Goal: Task Accomplishment & Management: Manage account settings

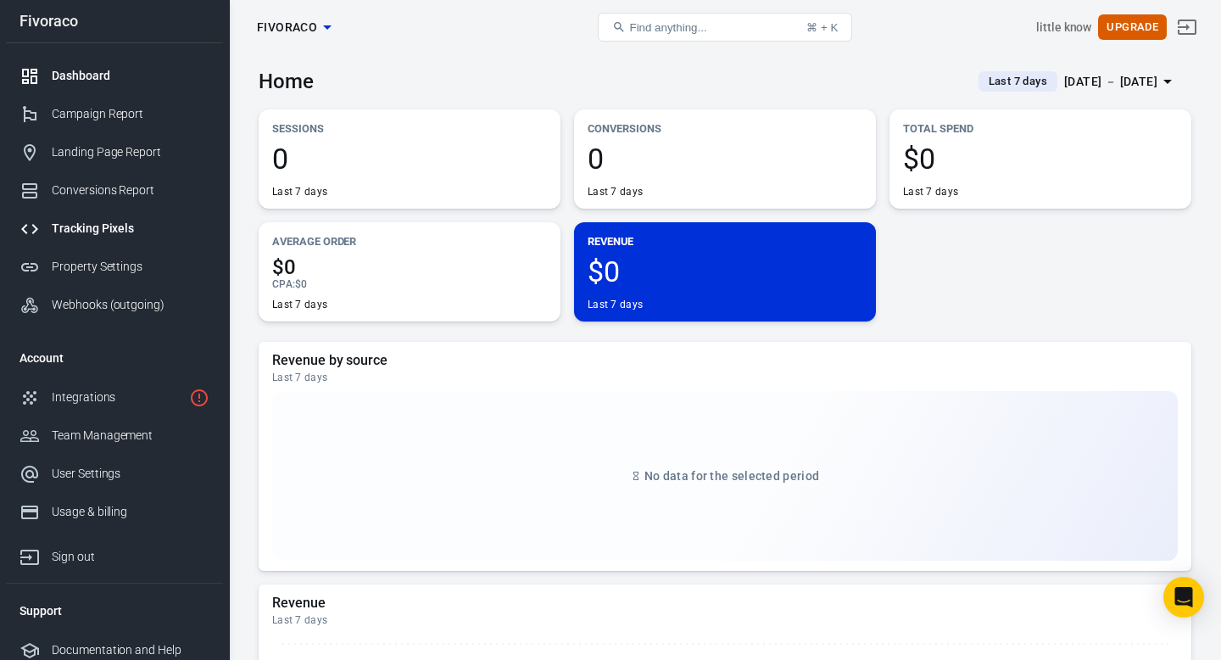
click at [91, 218] on link "Tracking Pixels" at bounding box center [114, 228] width 217 height 38
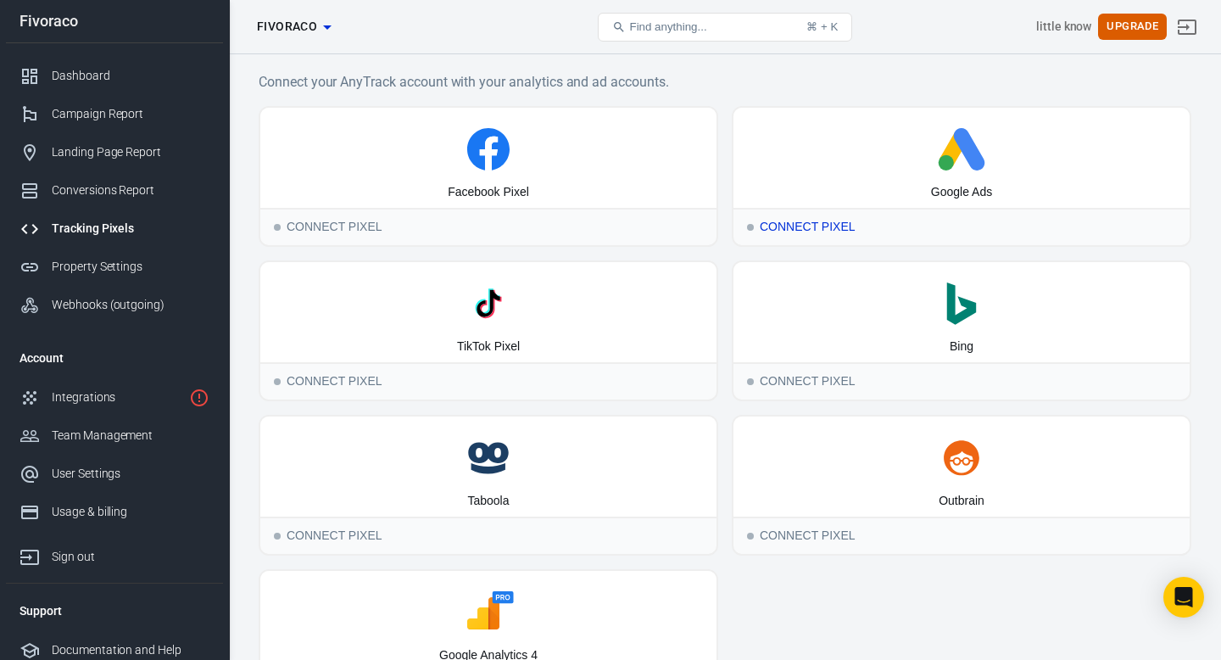
click at [818, 223] on div "Connect Pixel" at bounding box center [962, 226] width 456 height 37
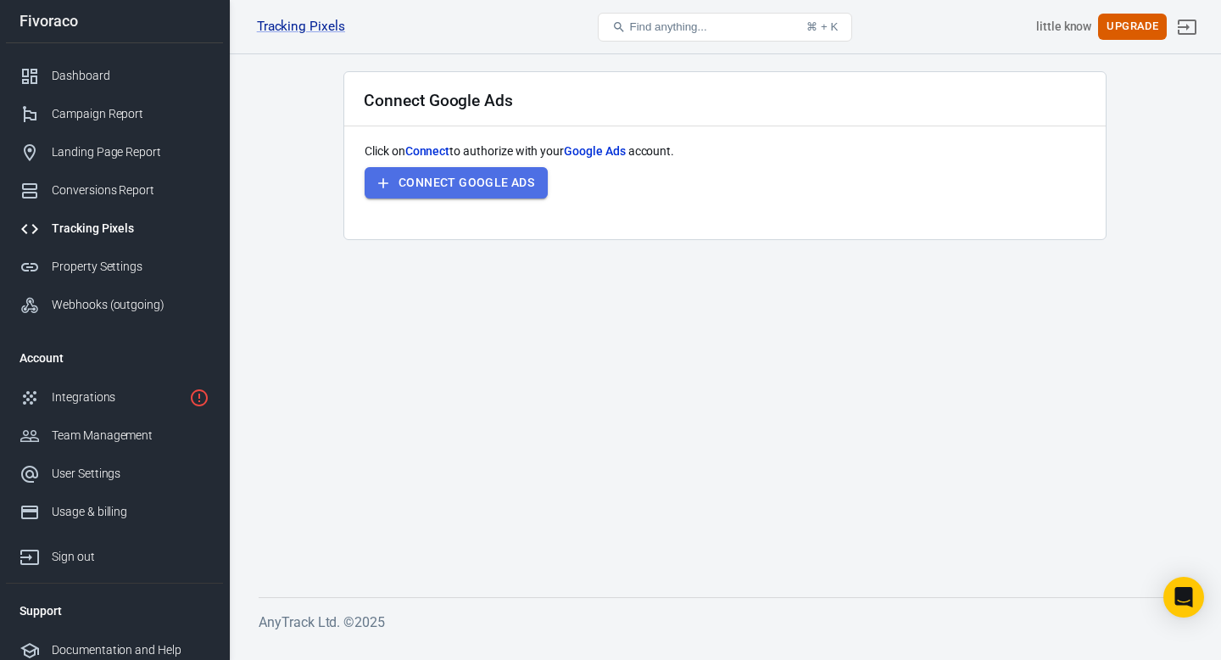
click at [506, 175] on button "Connect Google Ads" at bounding box center [456, 182] width 183 height 31
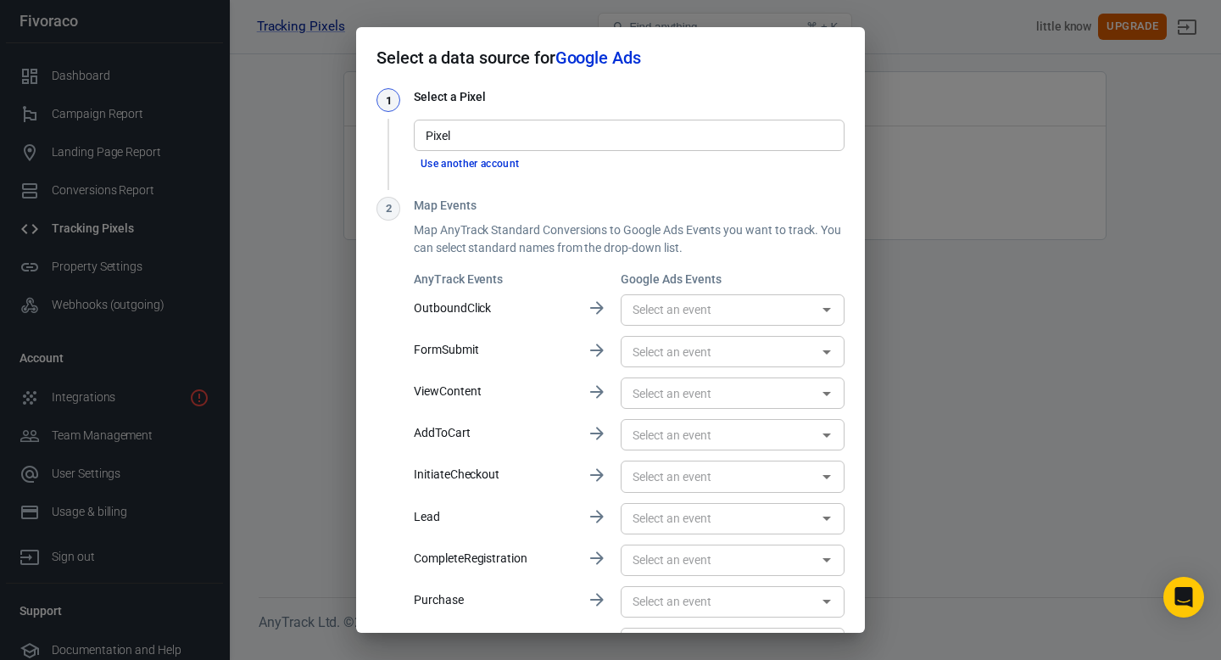
click at [572, 146] on div "Pixel" at bounding box center [629, 135] width 431 height 31
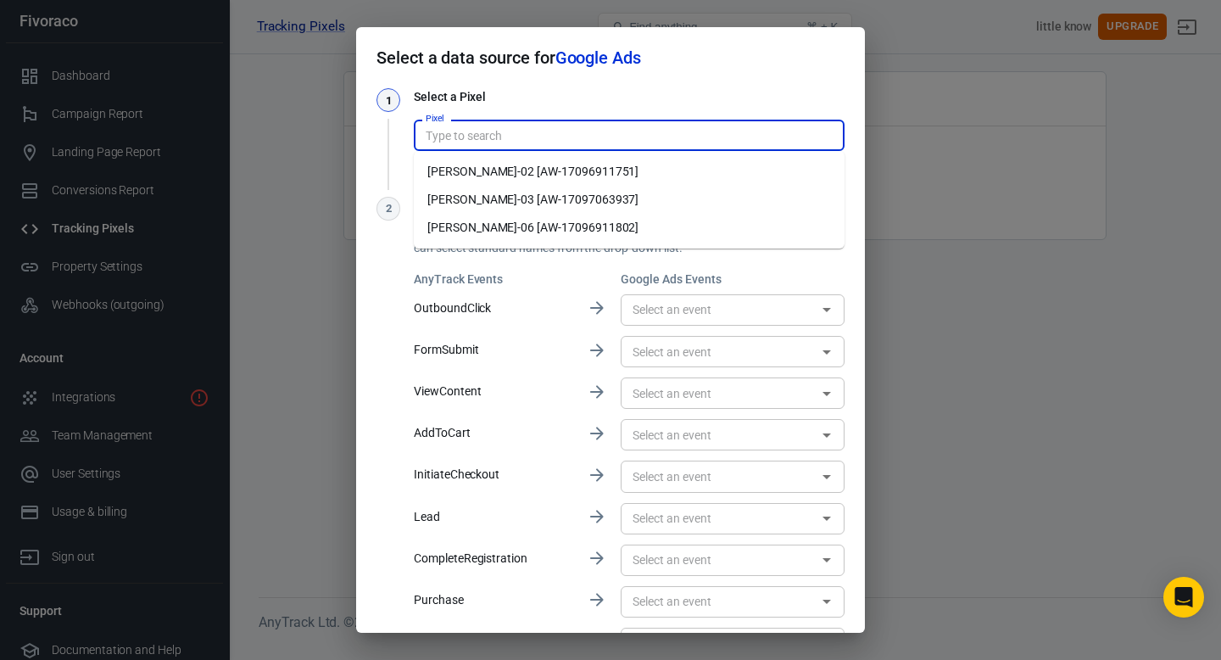
click at [575, 181] on li "Alex-02 [AW-17096911751]" at bounding box center [629, 172] width 431 height 28
type input "Alex-02 [AW-17096911751]"
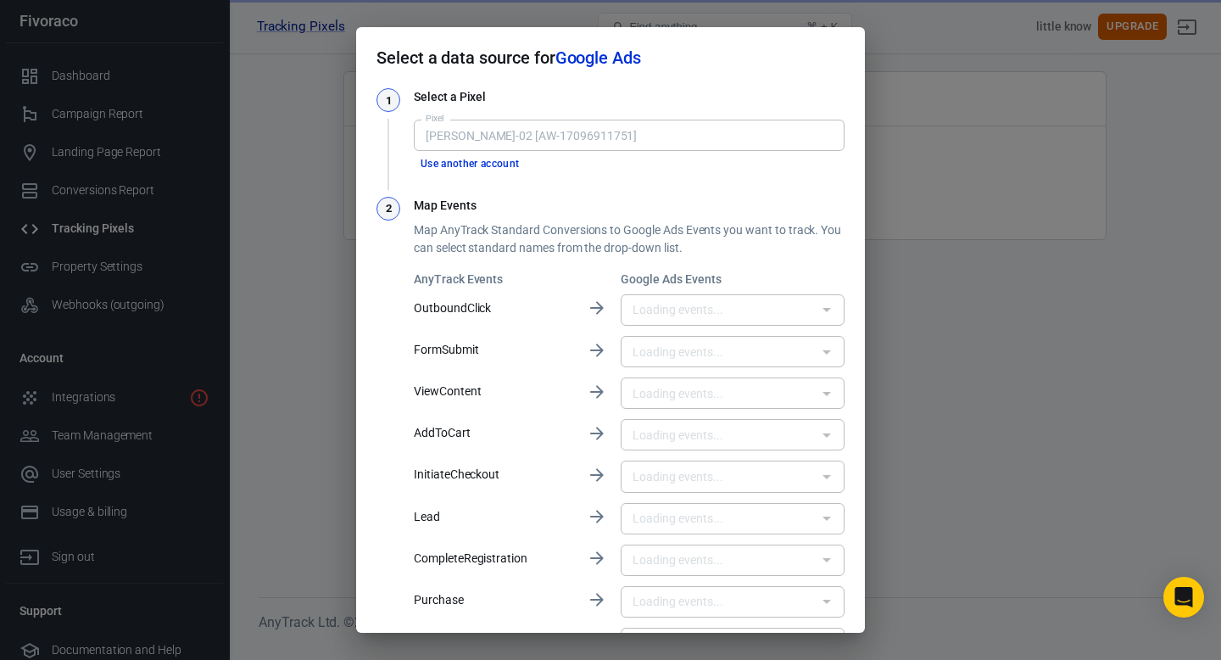
type input "Clicks [ShtBCNvQxpgbENe8icIq]"
type input "购买 [WarfCL-Z_-UaEIfXuNg_]"
click at [616, 143] on input "Alex-02 [AW-17096911751]" at bounding box center [628, 135] width 418 height 21
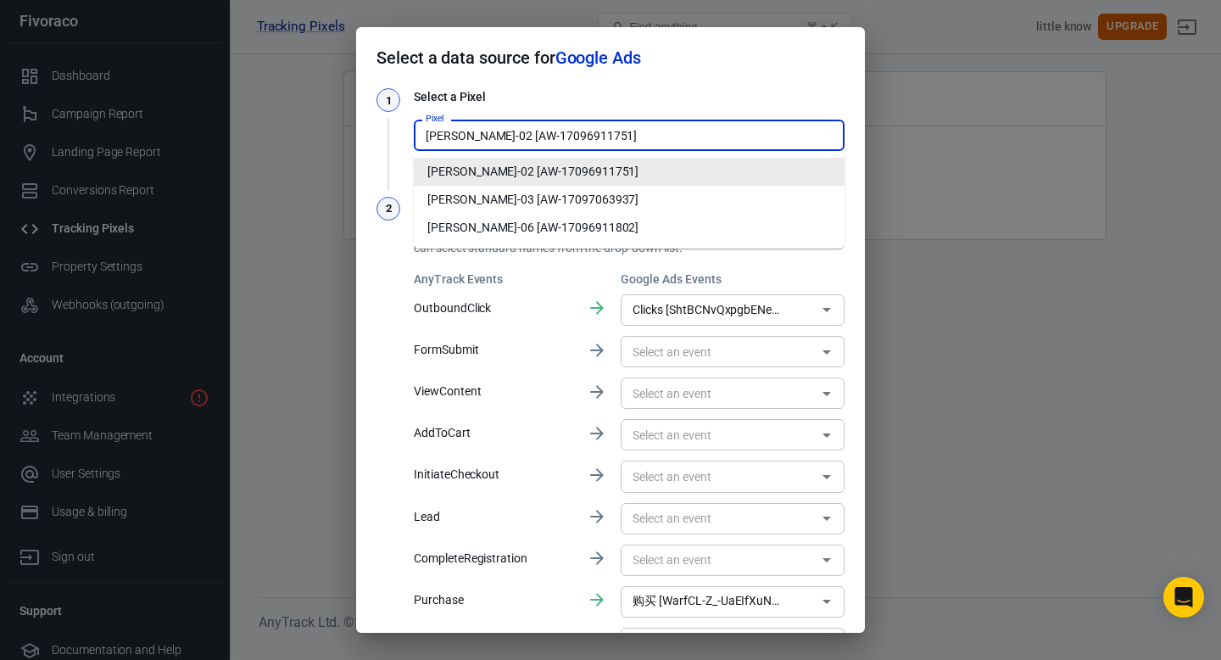
click at [582, 172] on li "Alex-02 [AW-17096911751]" at bounding box center [629, 172] width 431 height 28
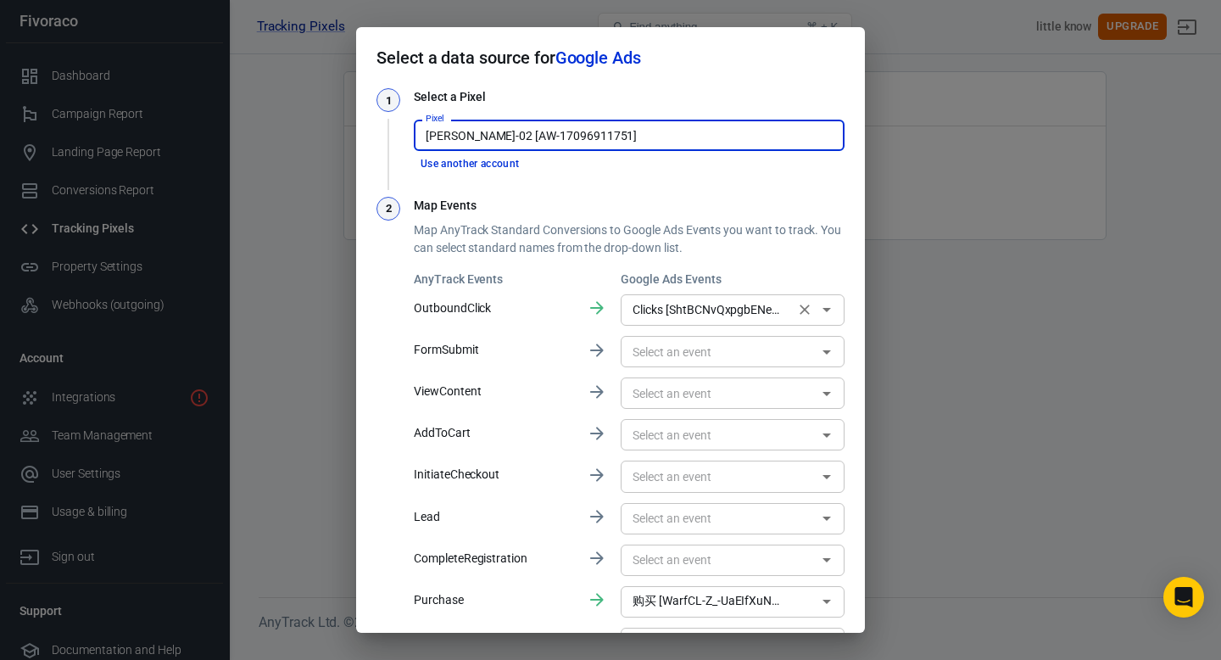
click at [661, 303] on input "Clicks [ShtBCNvQxpgbENe8icIq]" at bounding box center [708, 309] width 164 height 21
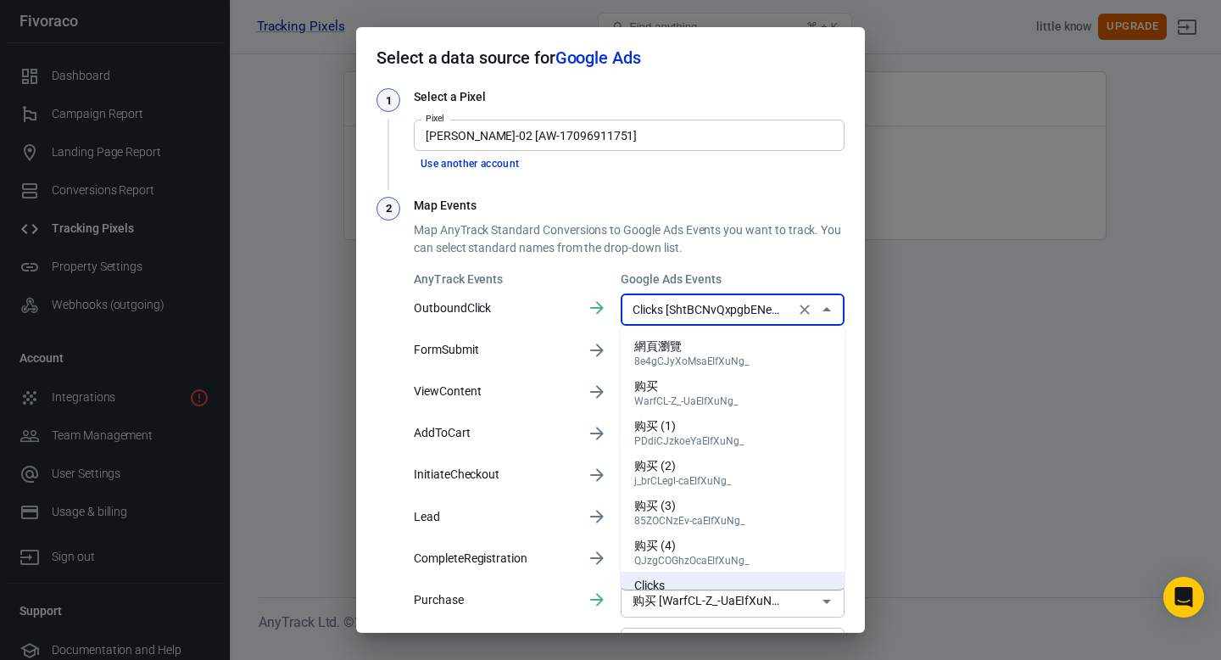
scroll to position [69, 0]
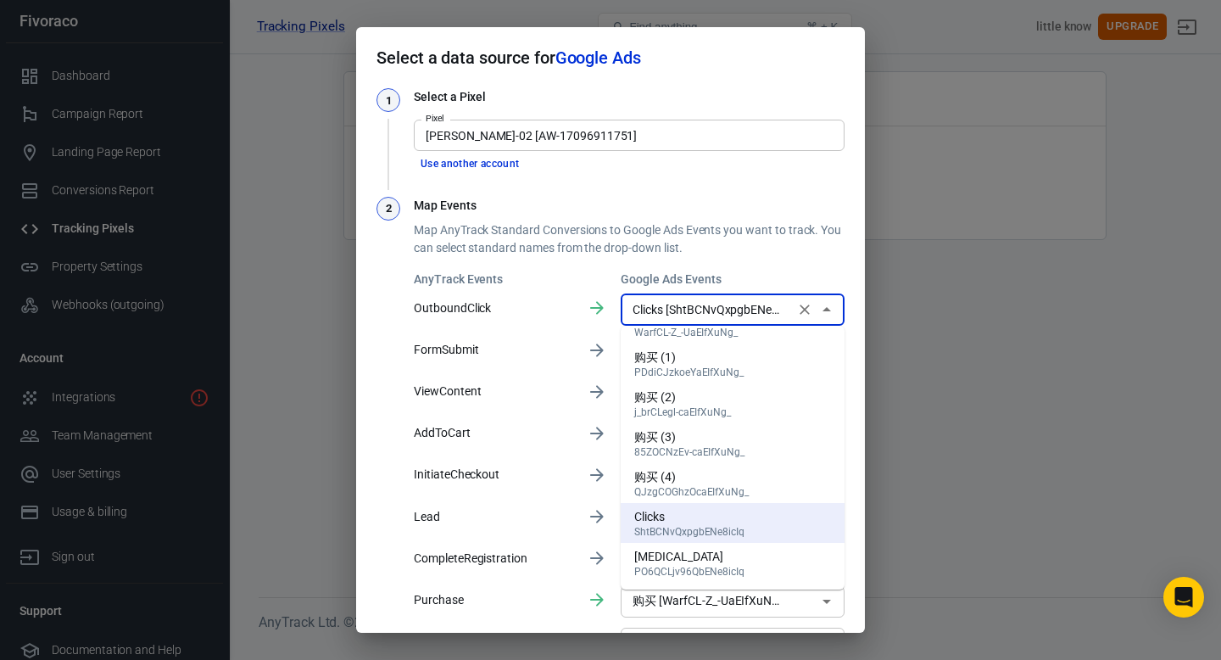
click at [697, 546] on li "procrastination PO6QCLjv96QbENe8icIq" at bounding box center [733, 563] width 224 height 40
type input "procrastination [PO6QCLjv96QbENe8icIq]"
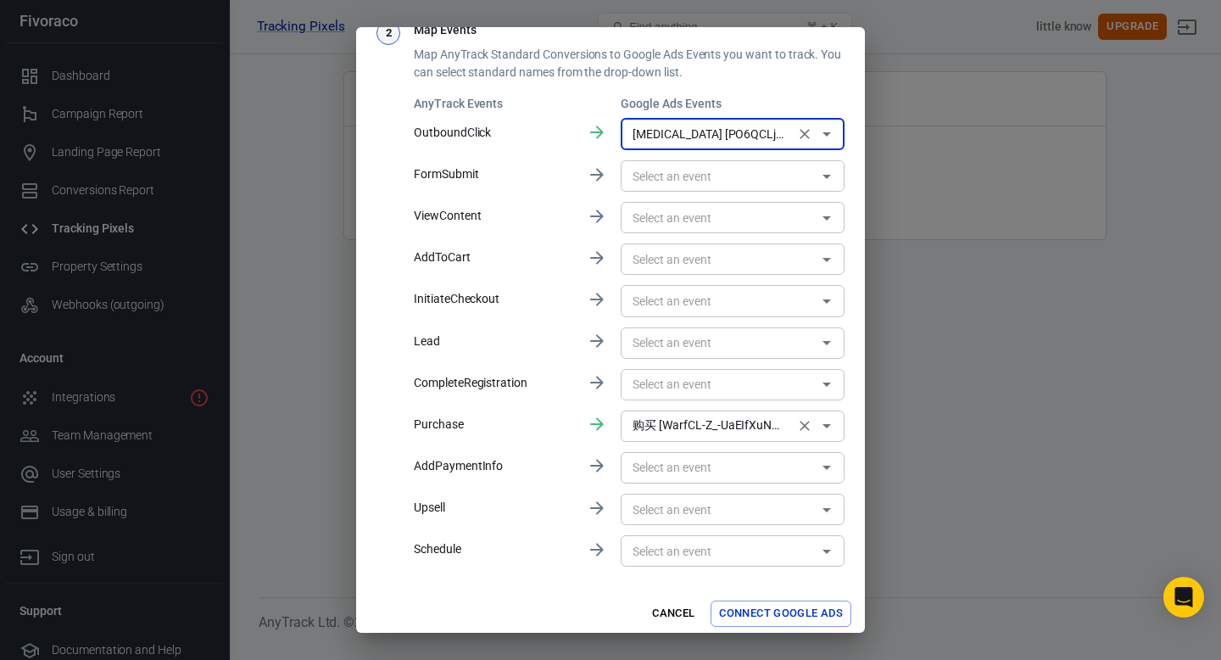
scroll to position [183, 0]
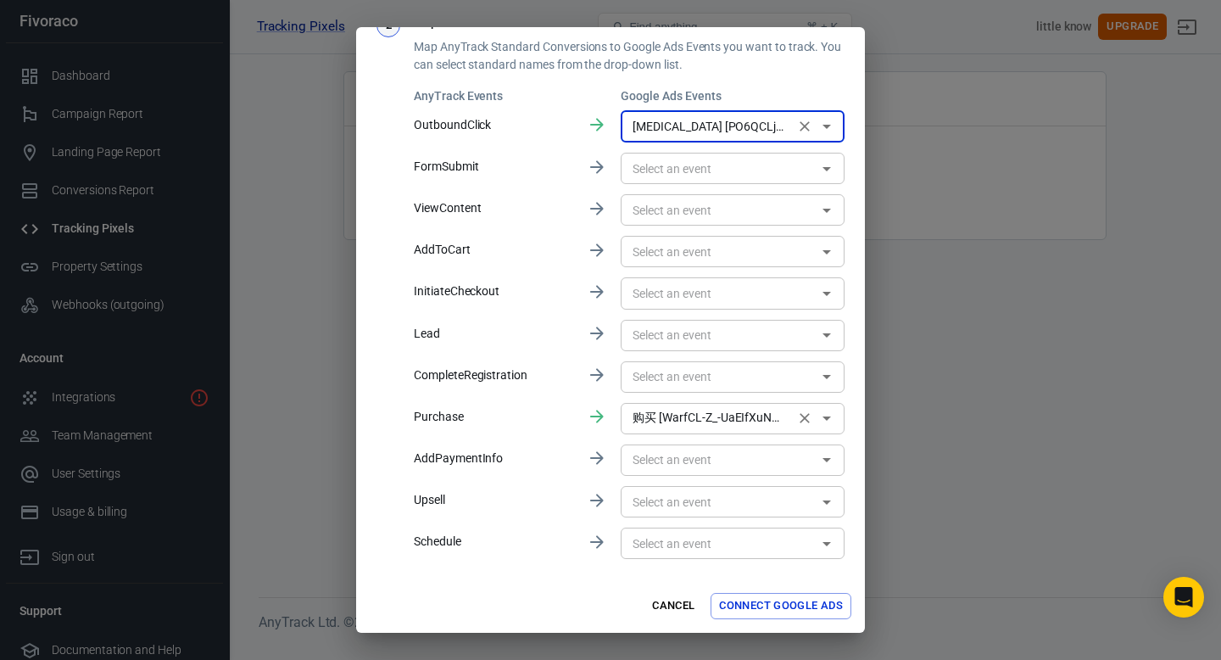
click at [706, 423] on input "购买 [WarfCL-Z_-UaEIfXuNg_]" at bounding box center [708, 418] width 164 height 21
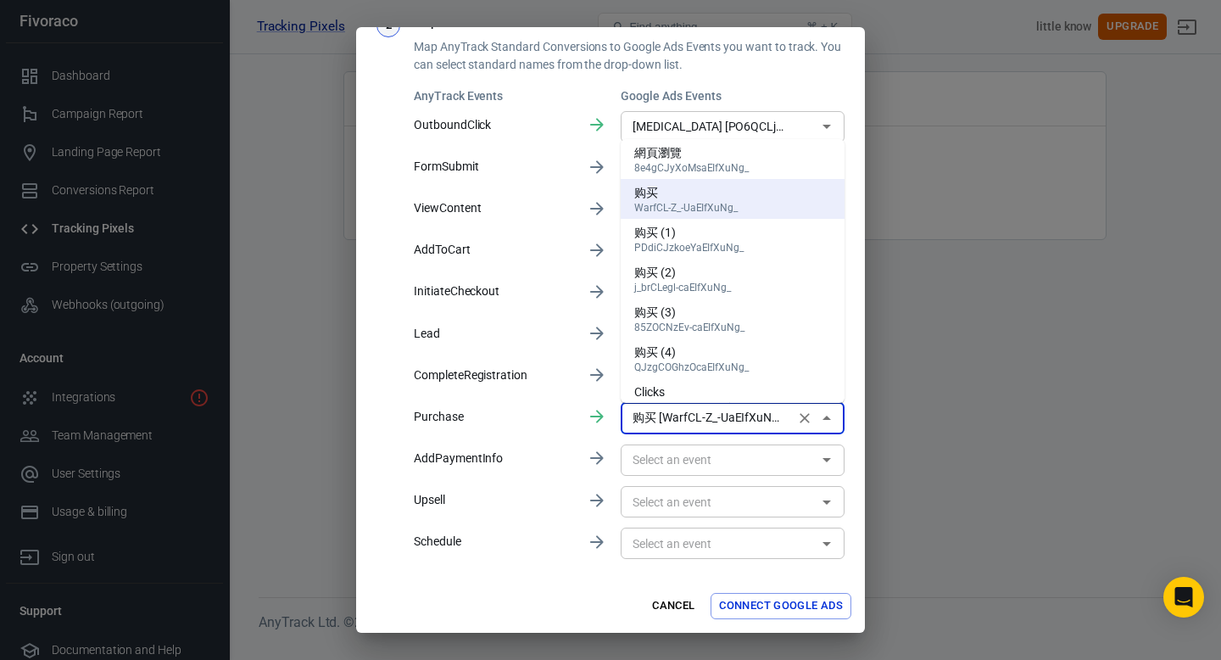
scroll to position [0, 0]
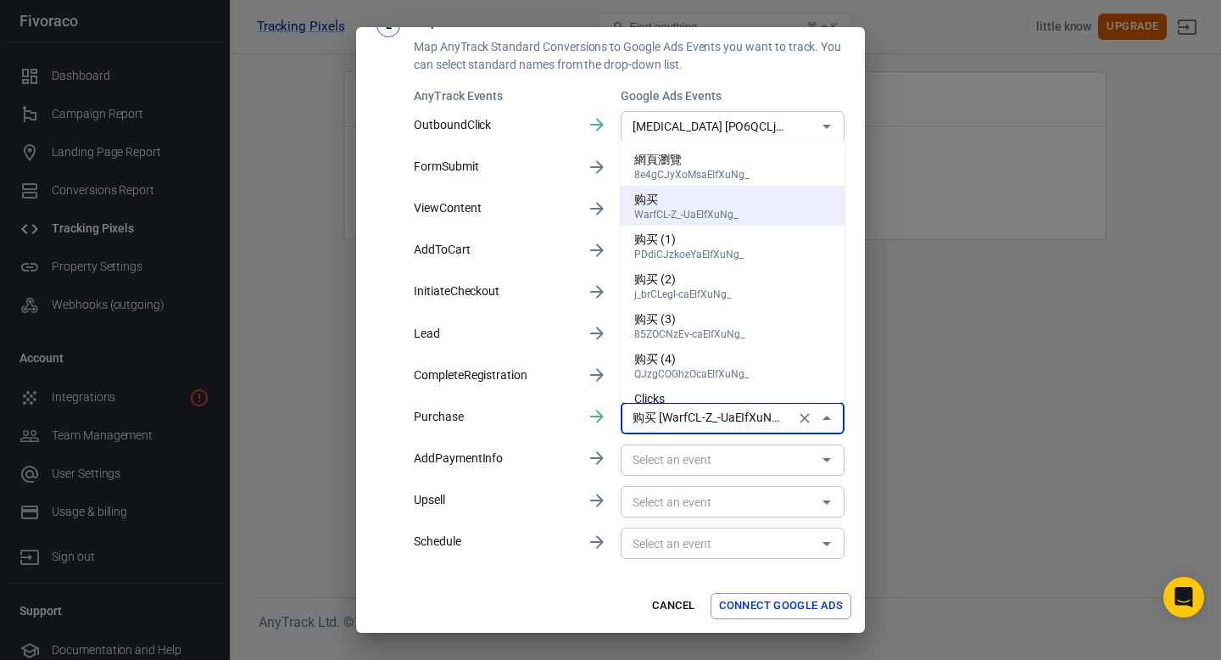
click at [699, 243] on div "购买 (1)" at bounding box center [688, 240] width 109 height 18
type input "购买 (1) [PDdiCJzkoeYaEIfXuNg_]"
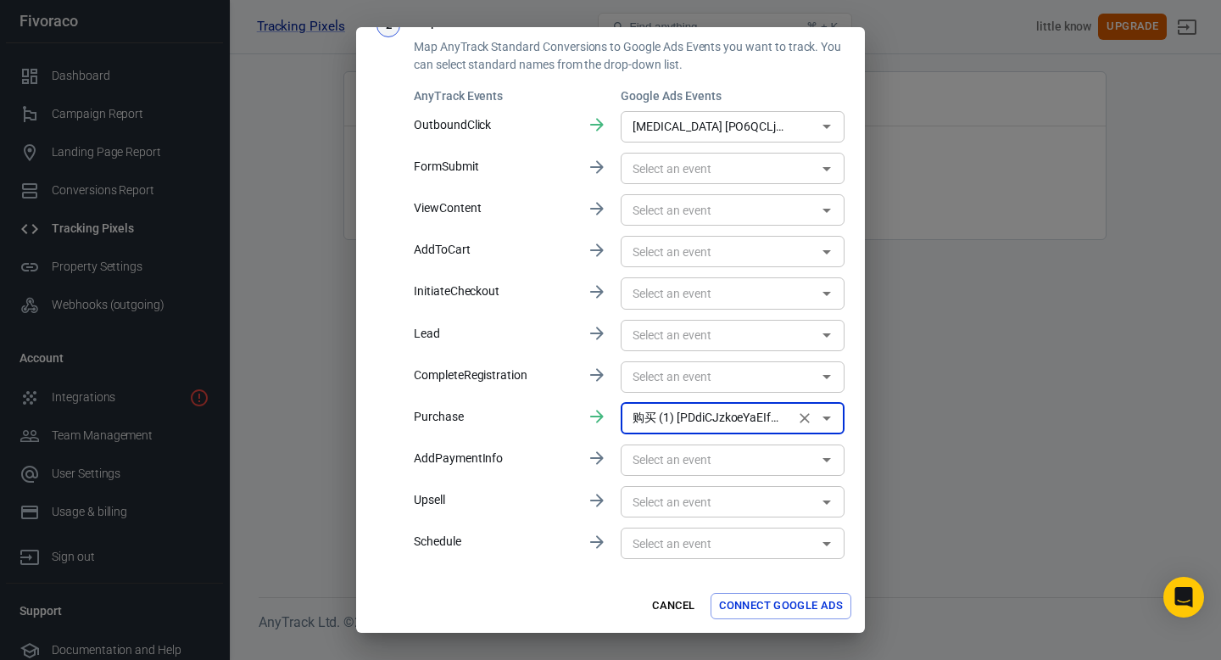
click at [664, 455] on input "text" at bounding box center [719, 459] width 186 height 21
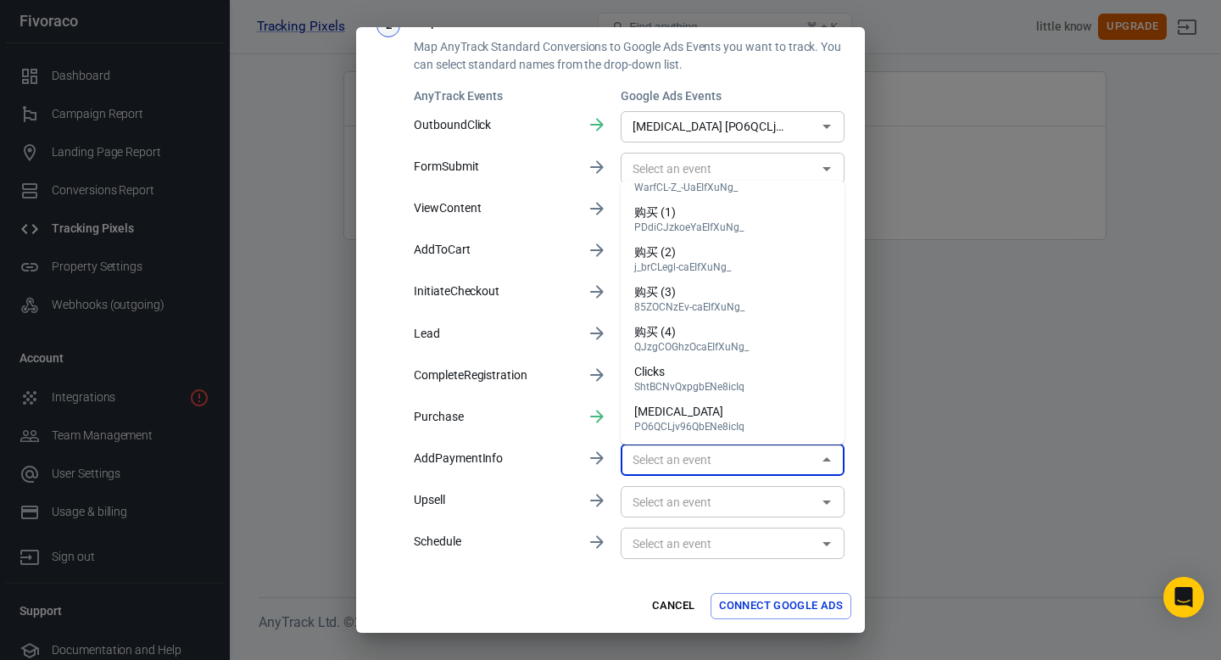
scroll to position [38, 0]
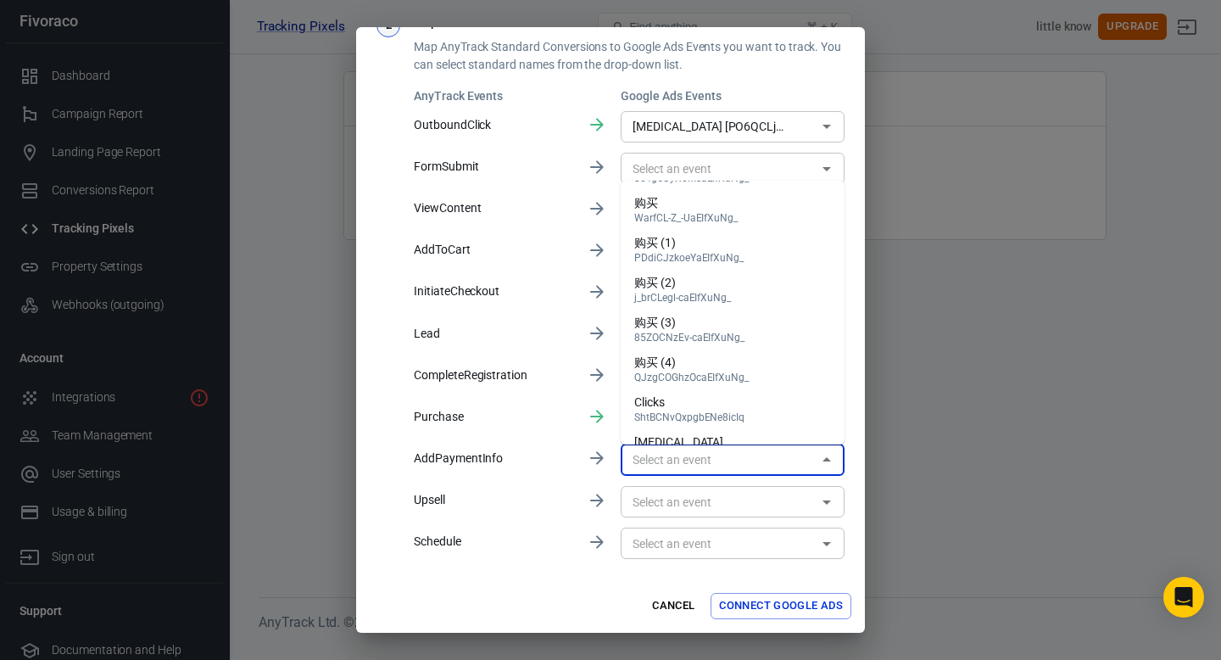
click at [684, 261] on div "PDdiCJzkoeYaEIfXuNg_" at bounding box center [688, 258] width 109 height 12
type input "购买 (1) [PDdiCJzkoeYaEIfXuNg_]"
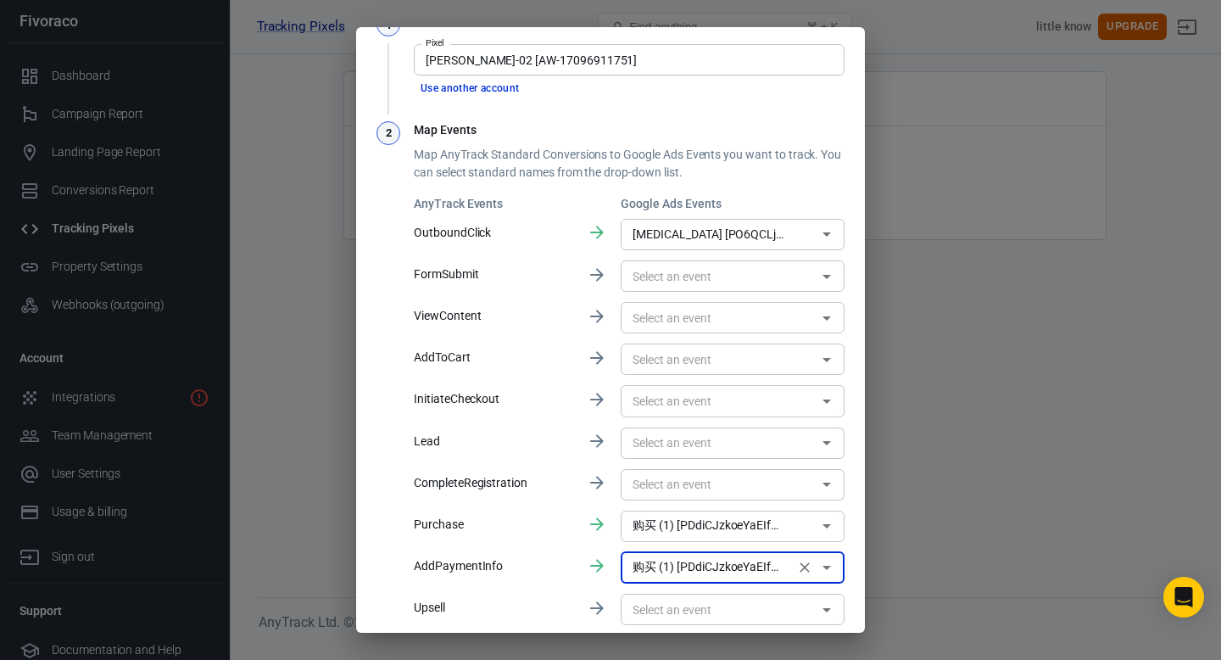
scroll to position [112, 0]
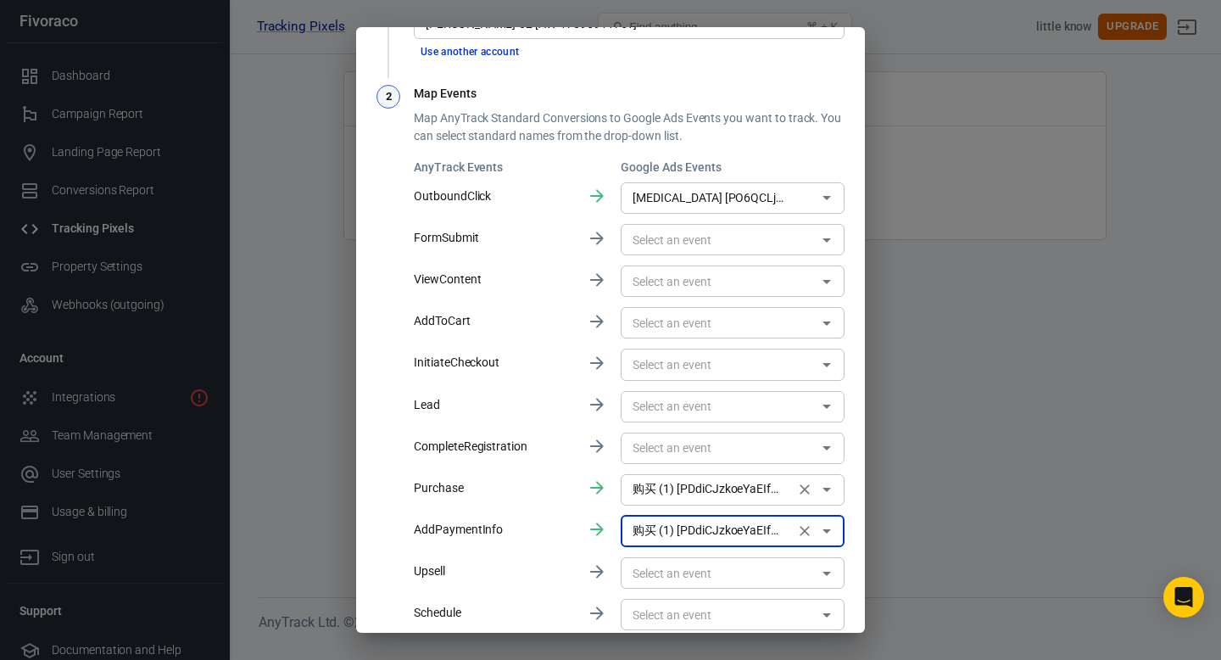
click at [681, 496] on input "购买 (1) [PDdiCJzkoeYaEIfXuNg_]" at bounding box center [708, 489] width 164 height 21
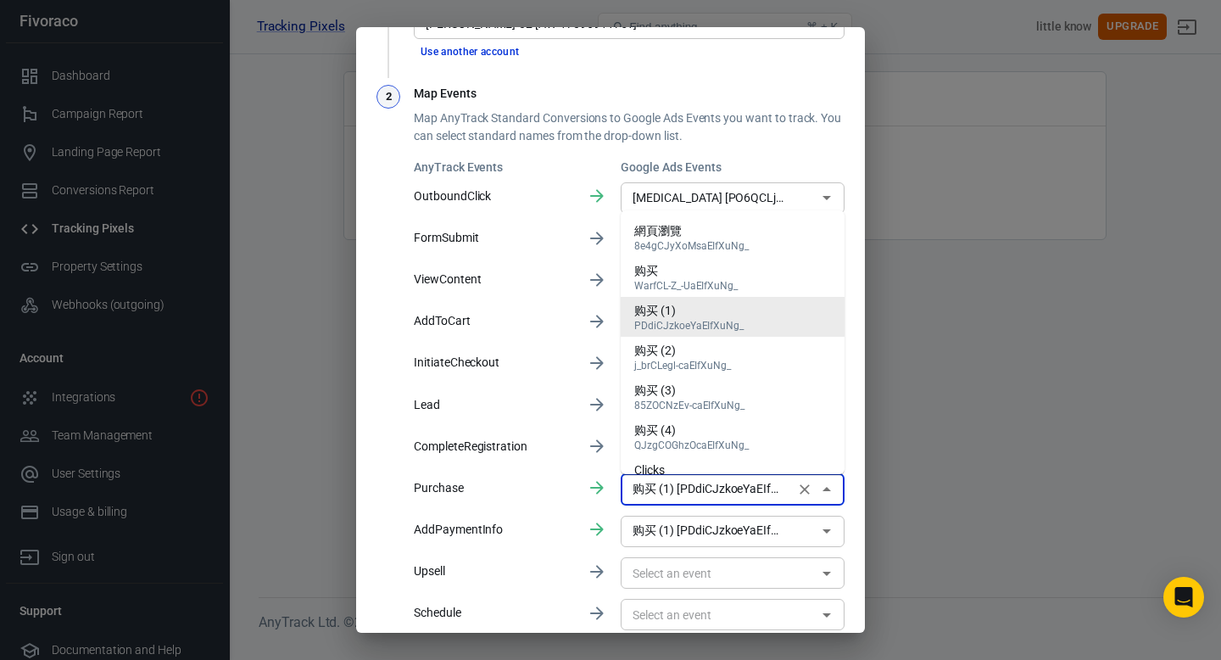
scroll to position [69, 0]
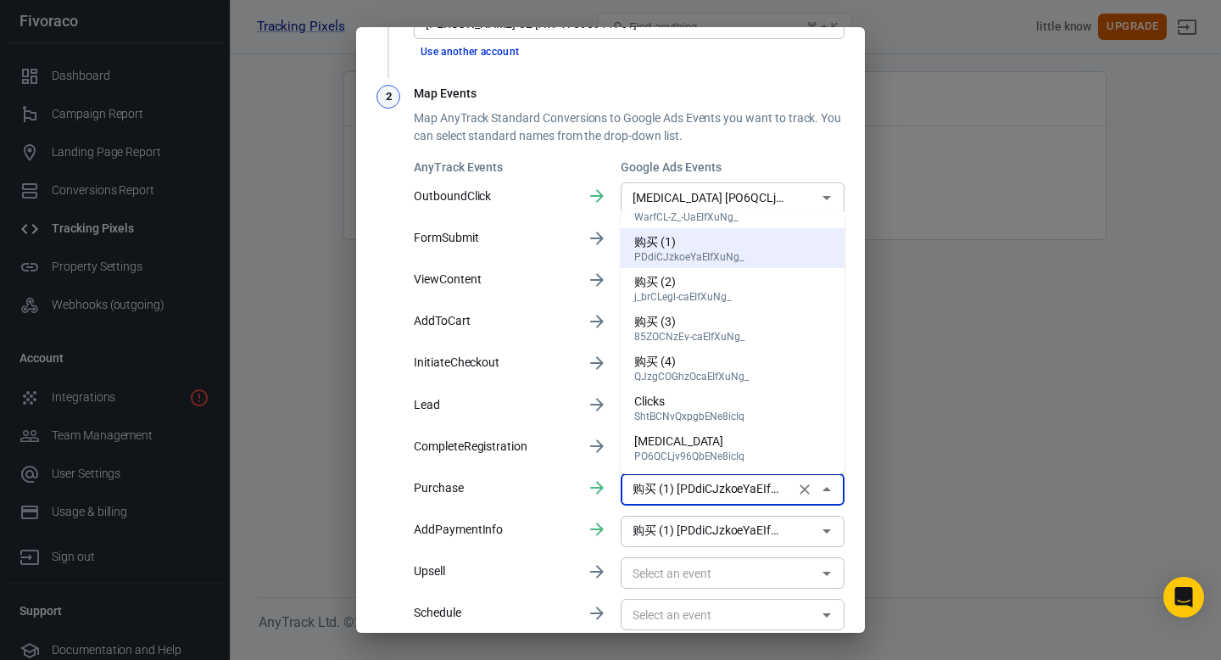
click at [553, 429] on div "AnyTrack Events Google Ads Events OutboundClick procrastination [PO6QCLjv96QbEN…" at bounding box center [629, 396] width 431 height 475
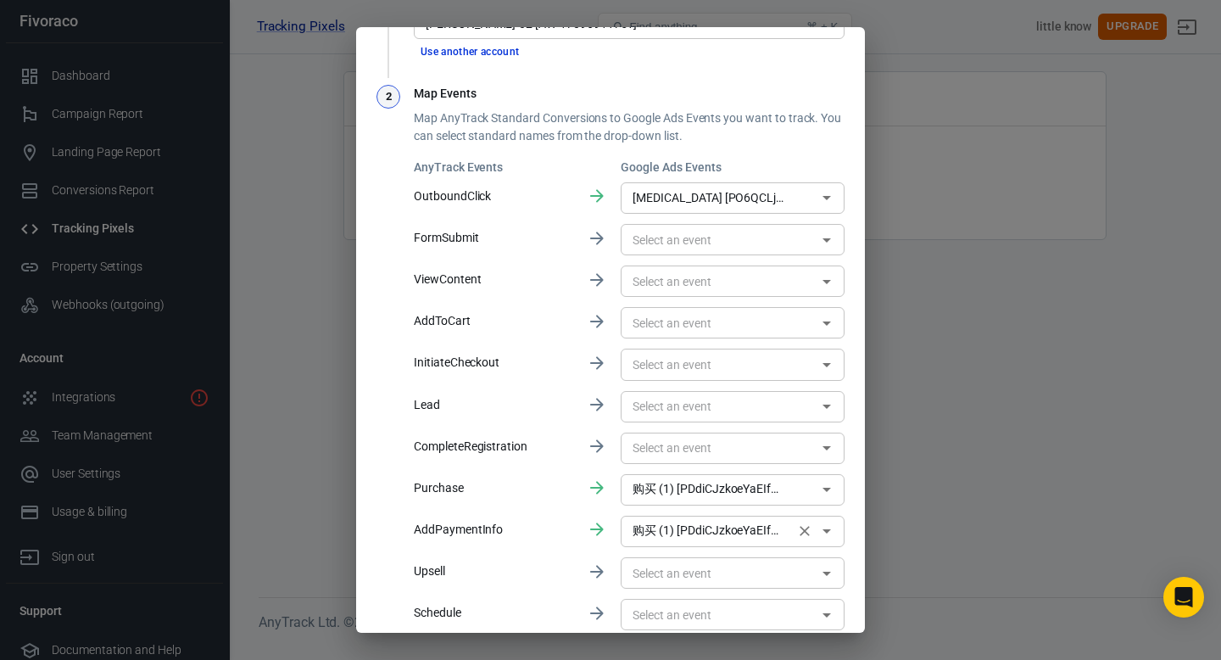
click at [798, 530] on icon "Clear" at bounding box center [804, 530] width 17 height 17
click at [807, 486] on icon "Clear" at bounding box center [805, 490] width 10 height 10
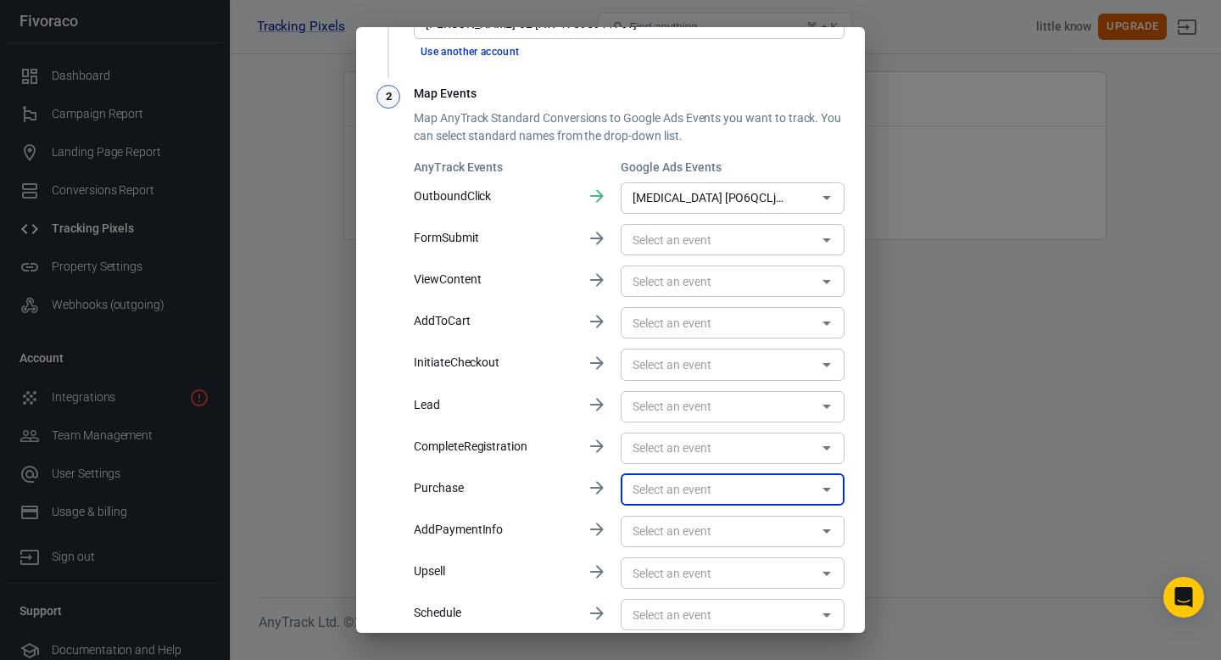
click at [605, 102] on div "Map Events Map AnyTrack Standard Conversions to Google Ads Events you want to t…" at bounding box center [629, 359] width 431 height 549
click at [693, 81] on div "1 Select a Pixel Pixel Alex-02 [AW-17096911751] Pixel Use another account 2 Map…" at bounding box center [611, 304] width 468 height 657
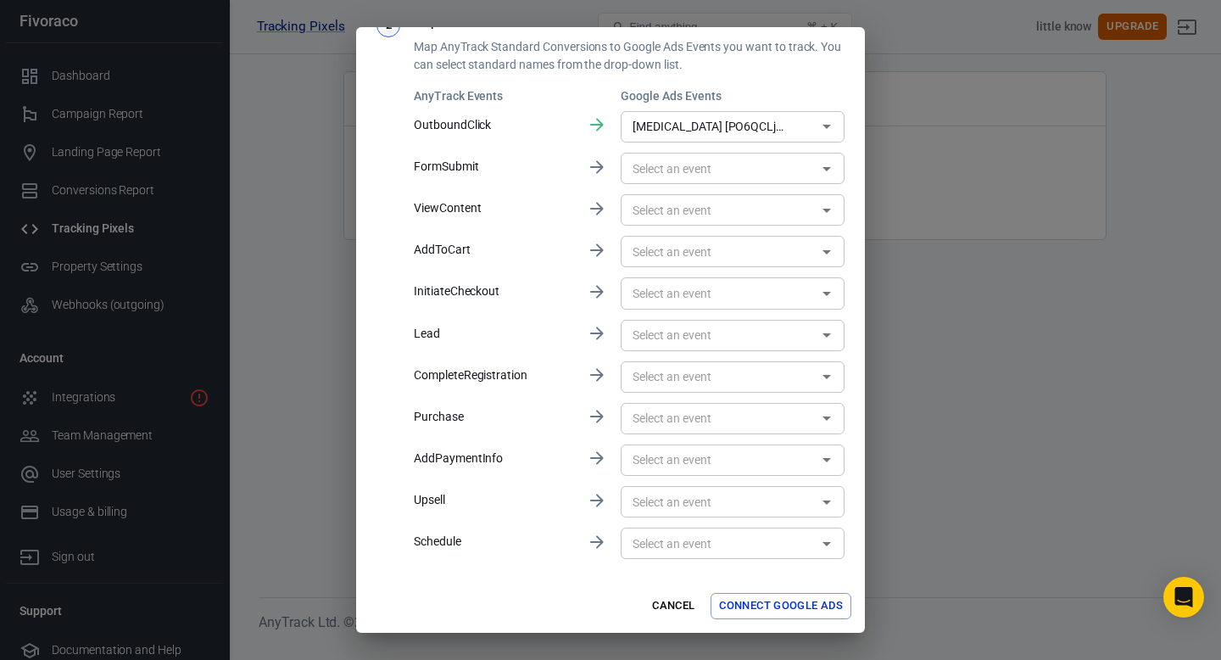
click at [763, 605] on button "Connect Google Ads" at bounding box center [781, 606] width 141 height 26
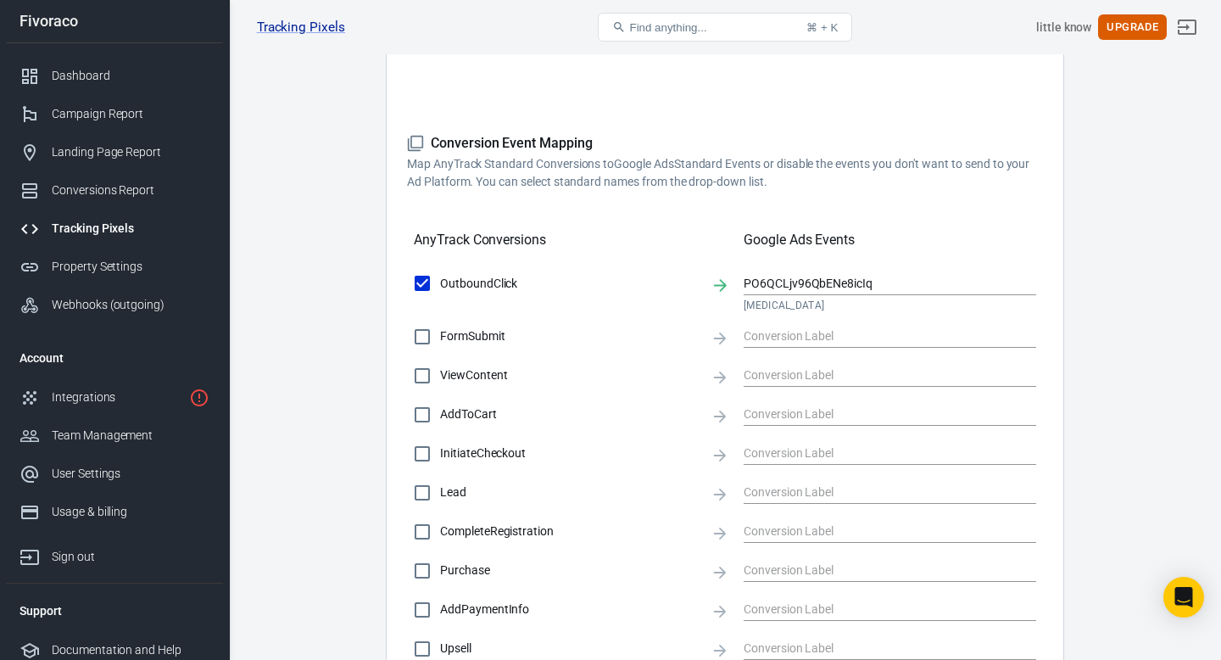
scroll to position [237, 0]
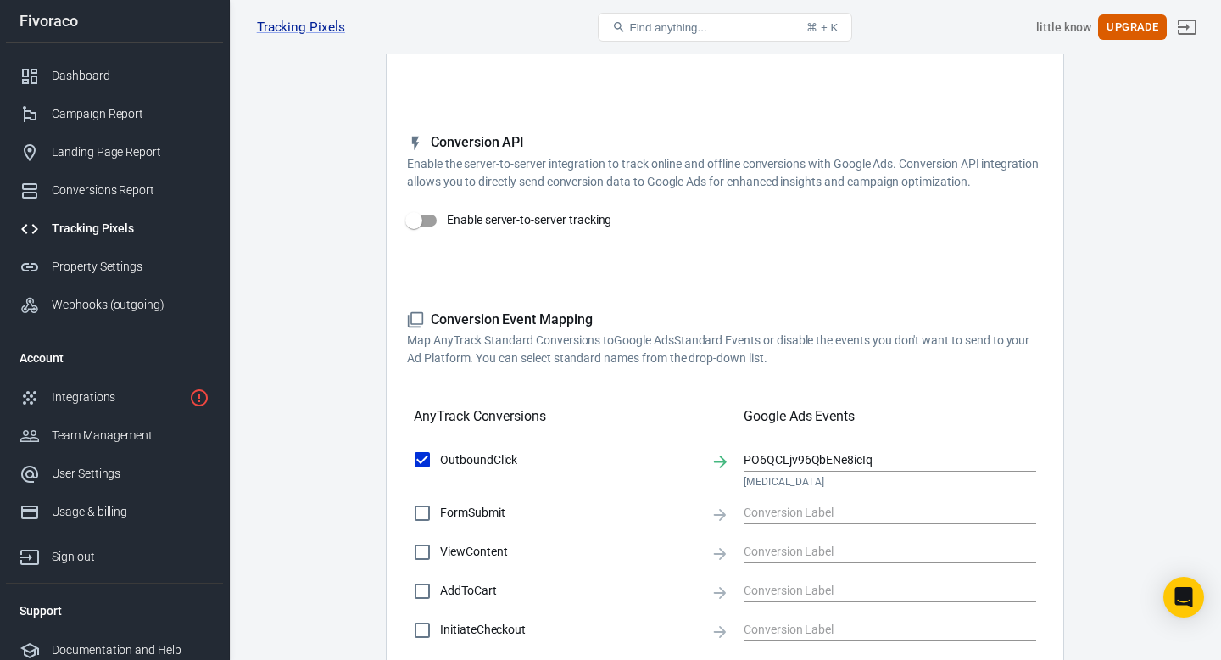
click at [415, 207] on input "Enable server-to-server tracking" at bounding box center [414, 220] width 97 height 32
checkbox input "false"
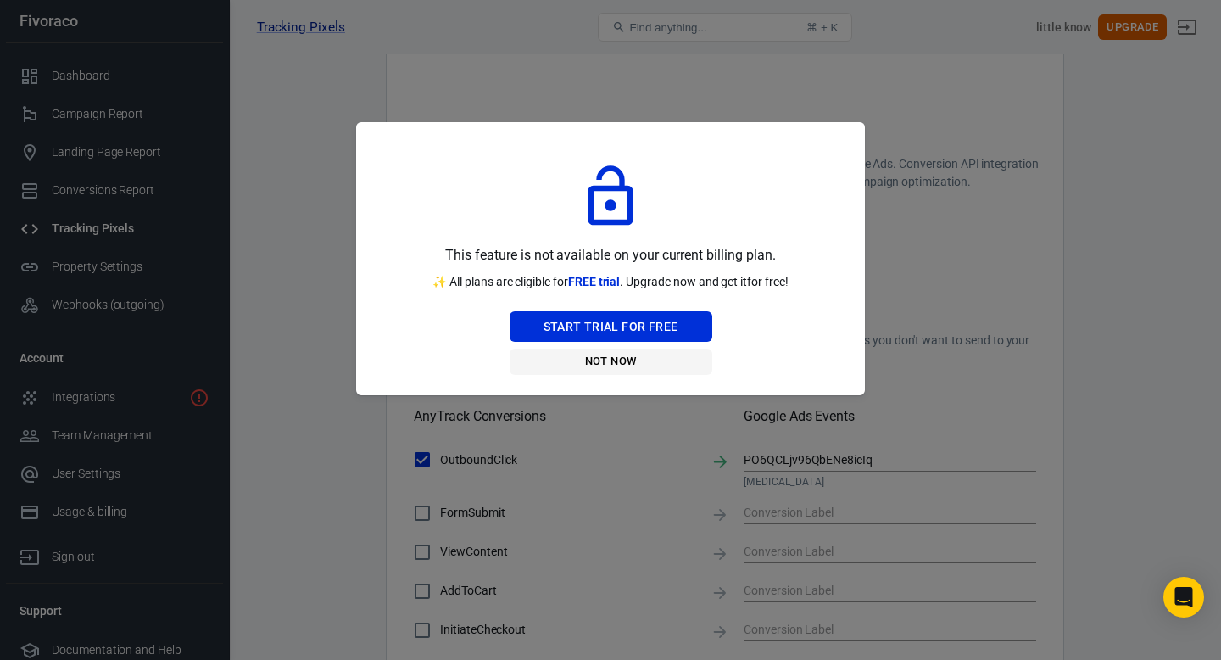
click at [603, 359] on button "Not Now" at bounding box center [611, 362] width 203 height 26
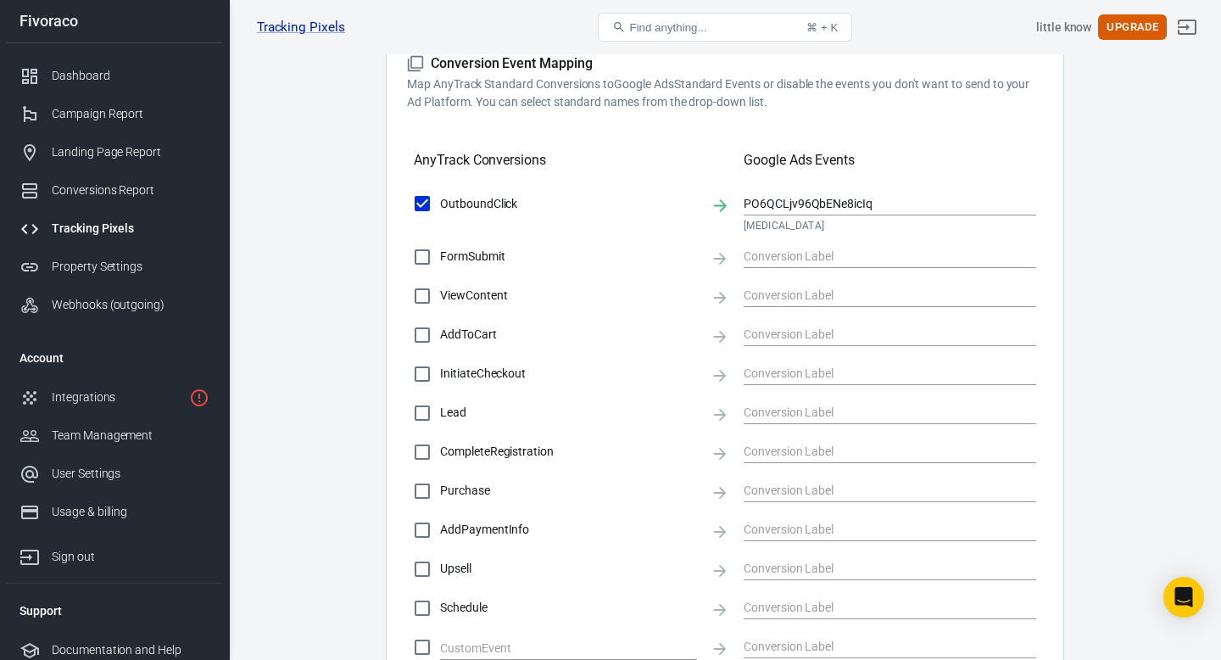
scroll to position [719, 0]
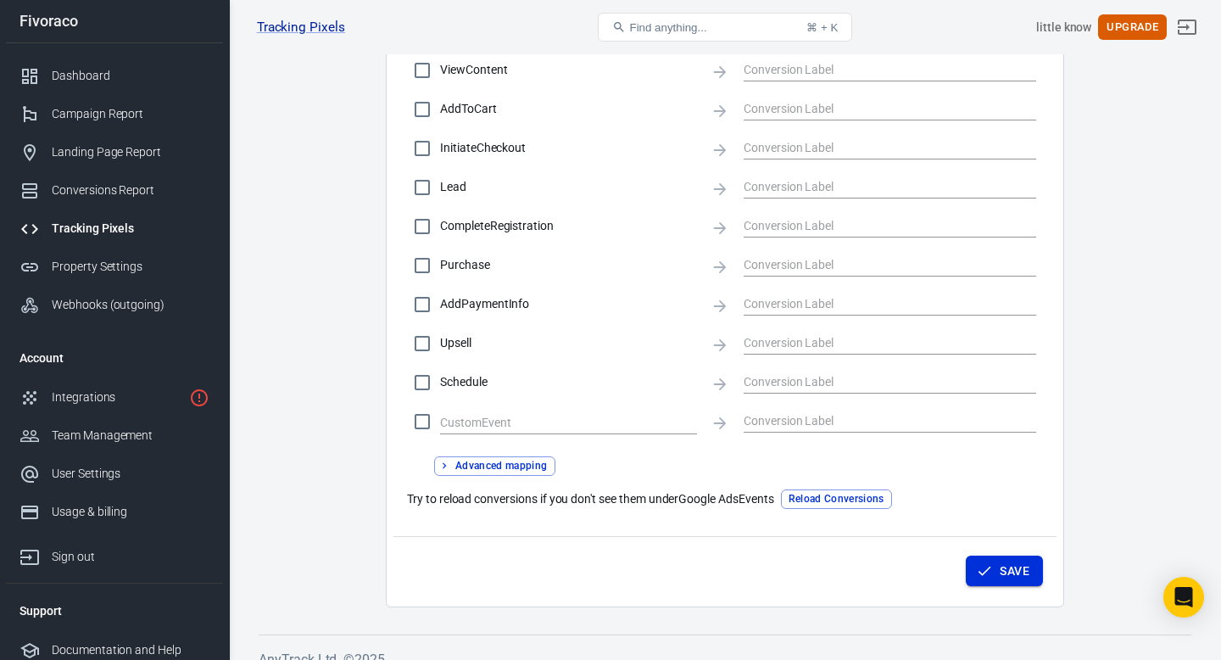
click at [1015, 574] on button "Save" at bounding box center [1004, 571] width 77 height 31
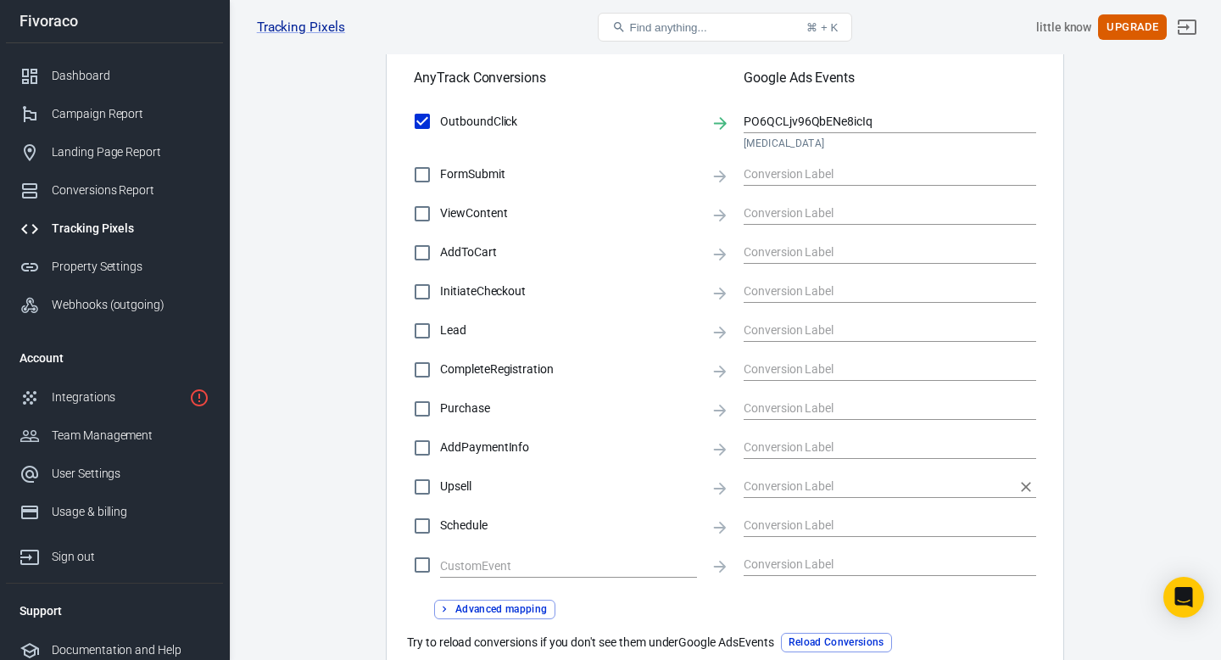
scroll to position [741, 0]
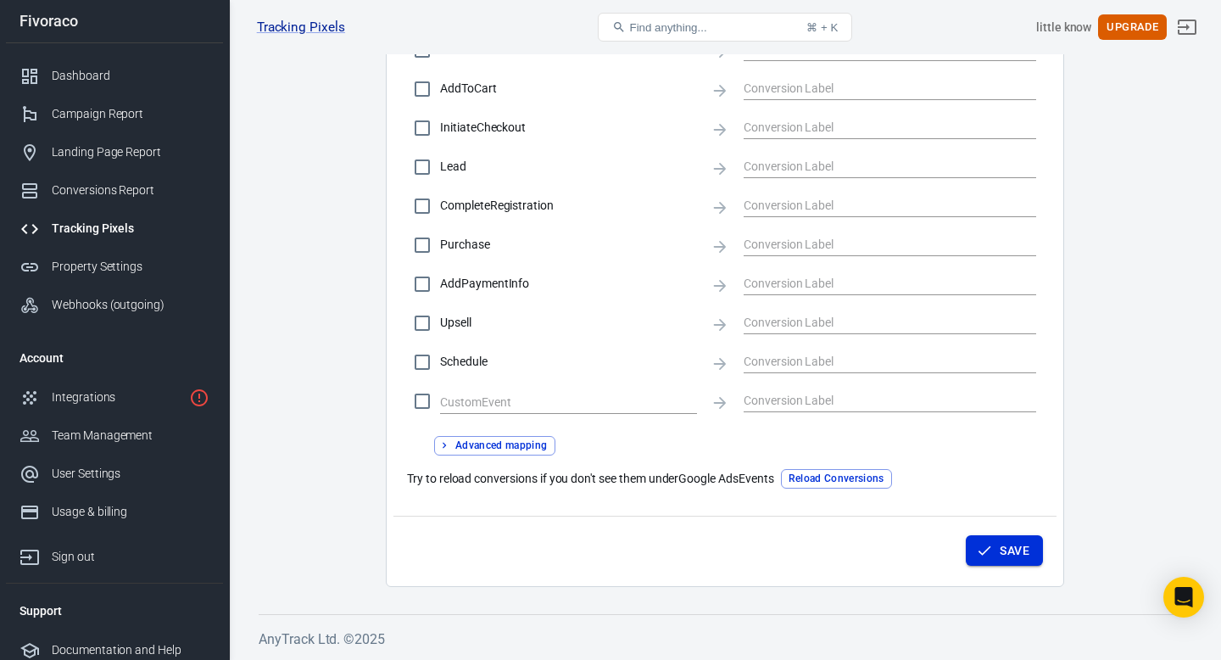
click at [981, 539] on button "Save" at bounding box center [1004, 550] width 77 height 31
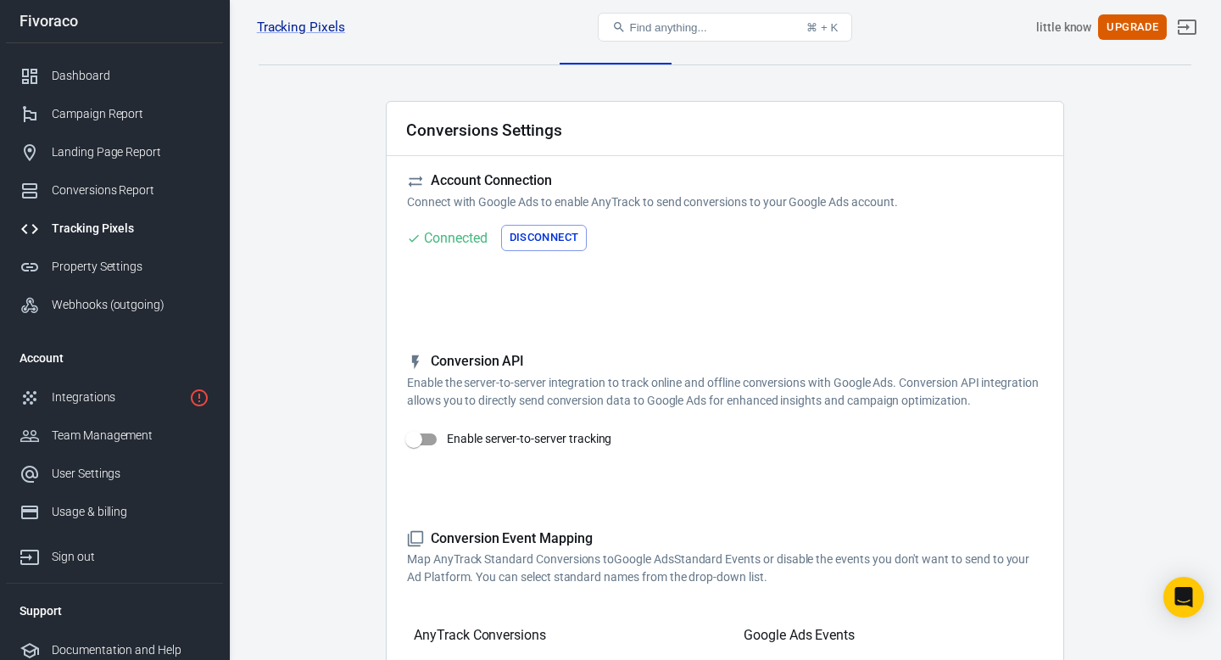
scroll to position [0, 0]
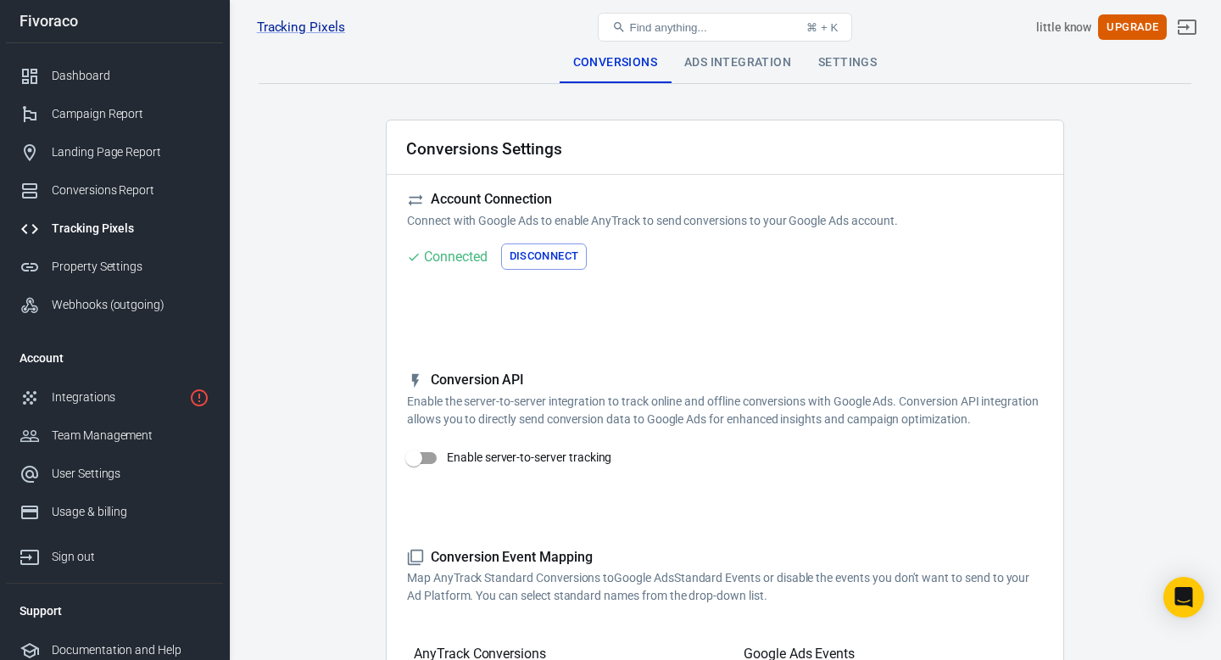
click at [738, 77] on div "Ads Integration" at bounding box center [738, 62] width 134 height 41
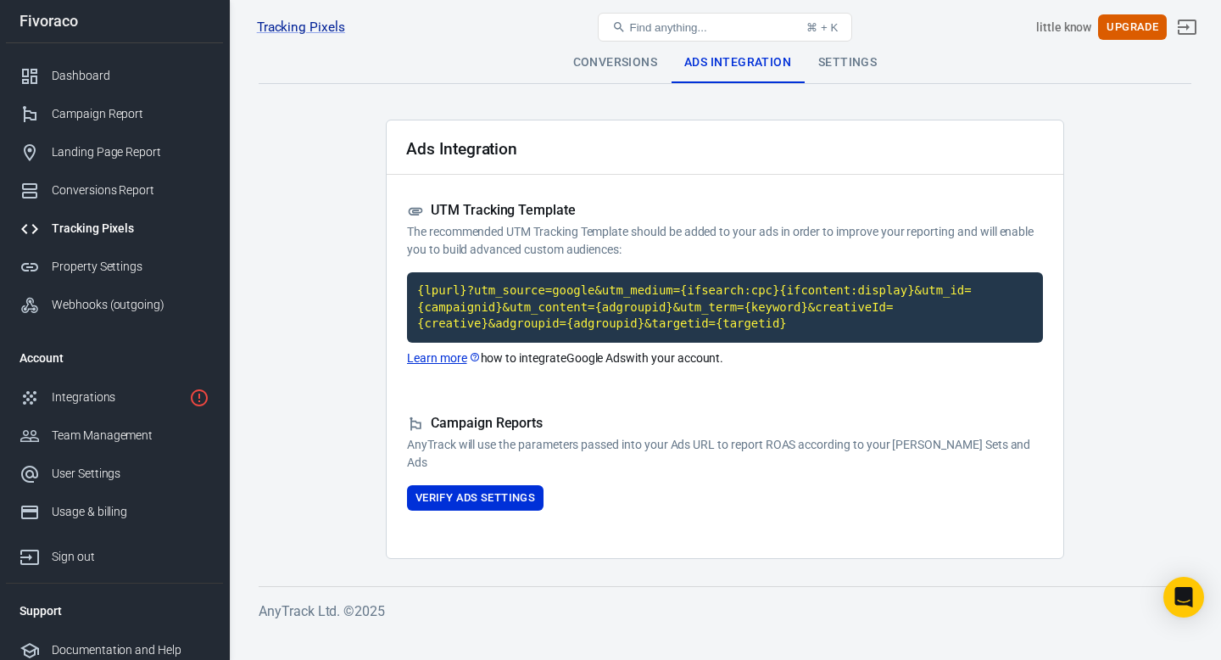
click at [835, 73] on div "Settings" at bounding box center [848, 62] width 86 height 41
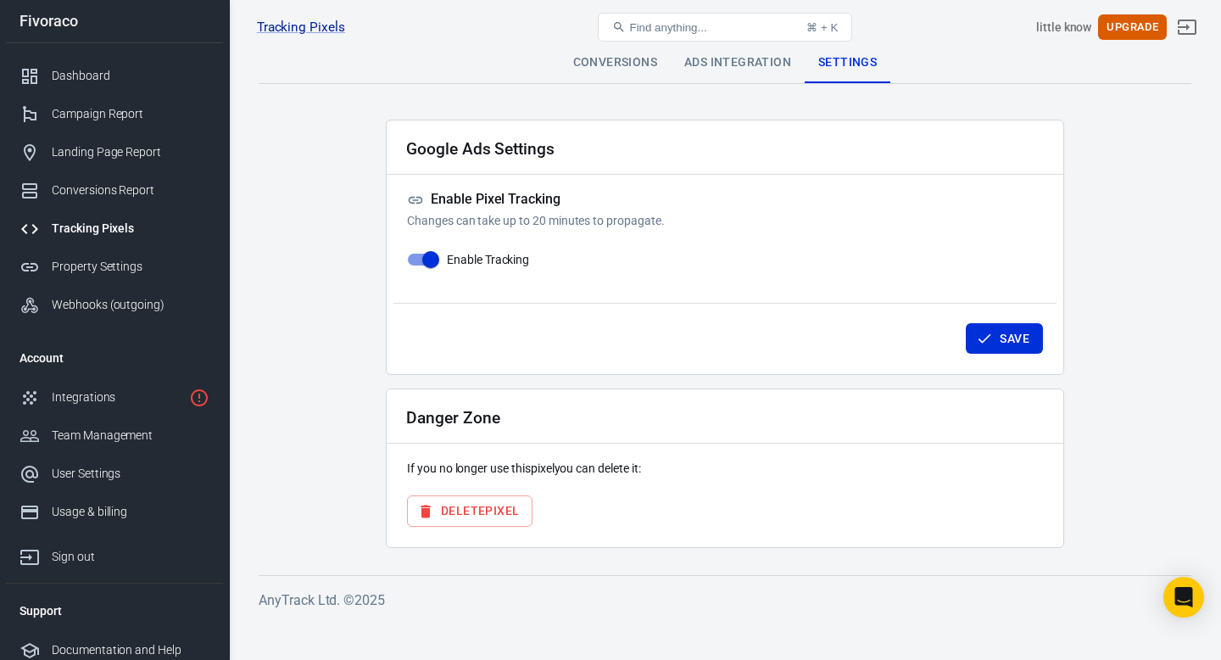
click at [72, 217] on link "Tracking Pixels" at bounding box center [114, 228] width 217 height 38
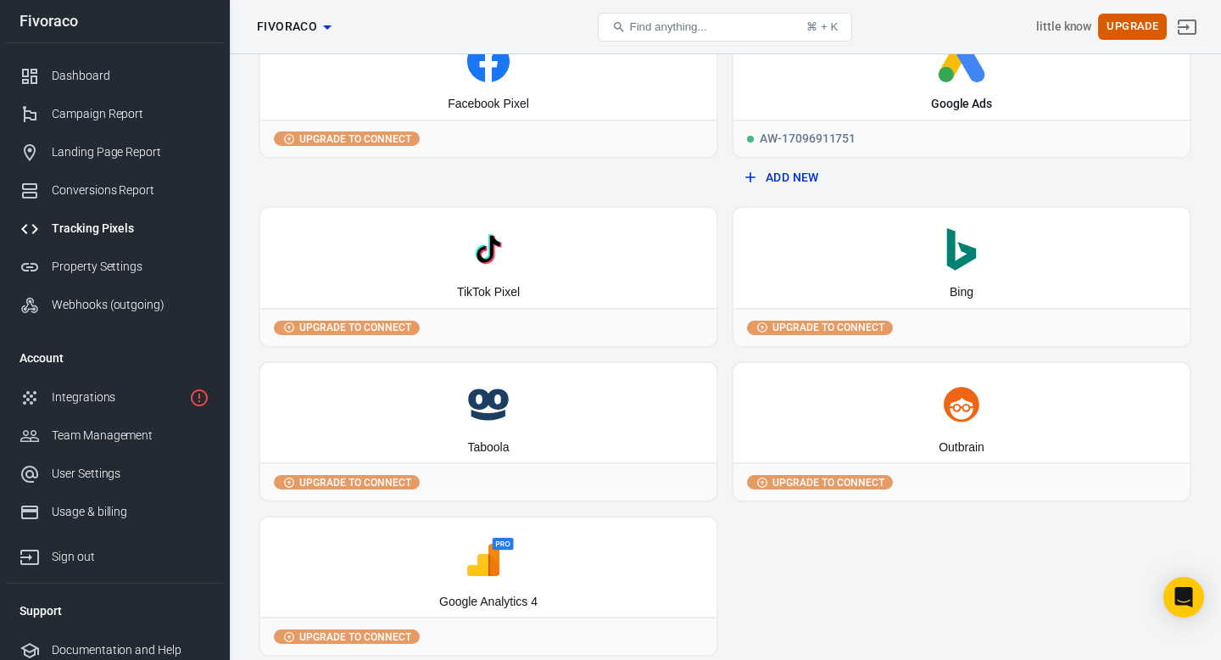
scroll to position [158, 0]
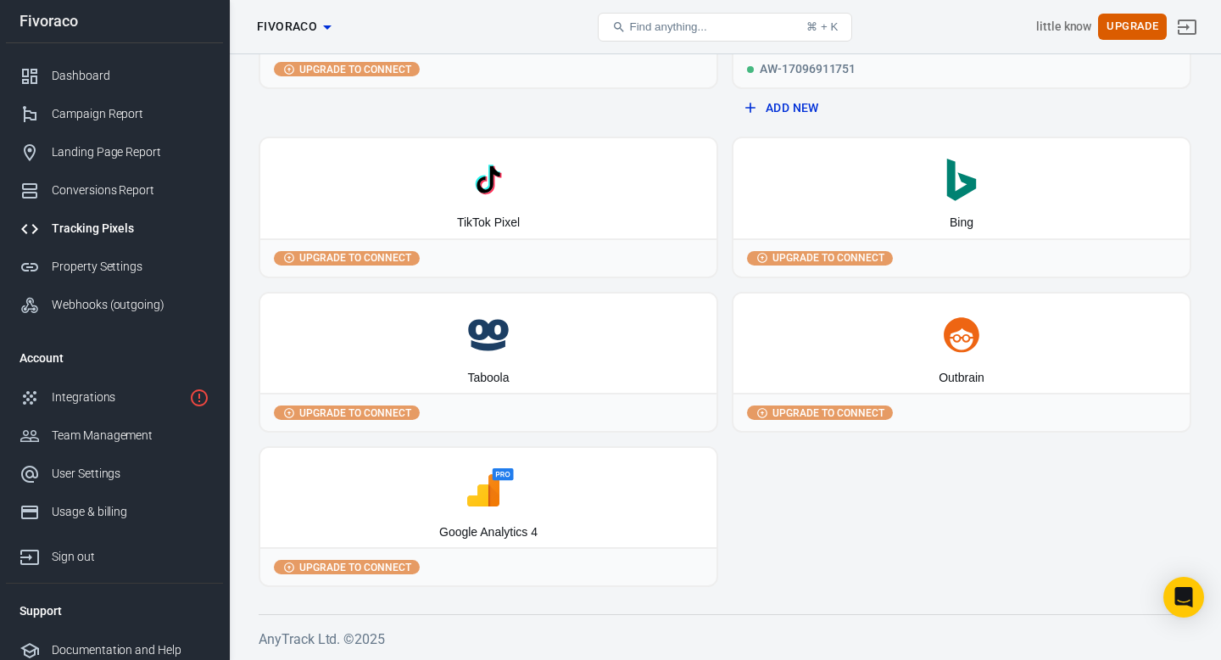
click at [360, 561] on span "Upgrade to connect" at bounding box center [355, 567] width 119 height 15
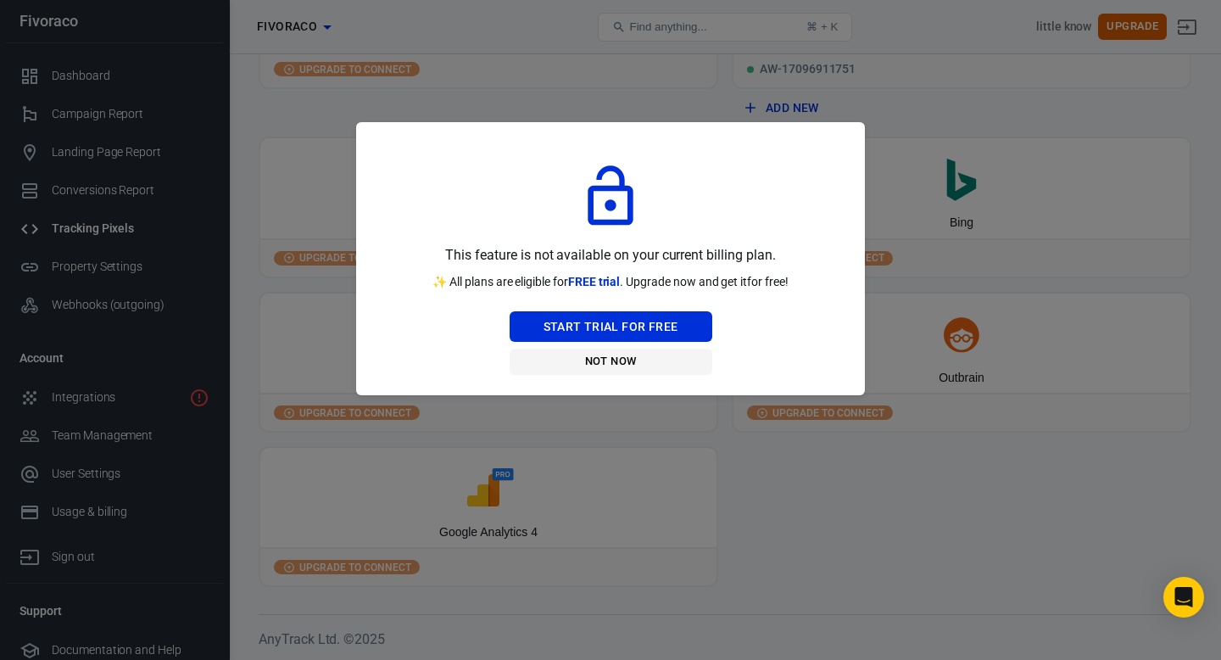
click at [613, 357] on button "Not Now" at bounding box center [611, 362] width 203 height 26
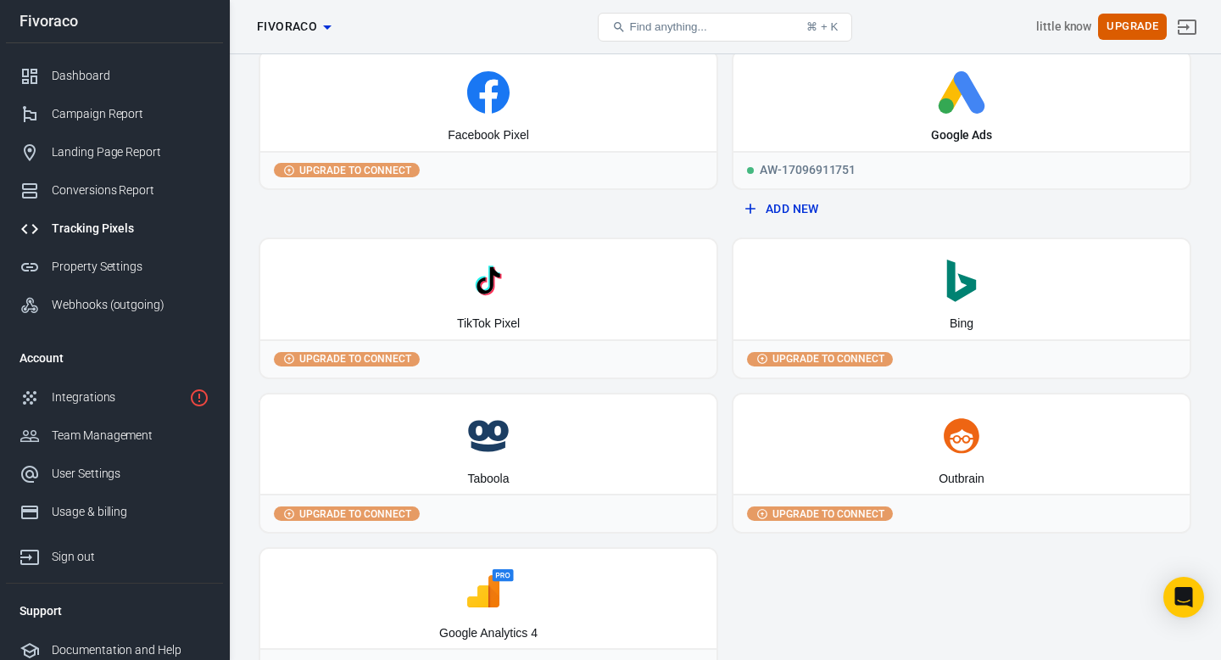
scroll to position [0, 0]
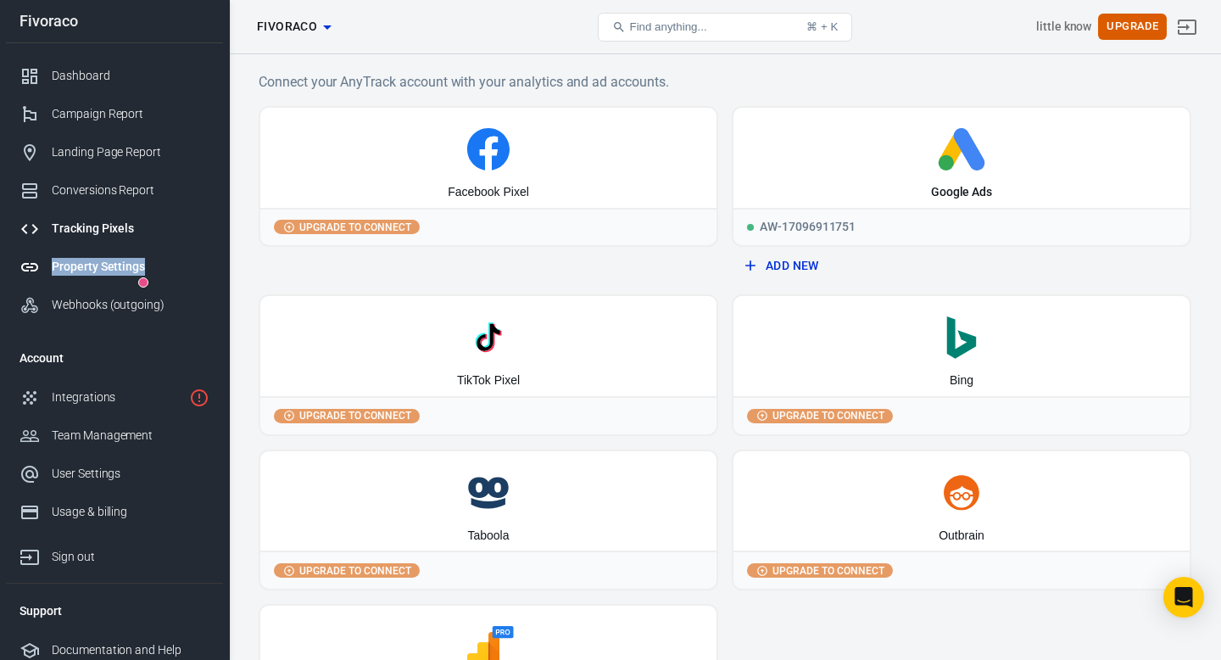
click at [96, 265] on div "Property Settings" at bounding box center [131, 267] width 158 height 18
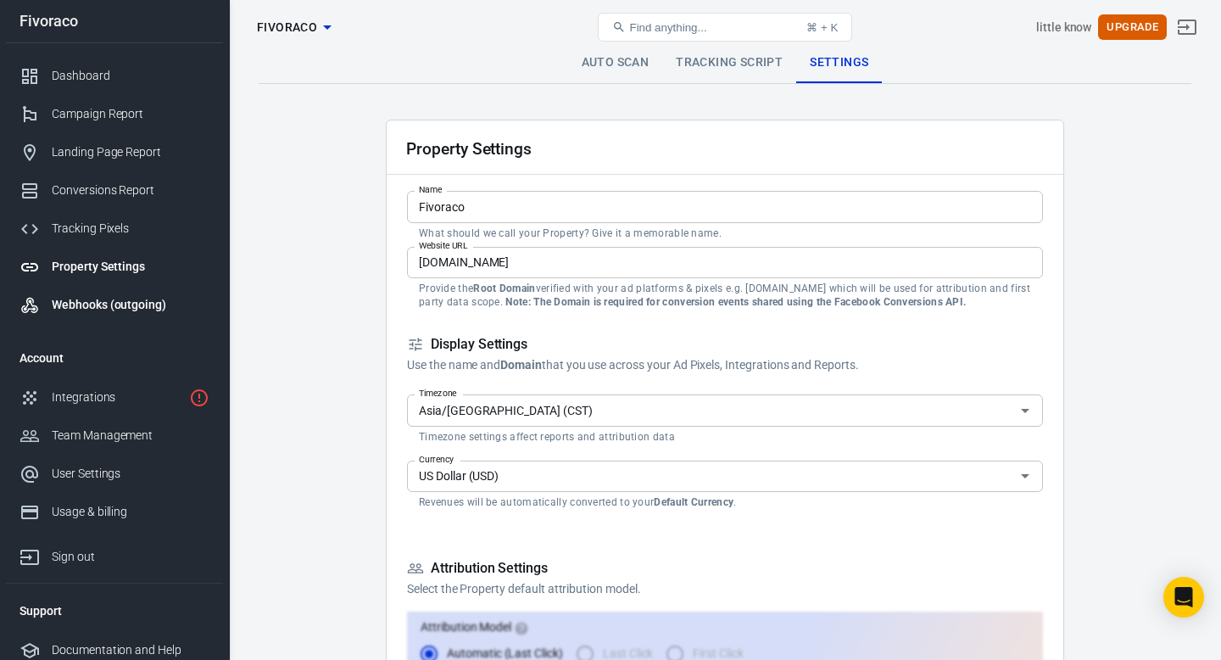
click at [103, 293] on link "Webhooks (outgoing)" at bounding box center [114, 305] width 217 height 38
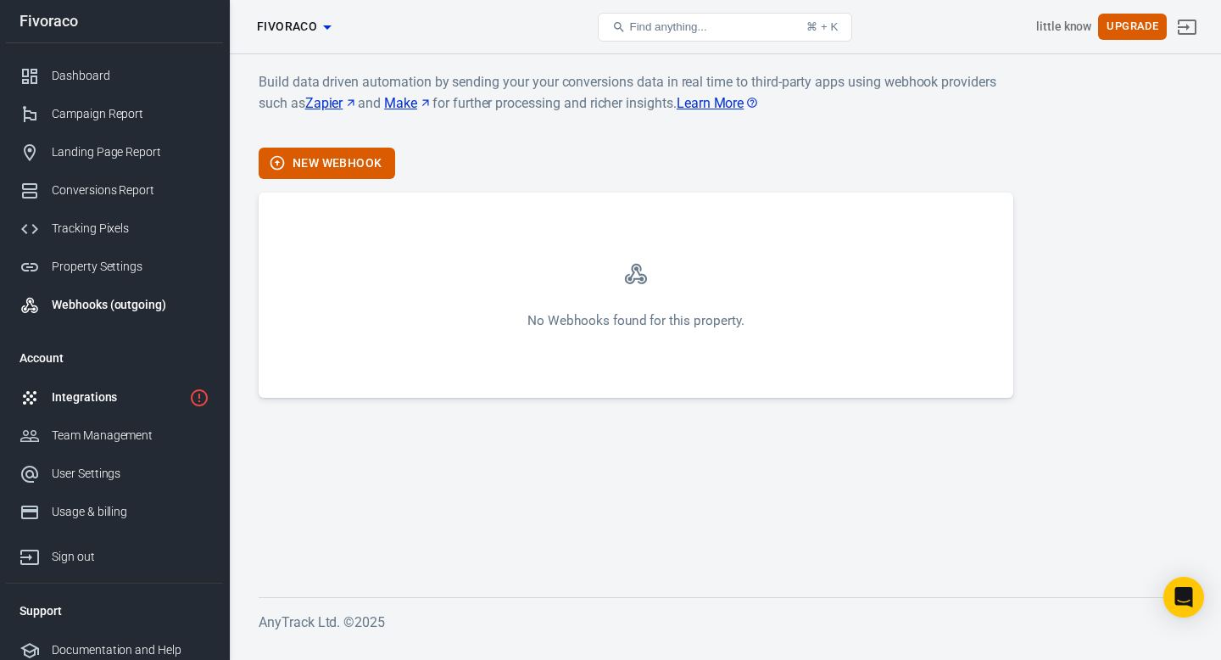
click at [85, 393] on div "Integrations" at bounding box center [117, 397] width 131 height 18
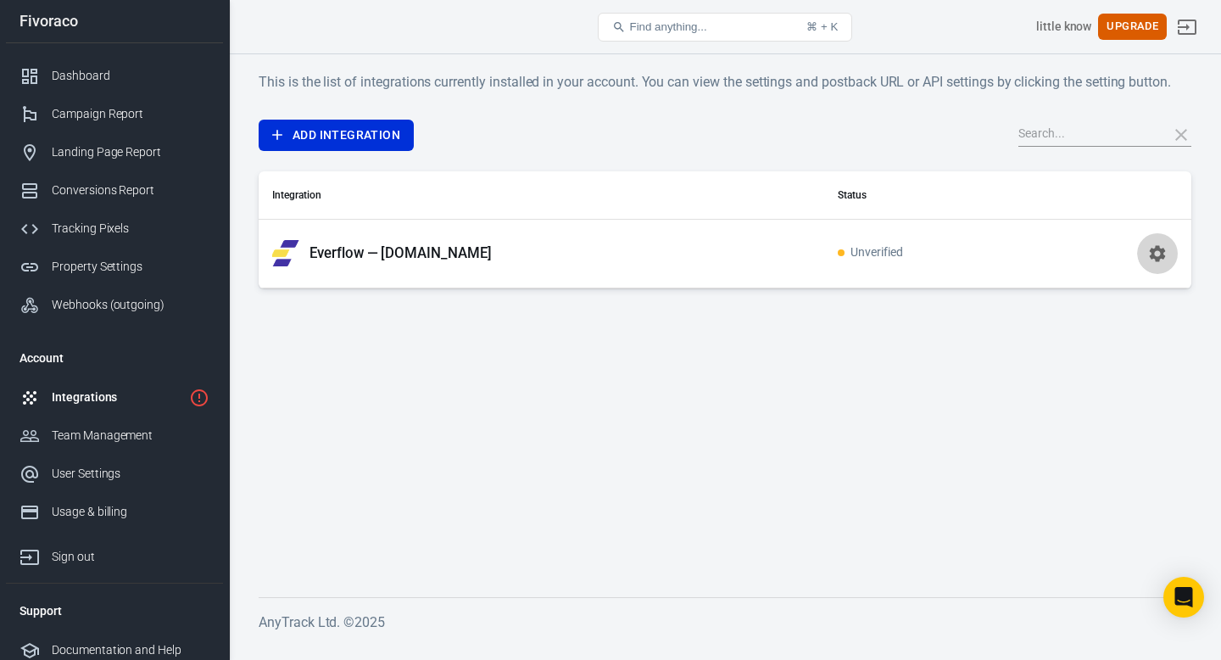
click at [1156, 256] on icon "button" at bounding box center [1158, 253] width 16 height 16
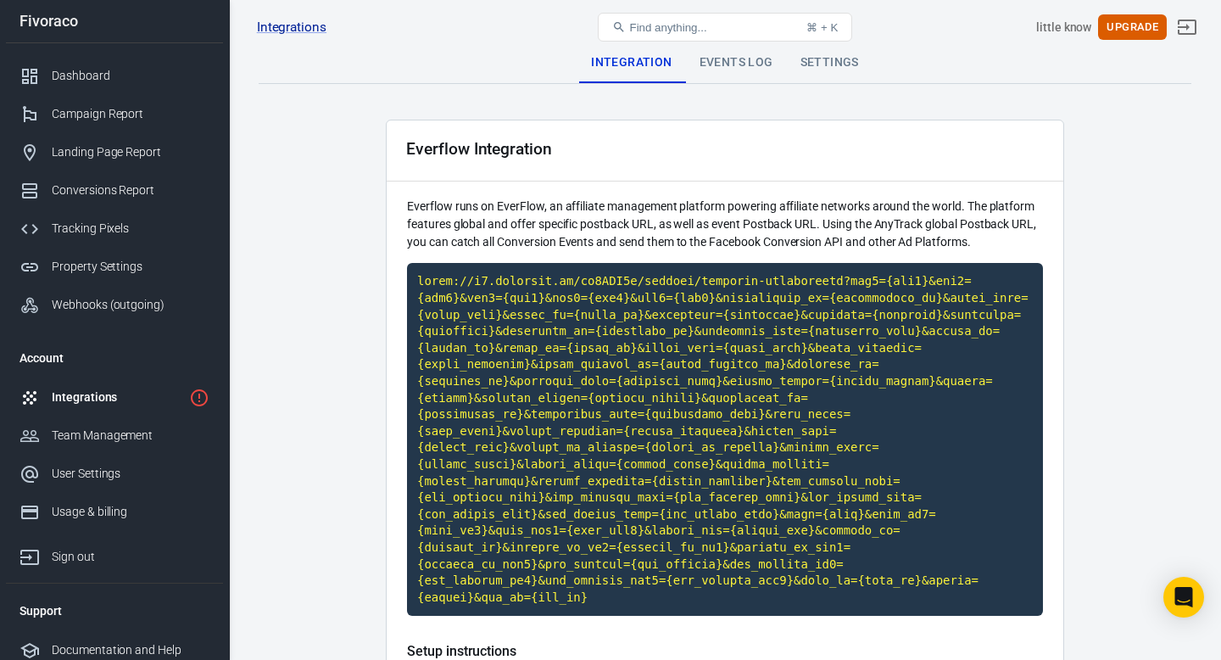
click at [1119, 336] on main "Integration Events Log Settings Everflow Integration Everflow runs on EverFlow,…" at bounding box center [725, 630] width 933 height 1177
click at [758, 315] on code "Click to copy" at bounding box center [725, 439] width 636 height 353
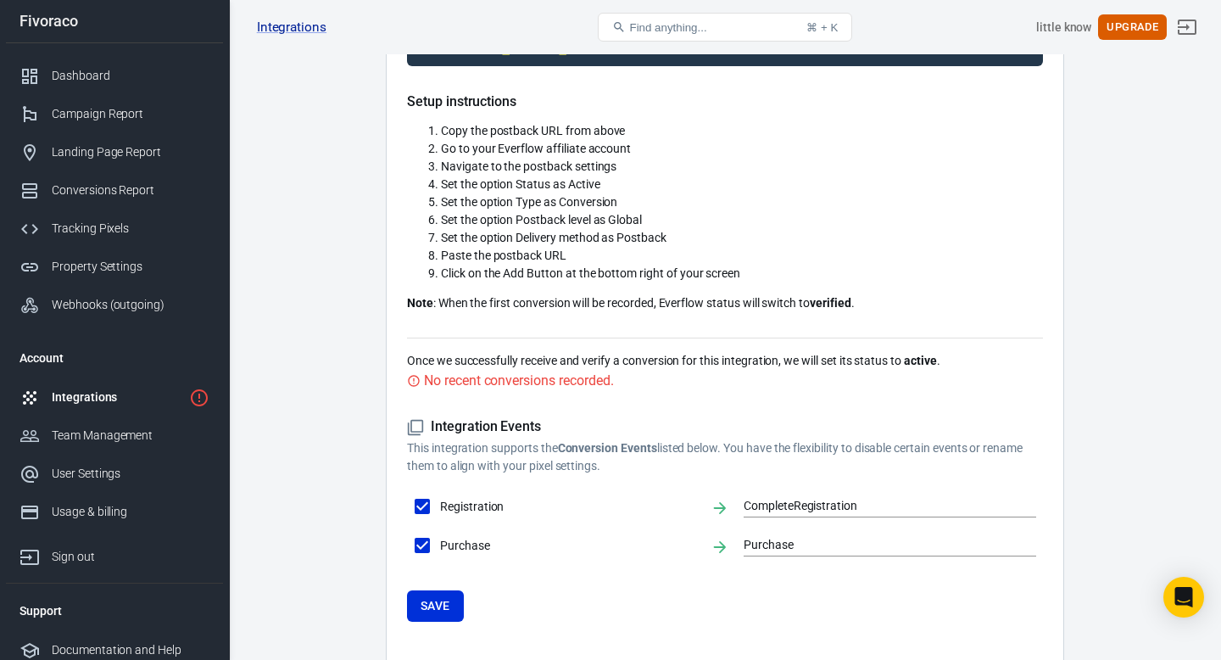
scroll to position [557, 0]
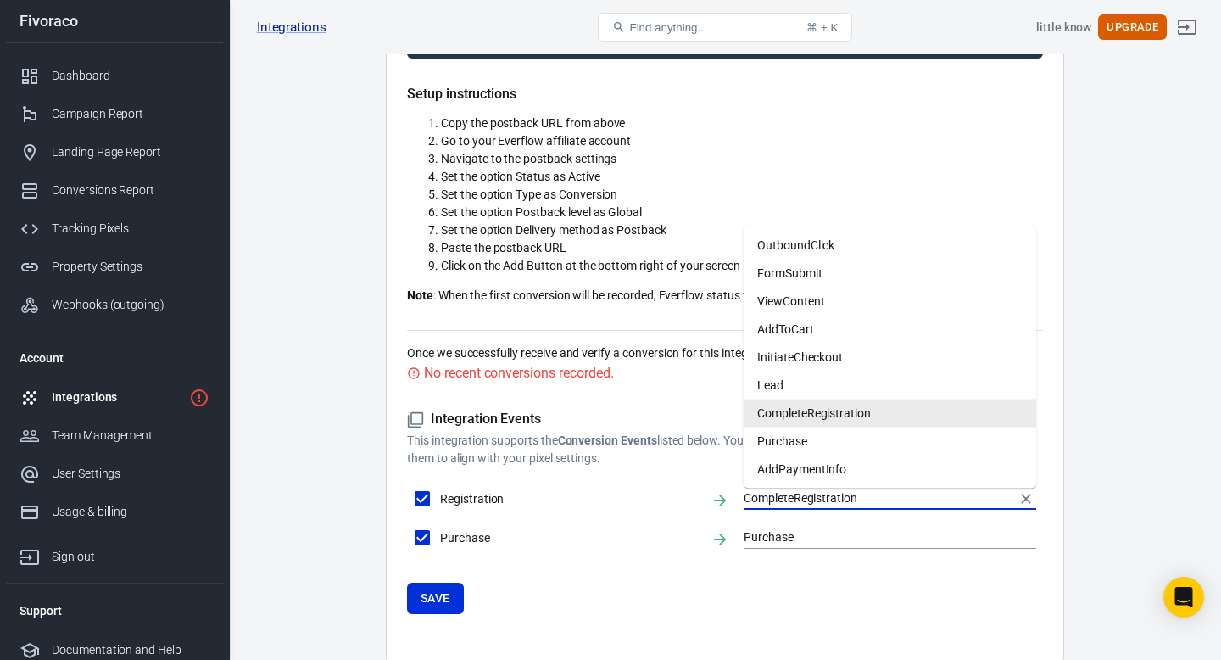
click at [788, 498] on input "CompleteRegistration" at bounding box center [877, 498] width 267 height 21
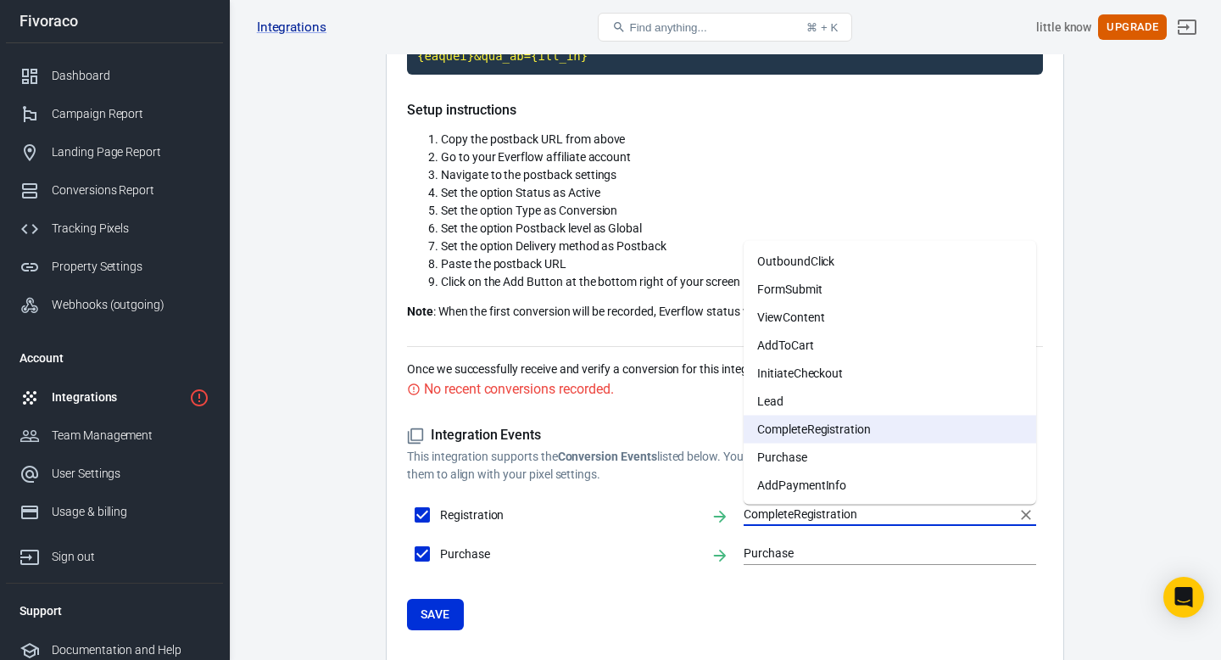
scroll to position [537, 0]
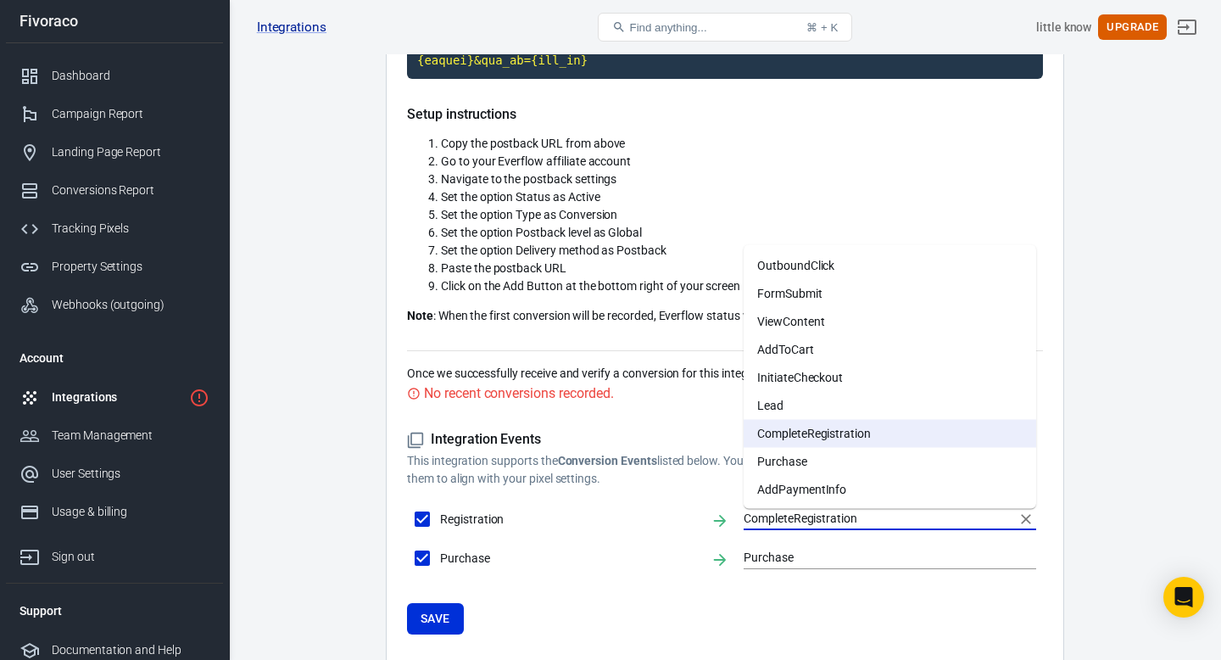
click at [818, 370] on li "InitiateCheckout" at bounding box center [890, 377] width 293 height 28
type input "InitiateCheckout"
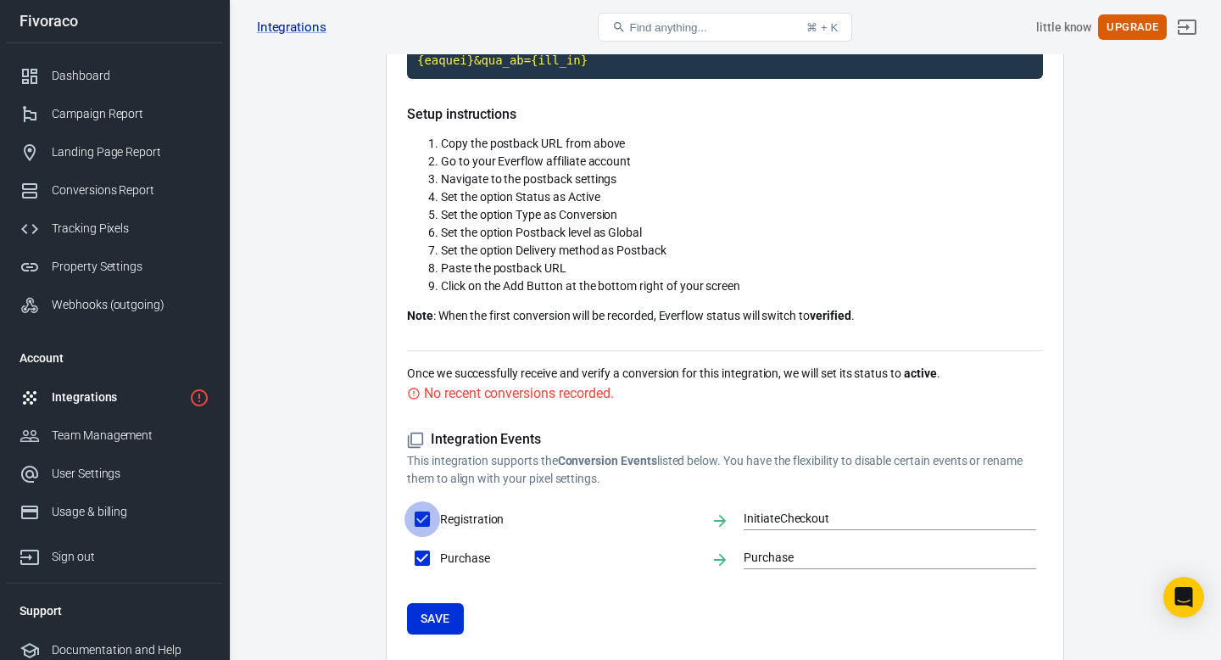
click at [416, 506] on input "Registration" at bounding box center [423, 519] width 36 height 36
checkbox input "false"
click at [416, 507] on input "Registration" at bounding box center [423, 519] width 36 height 36
checkbox input "true"
type input "InitiateCheckout"
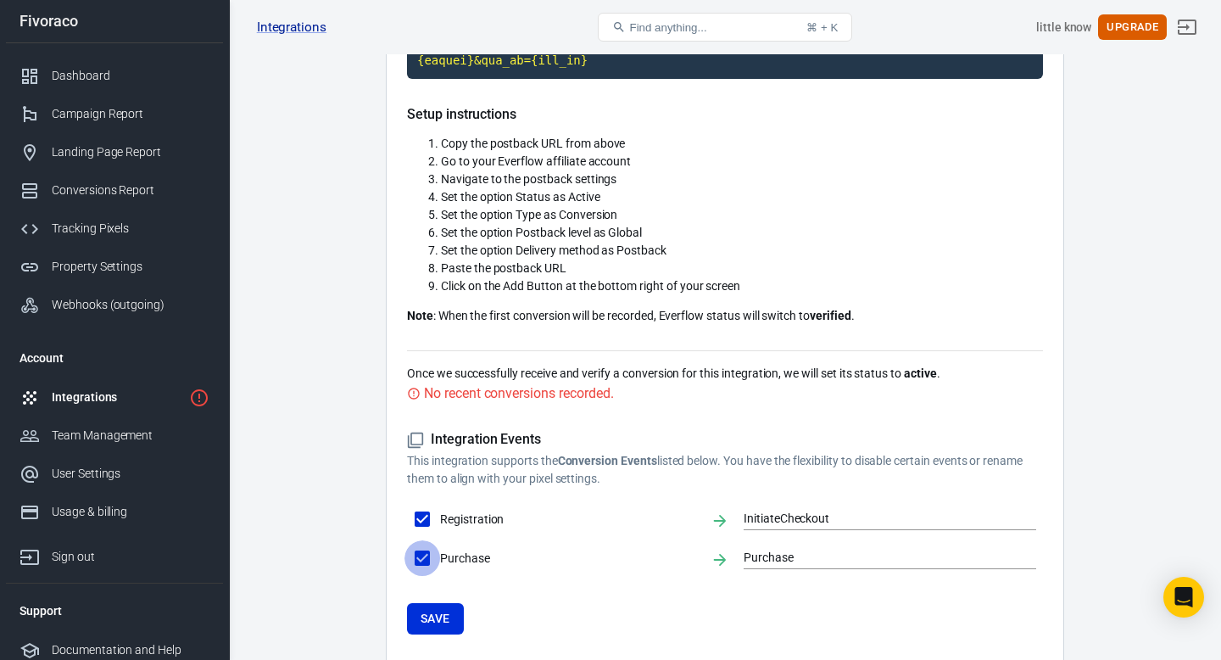
click at [422, 552] on input "Purchase" at bounding box center [423, 558] width 36 height 36
checkbox input "false"
click at [422, 552] on input "Purchase" at bounding box center [423, 558] width 36 height 36
checkbox input "true"
type input "Purchase"
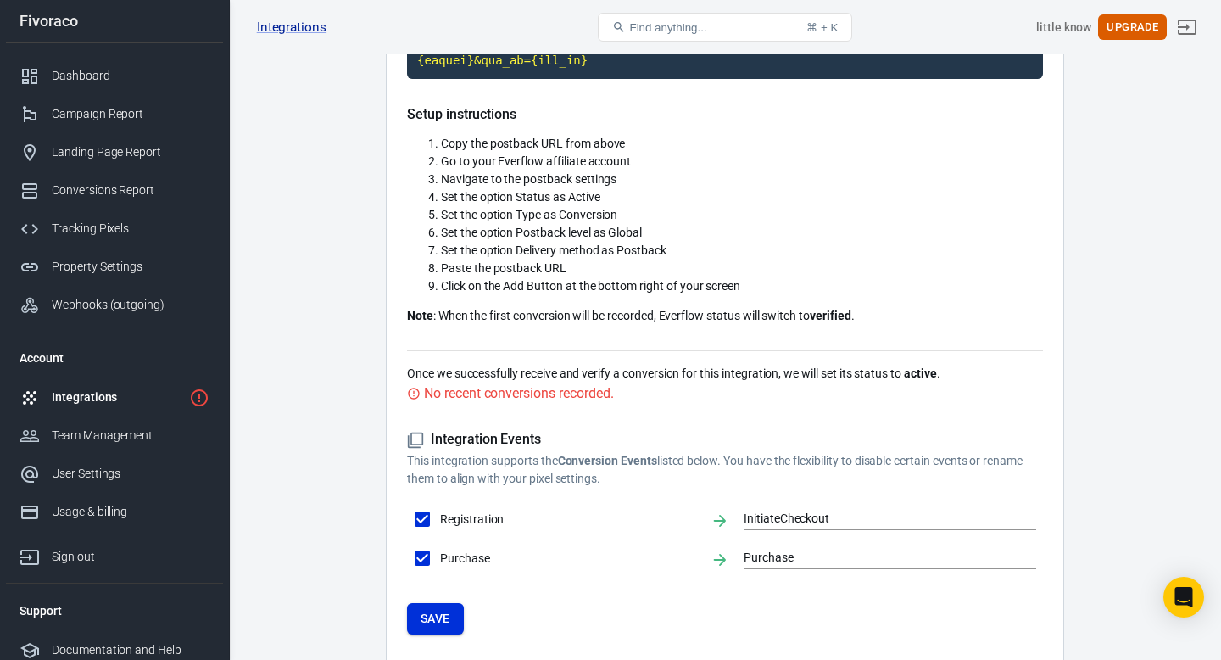
click at [446, 614] on button "Save" at bounding box center [435, 618] width 57 height 31
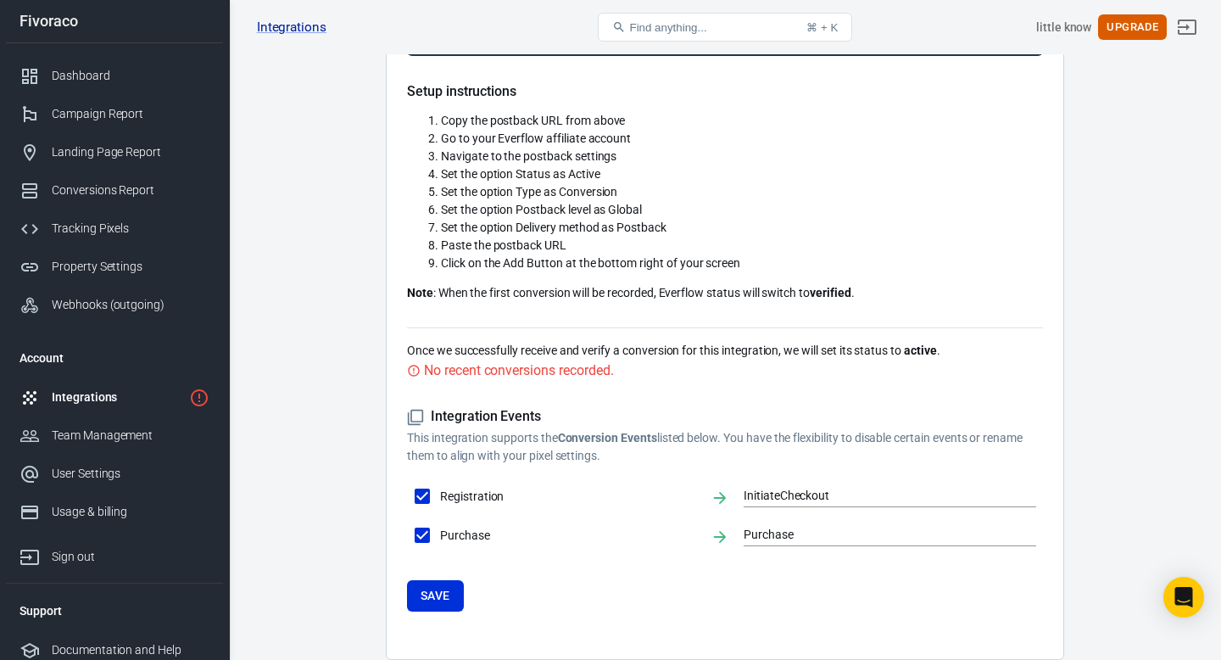
scroll to position [633, 0]
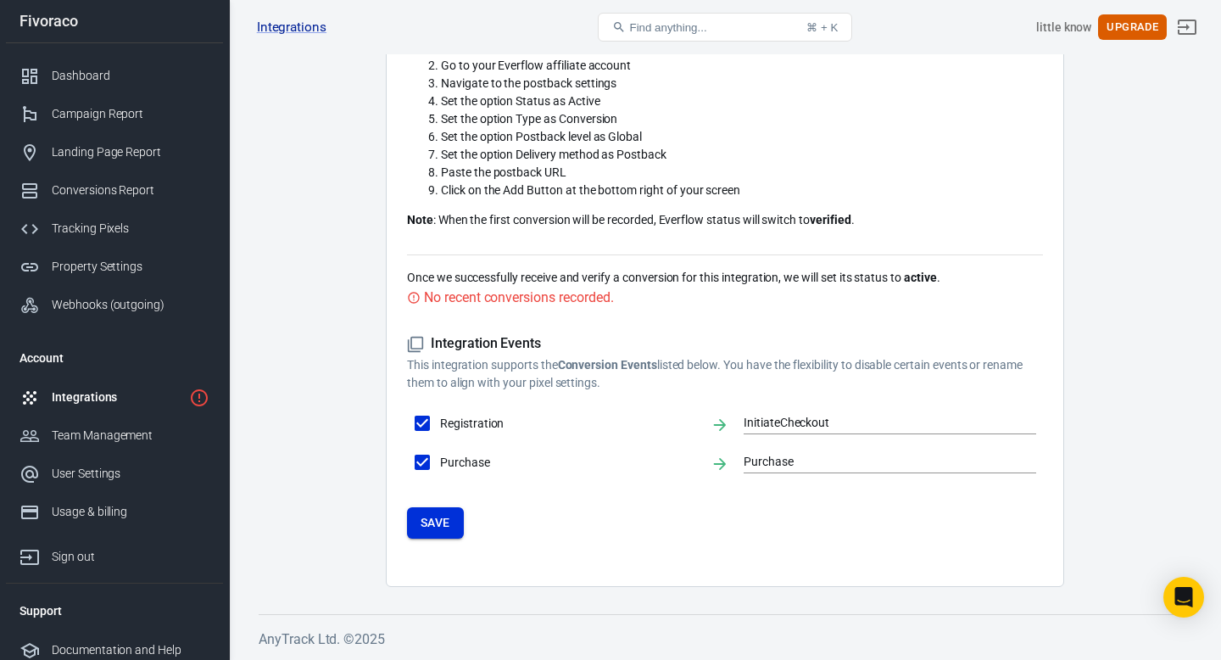
click at [427, 511] on button "Save" at bounding box center [435, 522] width 57 height 31
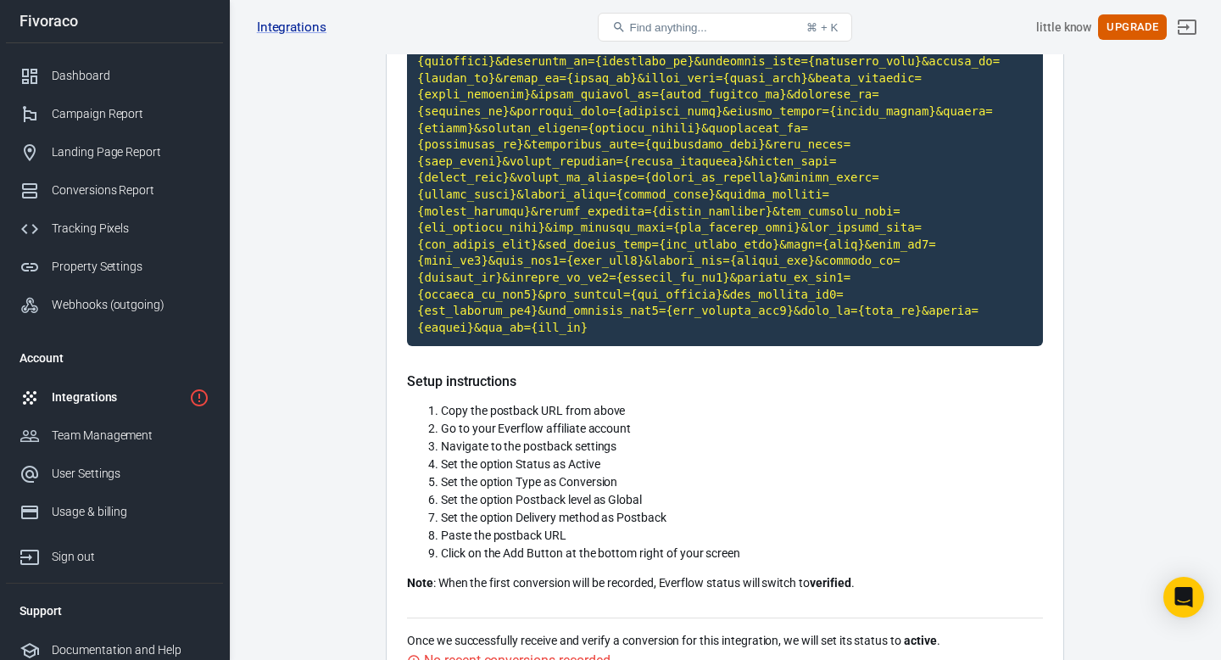
scroll to position [0, 0]
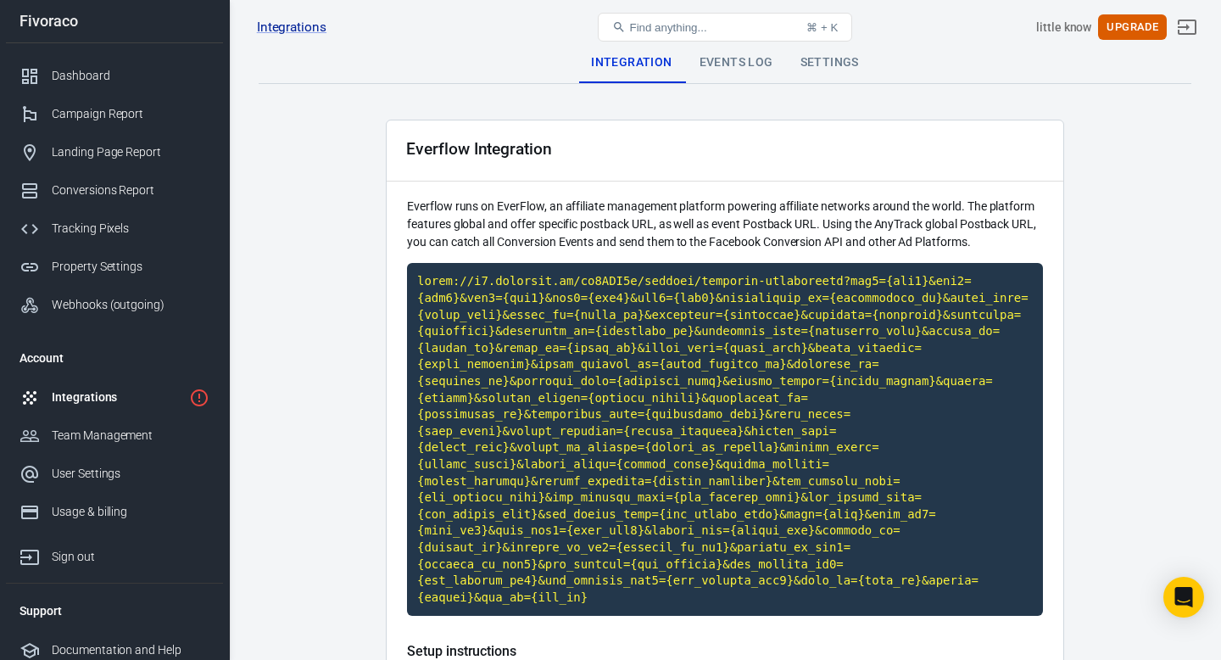
click at [730, 65] on div "Events Log" at bounding box center [736, 62] width 101 height 41
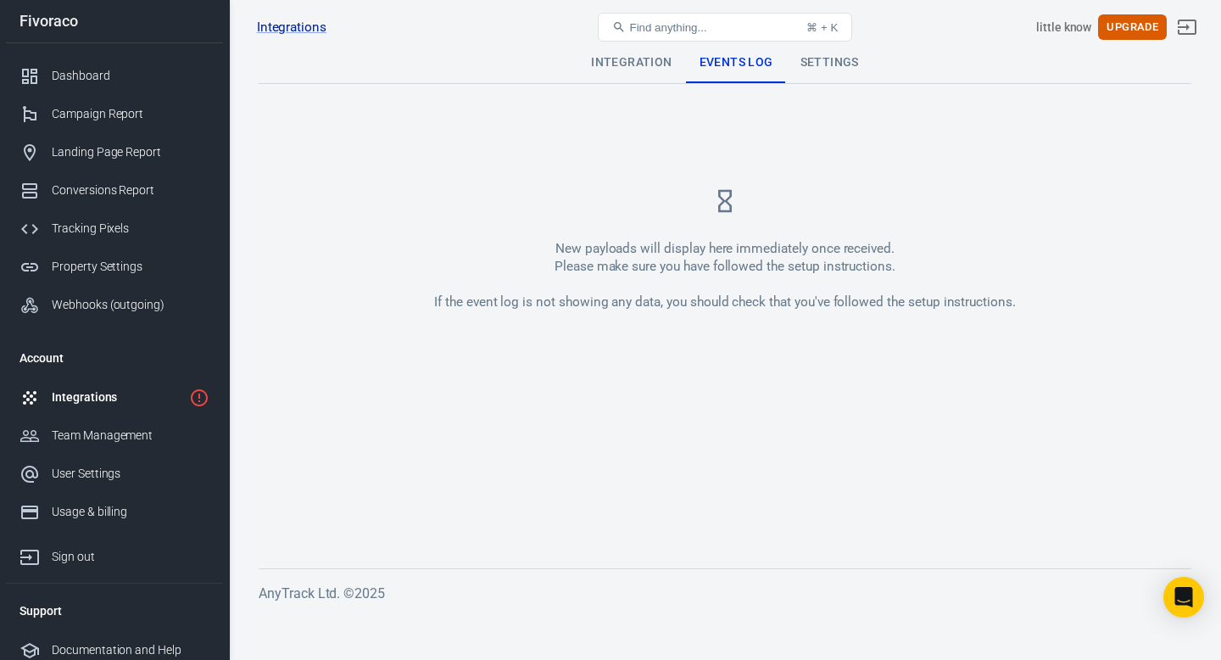
click at [649, 66] on div "Integration" at bounding box center [632, 62] width 108 height 41
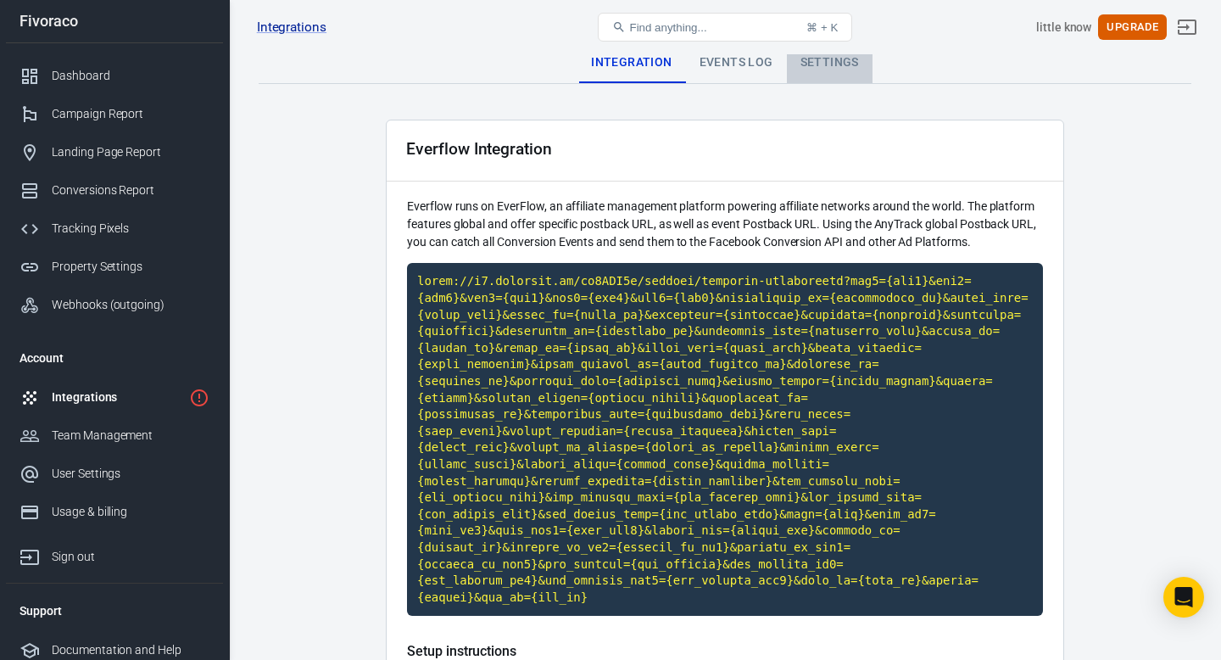
click at [829, 67] on div "Settings" at bounding box center [830, 62] width 86 height 41
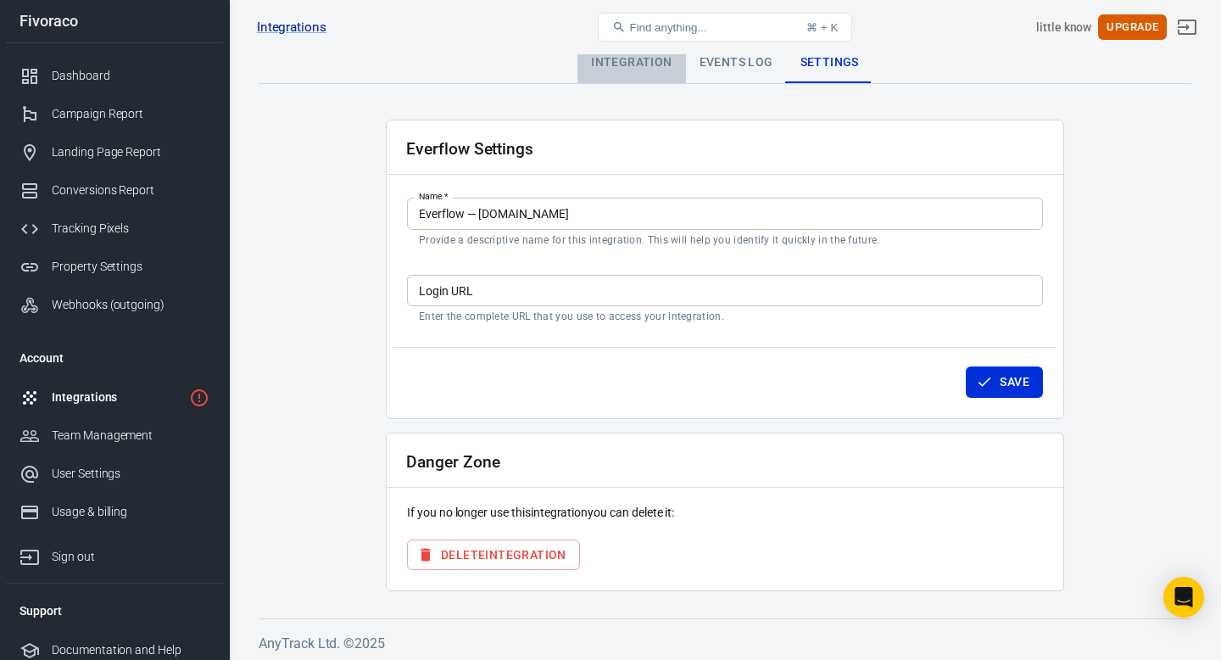
click at [654, 63] on div "Integration" at bounding box center [632, 62] width 108 height 41
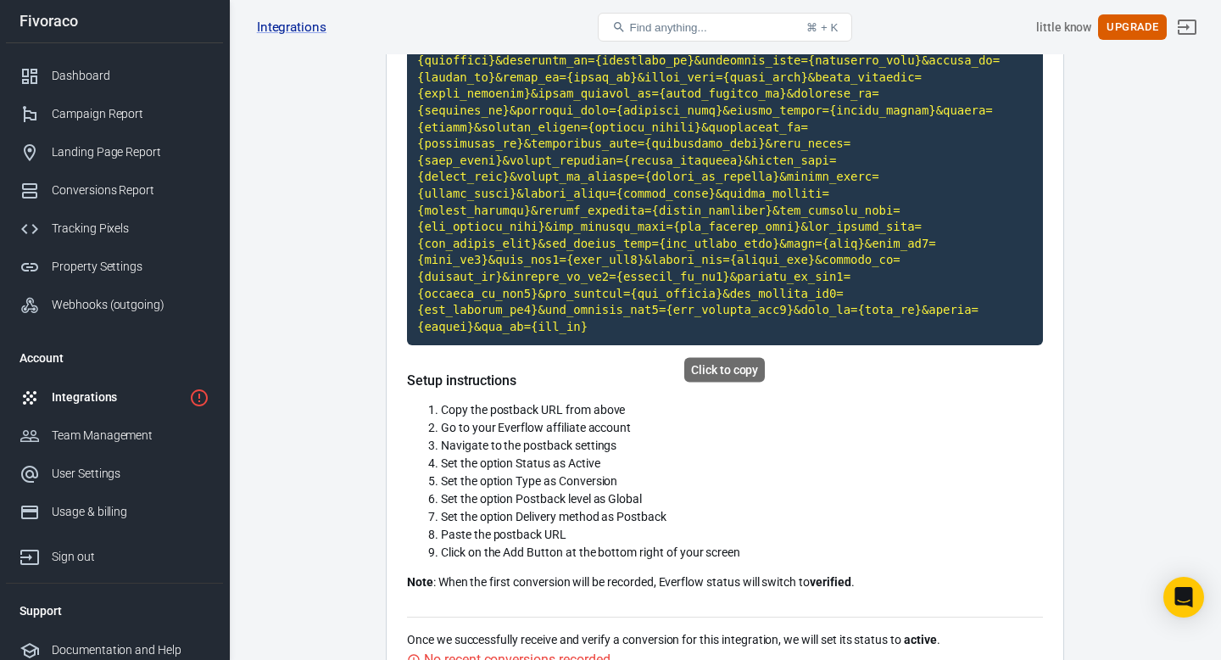
scroll to position [494, 0]
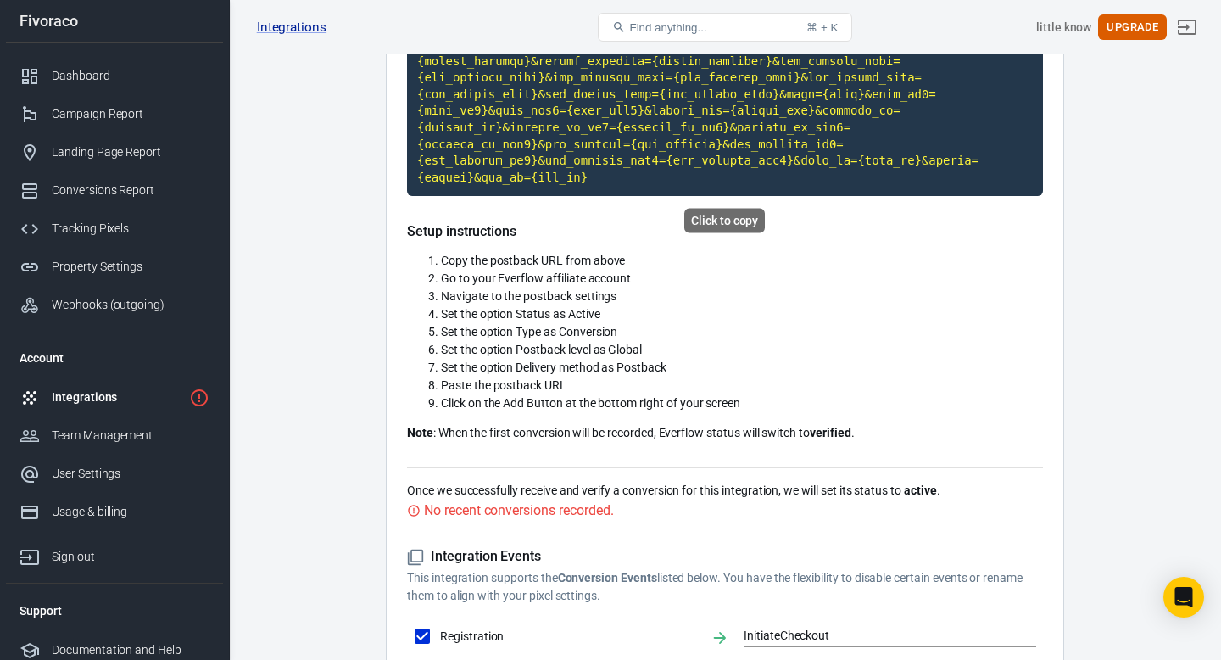
scroll to position [633, 0]
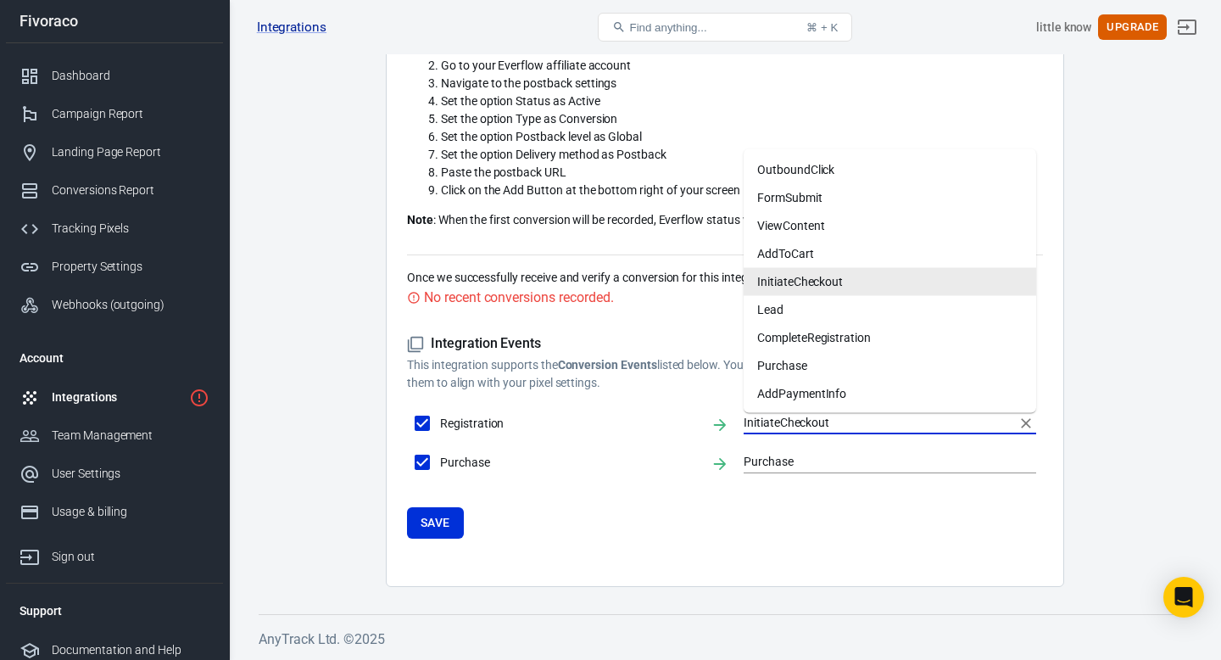
click at [915, 419] on input "InitiateCheckout" at bounding box center [877, 422] width 267 height 21
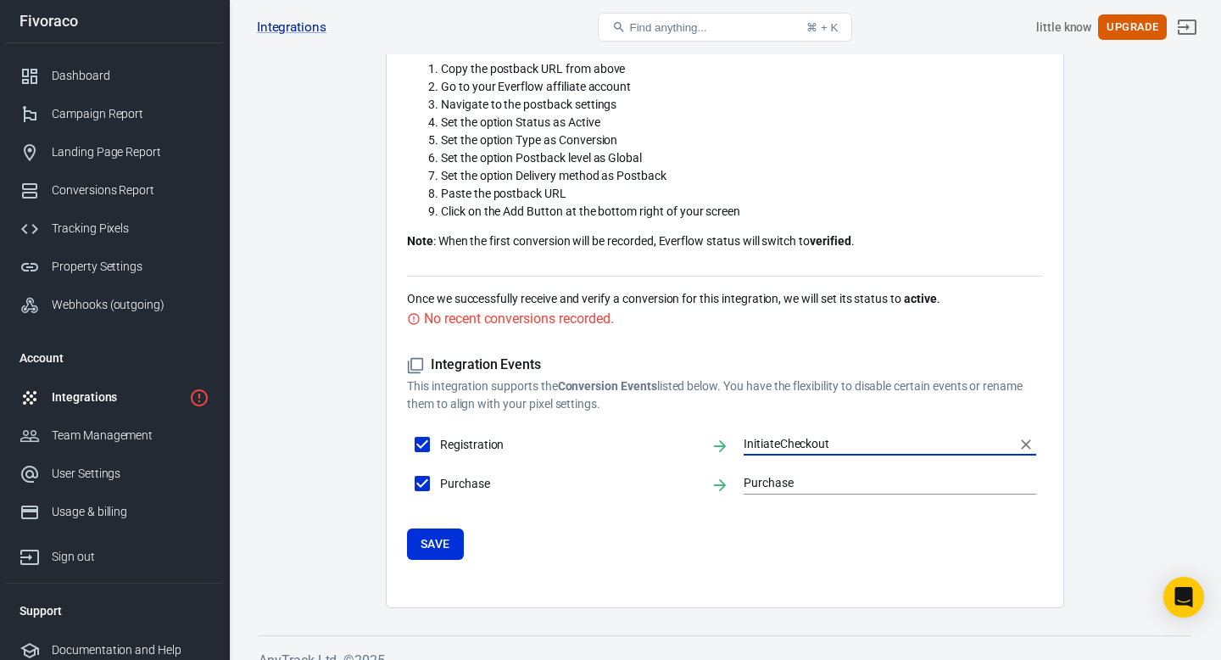
scroll to position [606, 0]
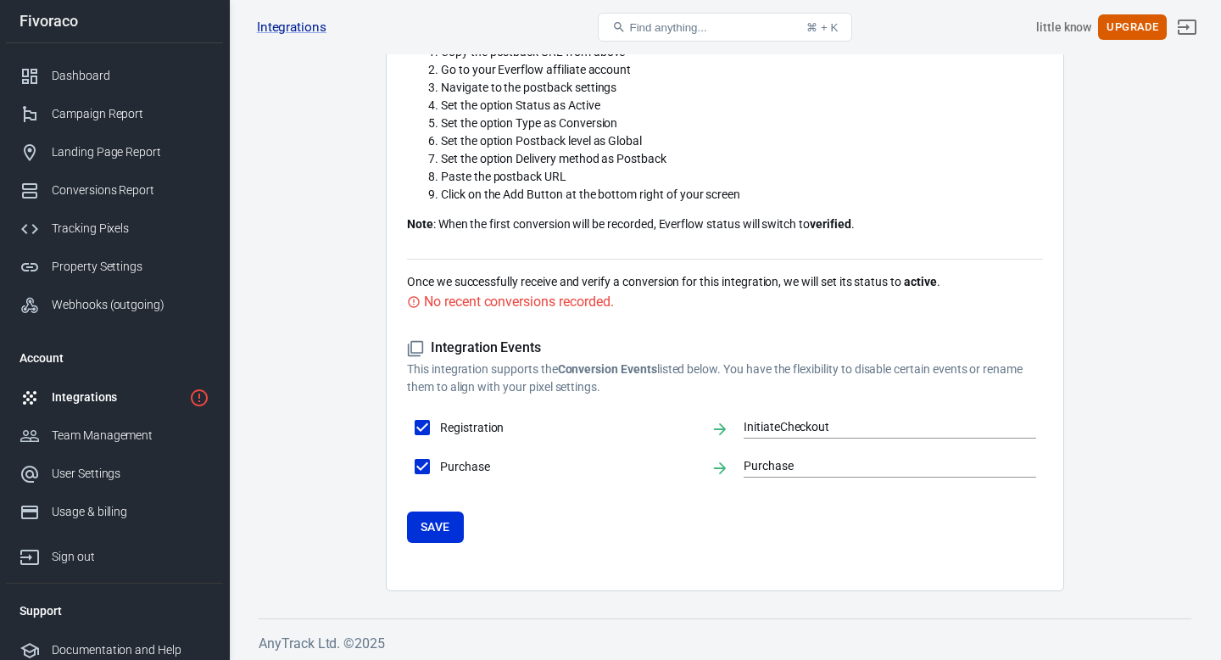
scroll to position [600, 0]
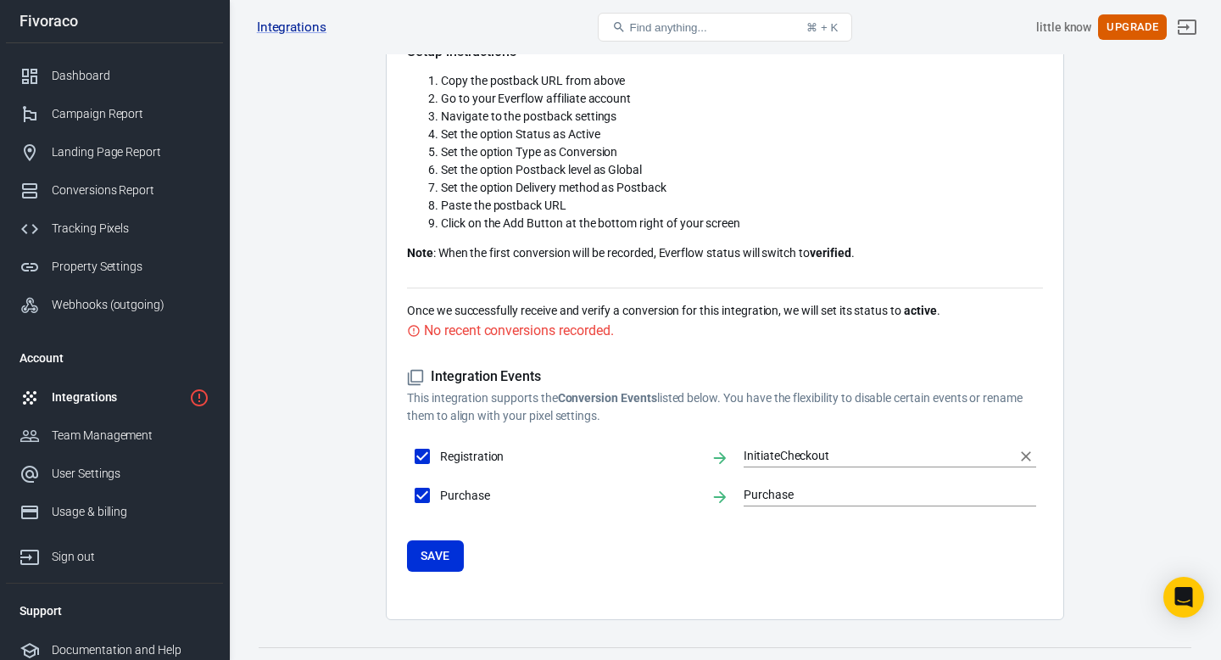
click at [765, 449] on input "InitiateCheckout" at bounding box center [877, 455] width 267 height 21
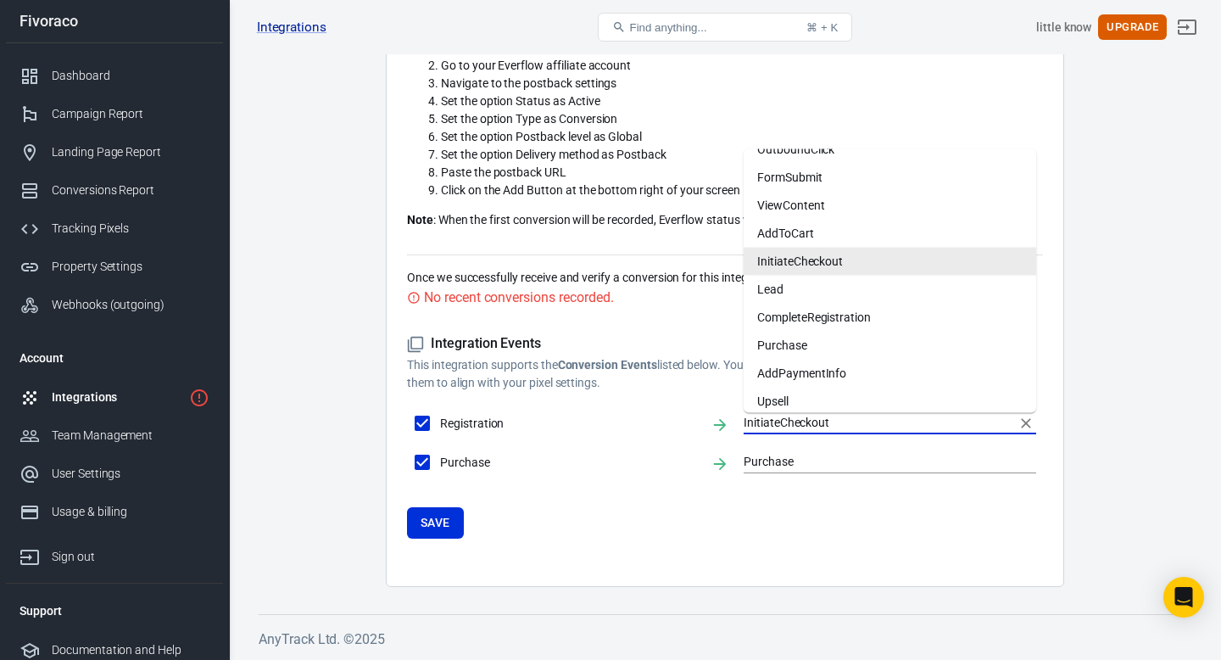
scroll to position [0, 0]
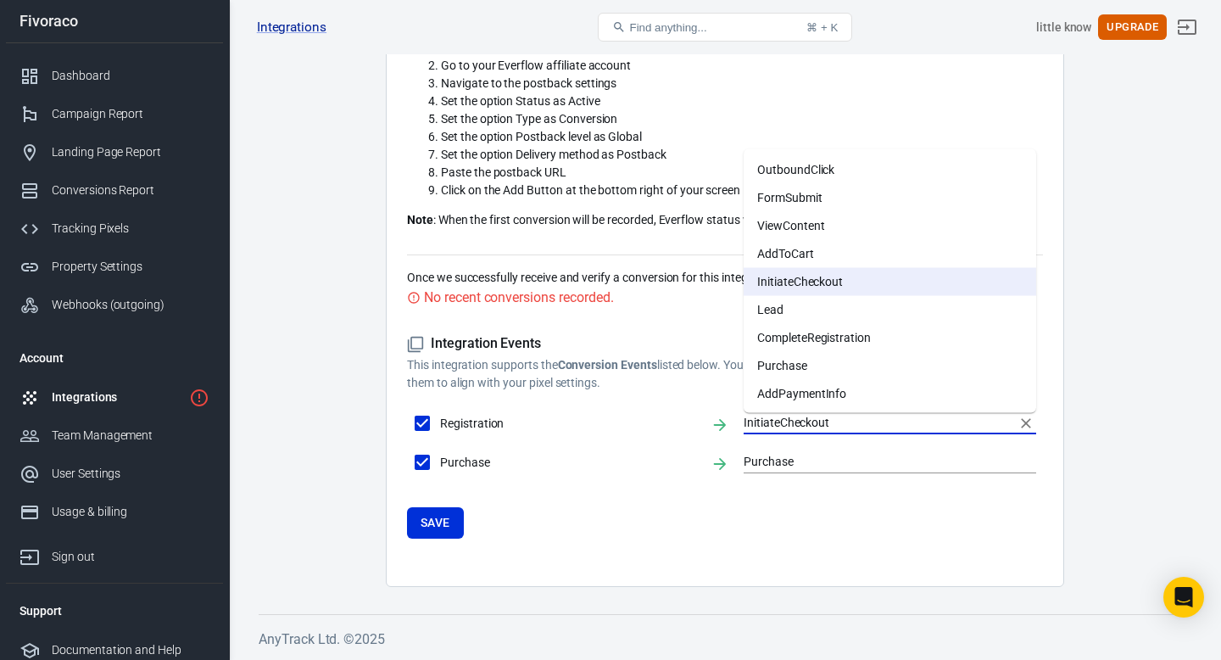
click at [828, 254] on li "AddToCart" at bounding box center [890, 253] width 293 height 28
type input "AddToCart"
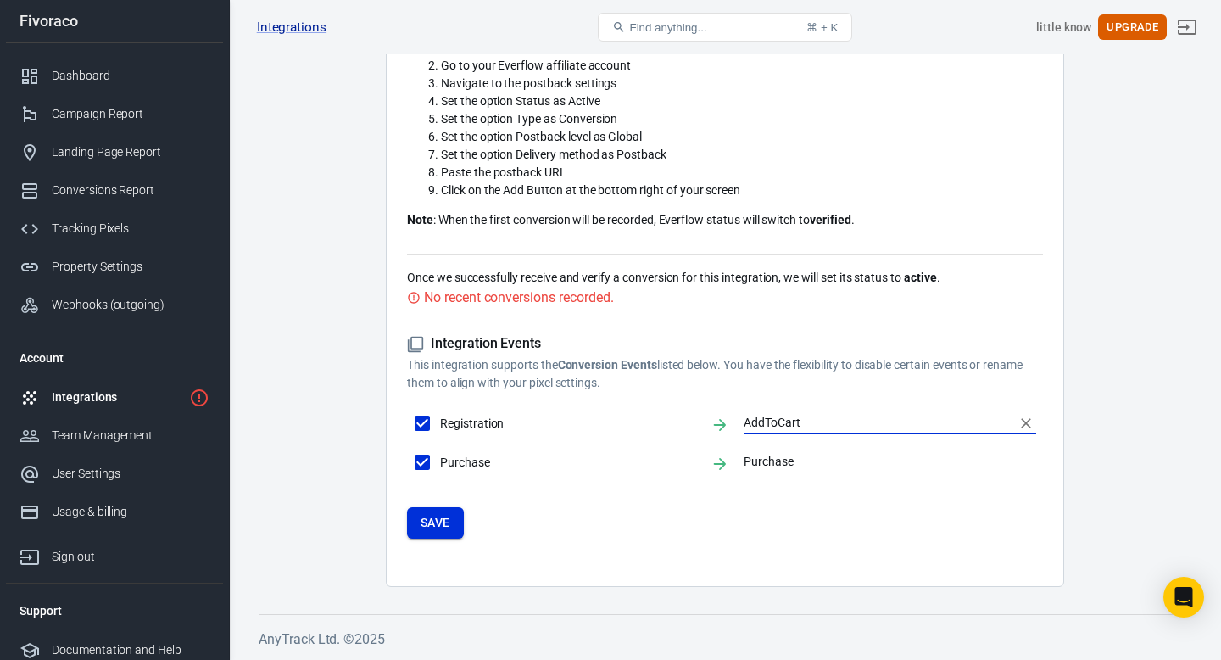
click at [429, 522] on button "Save" at bounding box center [435, 522] width 57 height 31
click at [774, 415] on input "AddToCart" at bounding box center [877, 422] width 267 height 21
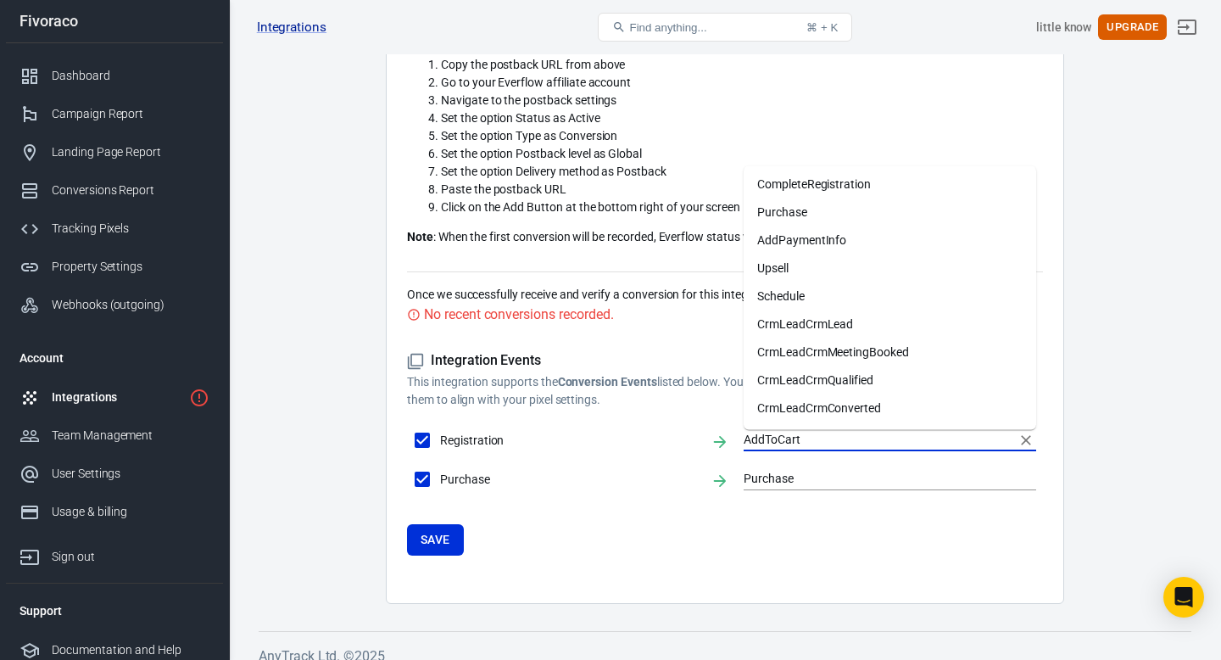
scroll to position [633, 0]
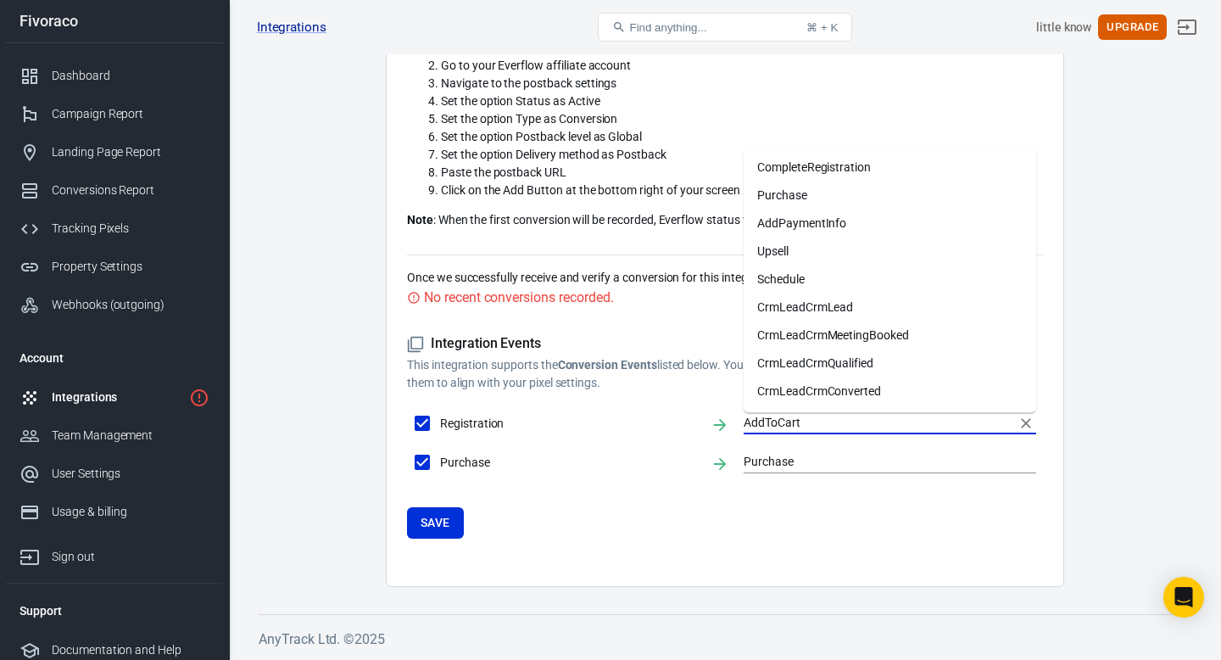
click at [519, 348] on h5 "Integration Events" at bounding box center [725, 344] width 636 height 18
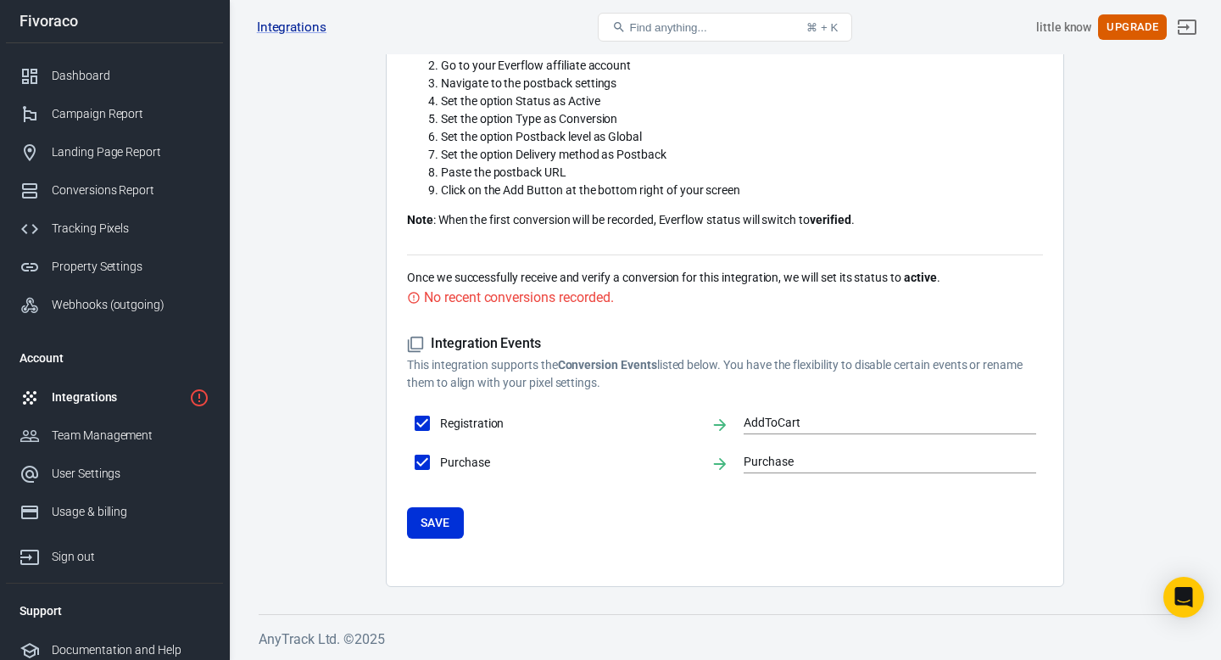
click at [434, 548] on div "Integration Events This integration supports the Conversion Events listed below…" at bounding box center [725, 436] width 636 height 257
click at [441, 520] on button "Save" at bounding box center [435, 522] width 57 height 31
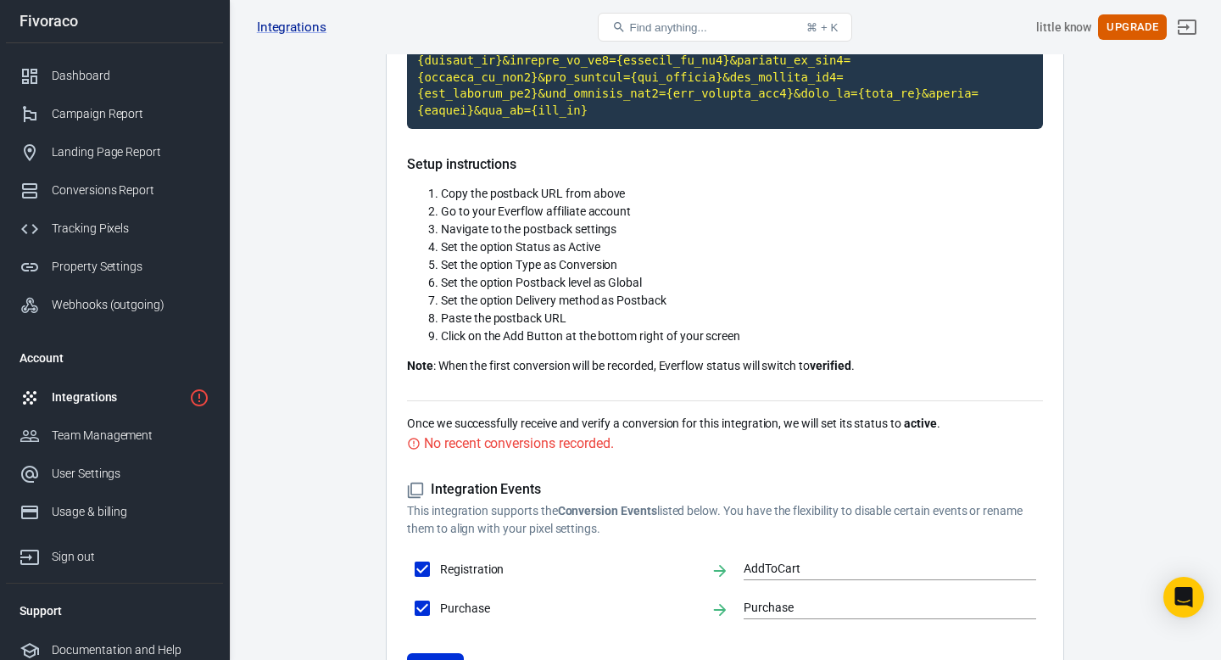
scroll to position [438, 0]
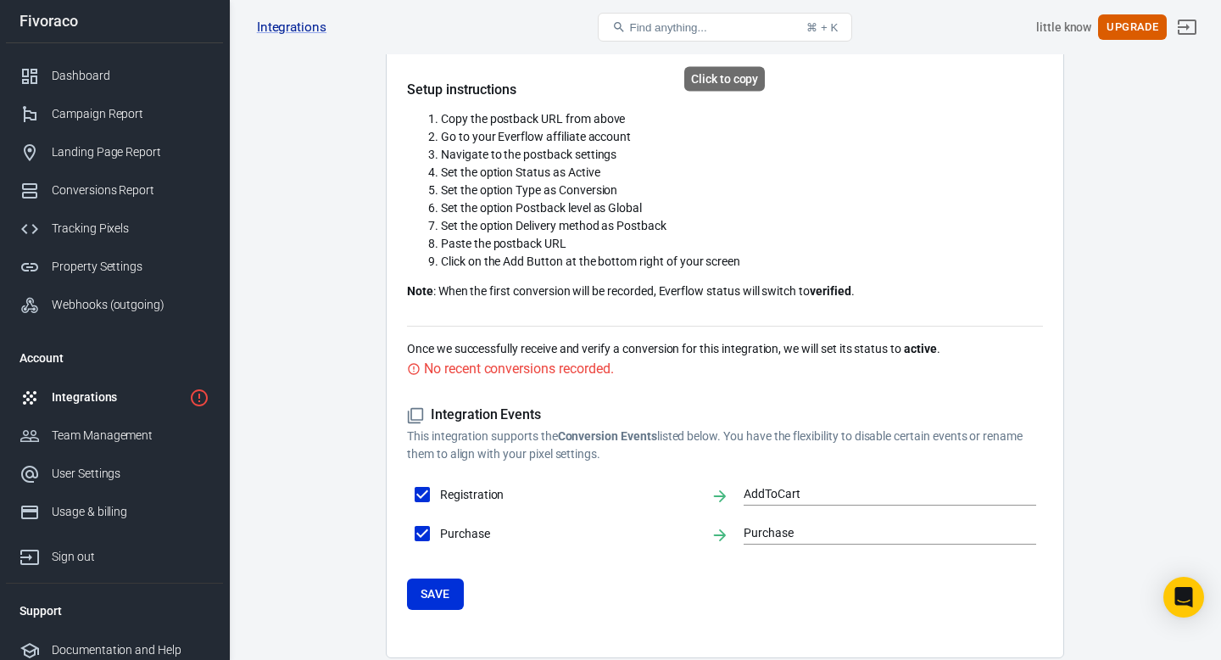
scroll to position [633, 0]
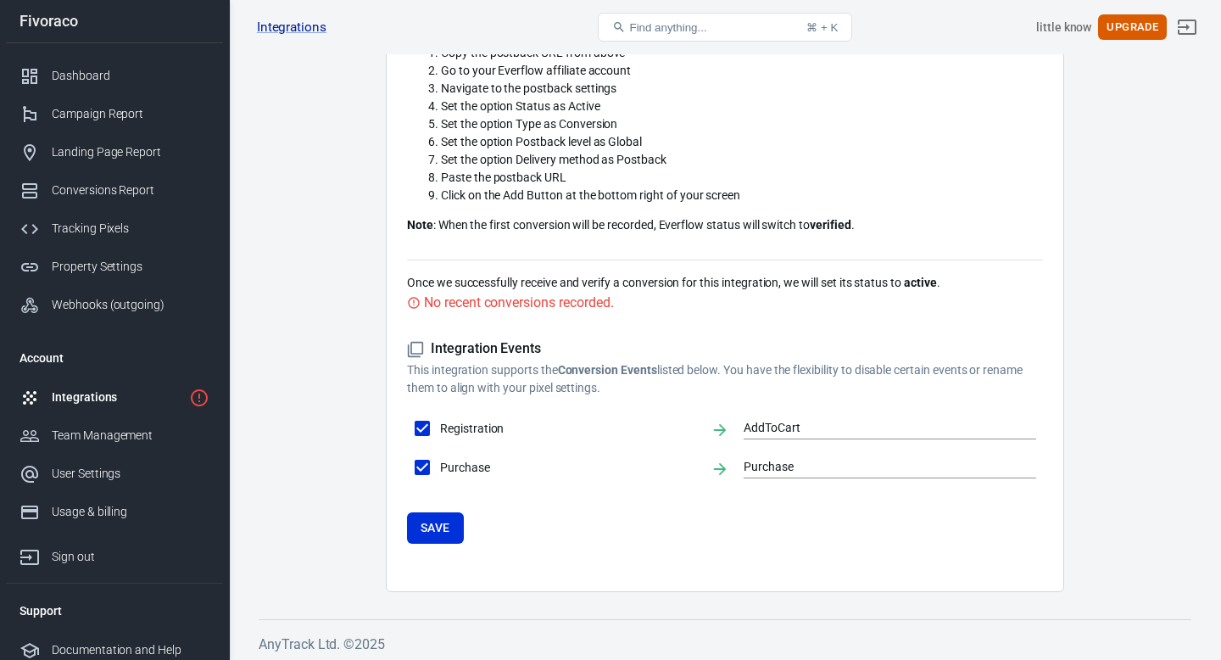
scroll to position [633, 0]
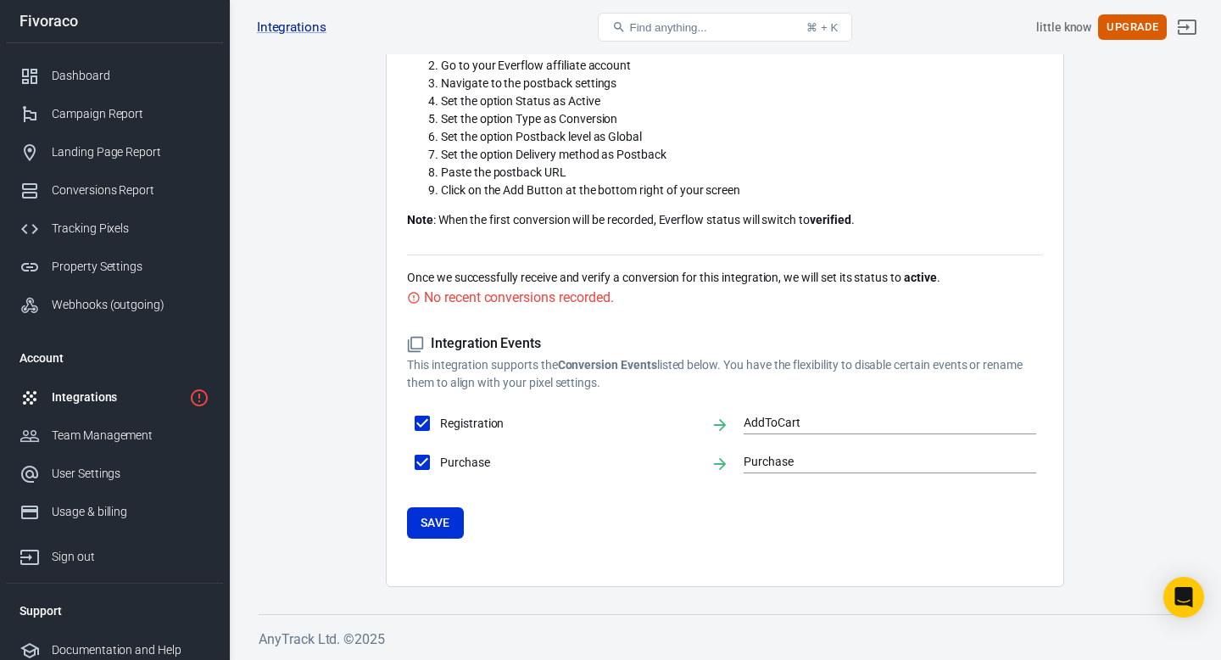
click at [428, 422] on input "Registration" at bounding box center [423, 423] width 36 height 36
checkbox input "false"
click at [428, 422] on input "Registration" at bounding box center [423, 423] width 36 height 36
checkbox input "true"
type input "AddToCart"
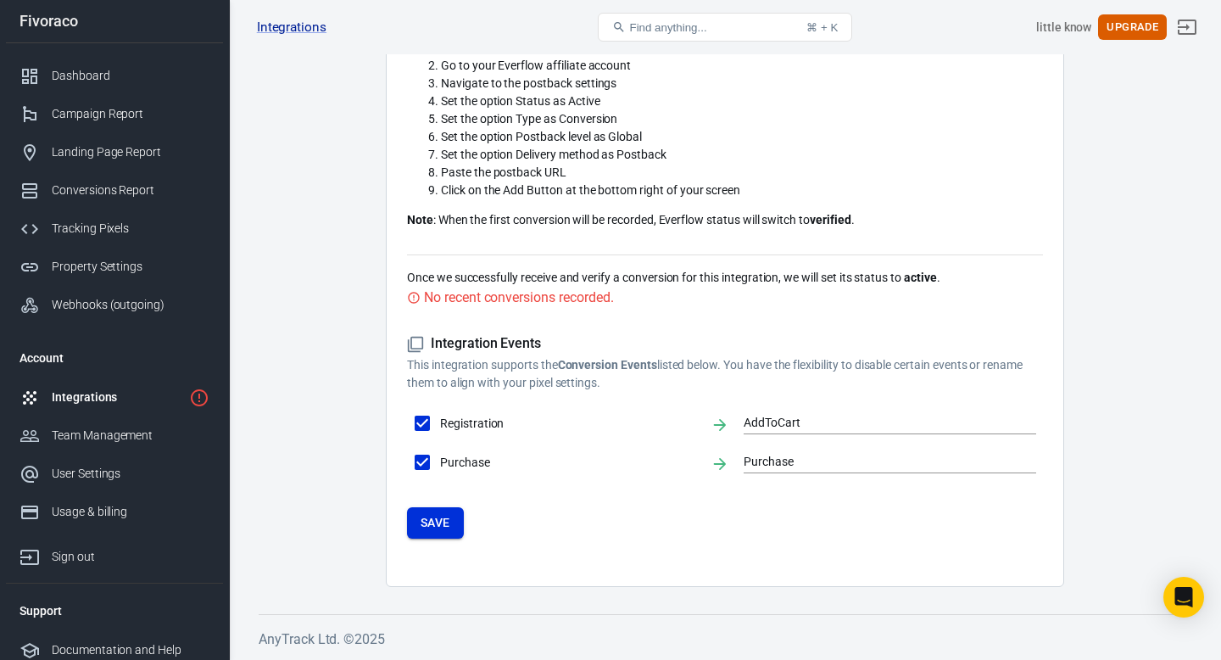
click at [439, 510] on button "Save" at bounding box center [435, 522] width 57 height 31
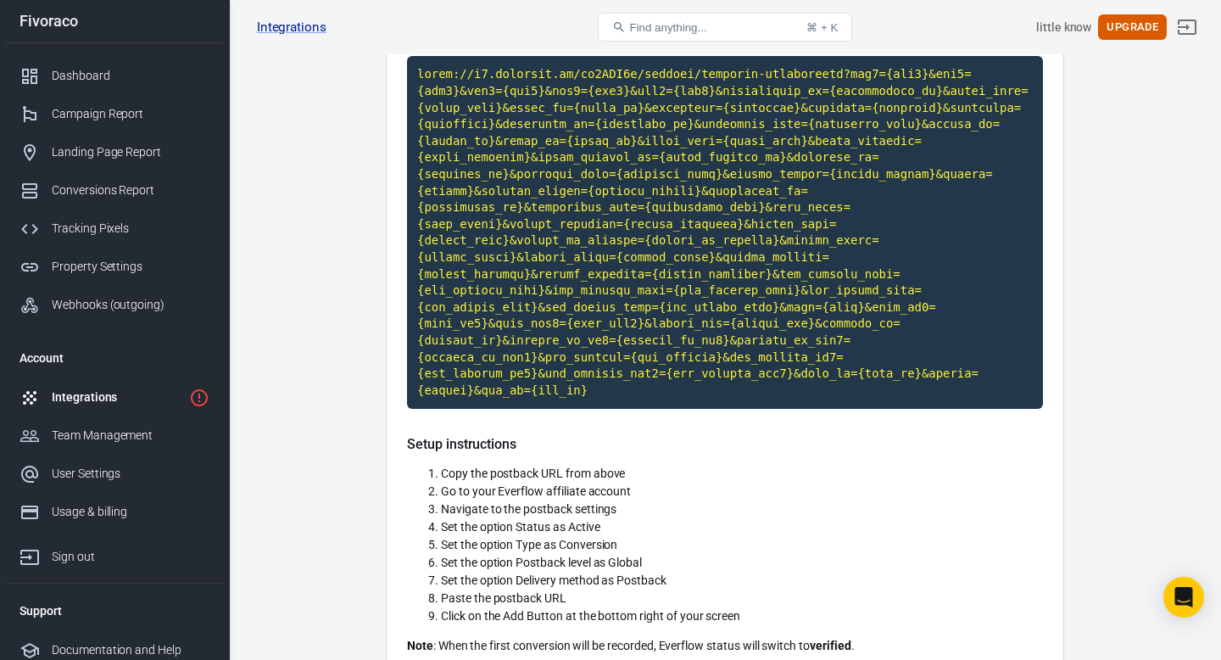
scroll to position [0, 0]
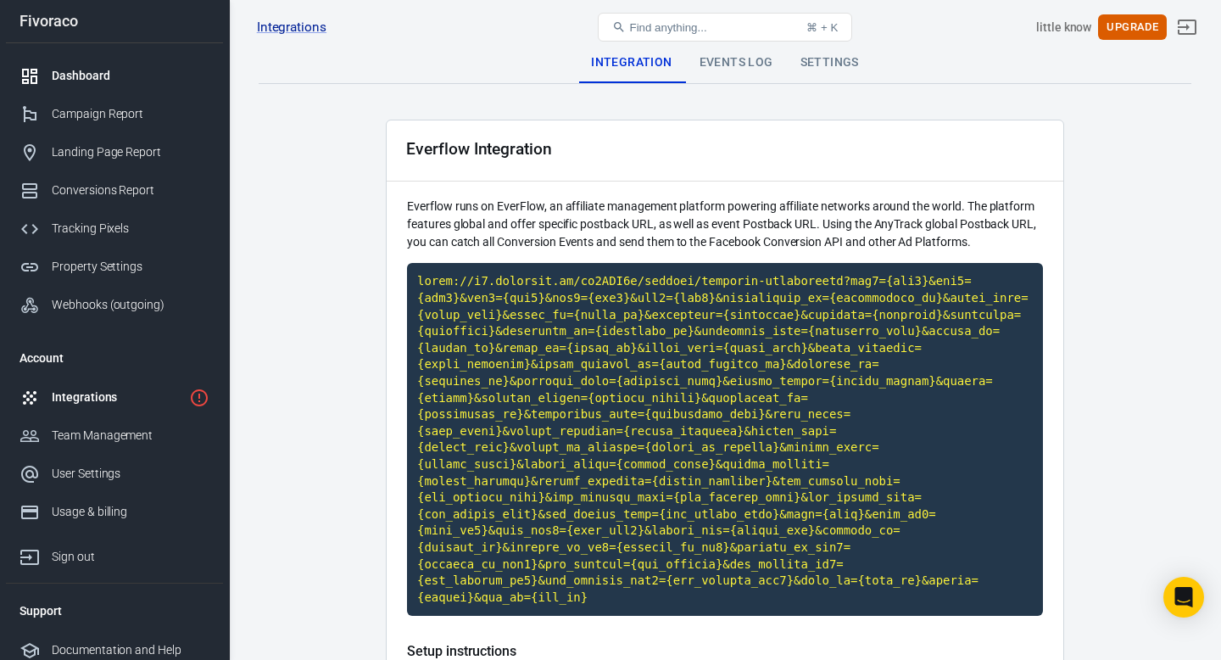
click at [117, 82] on div "Dashboard" at bounding box center [131, 76] width 158 height 18
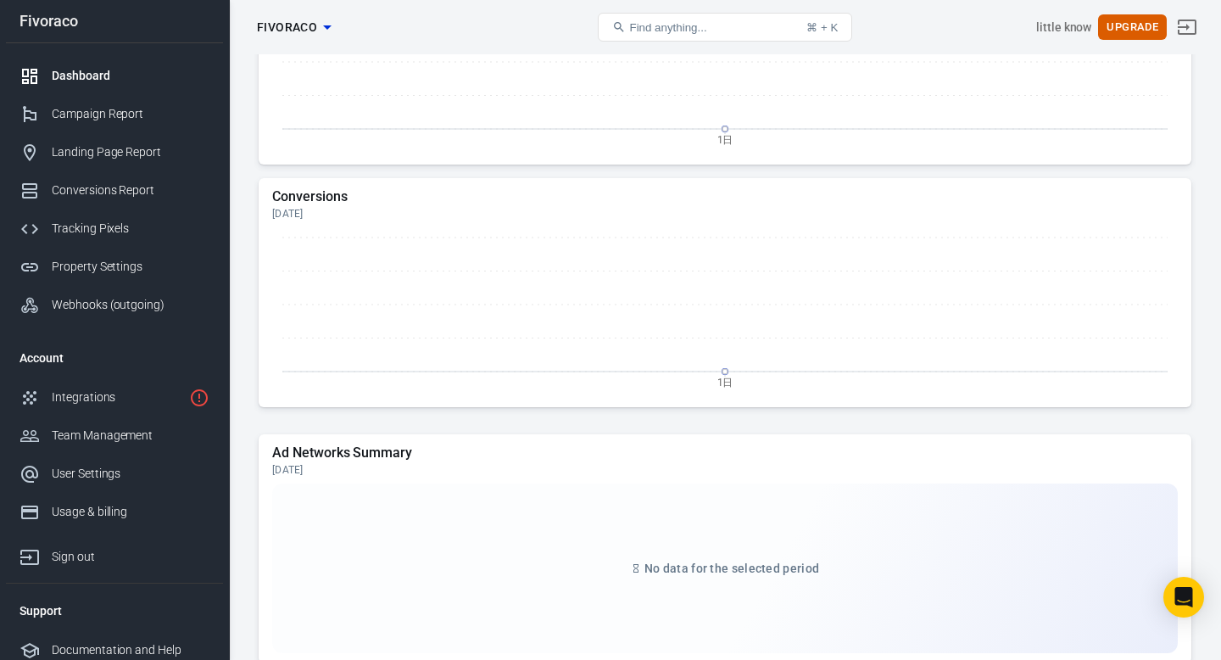
scroll to position [1362, 0]
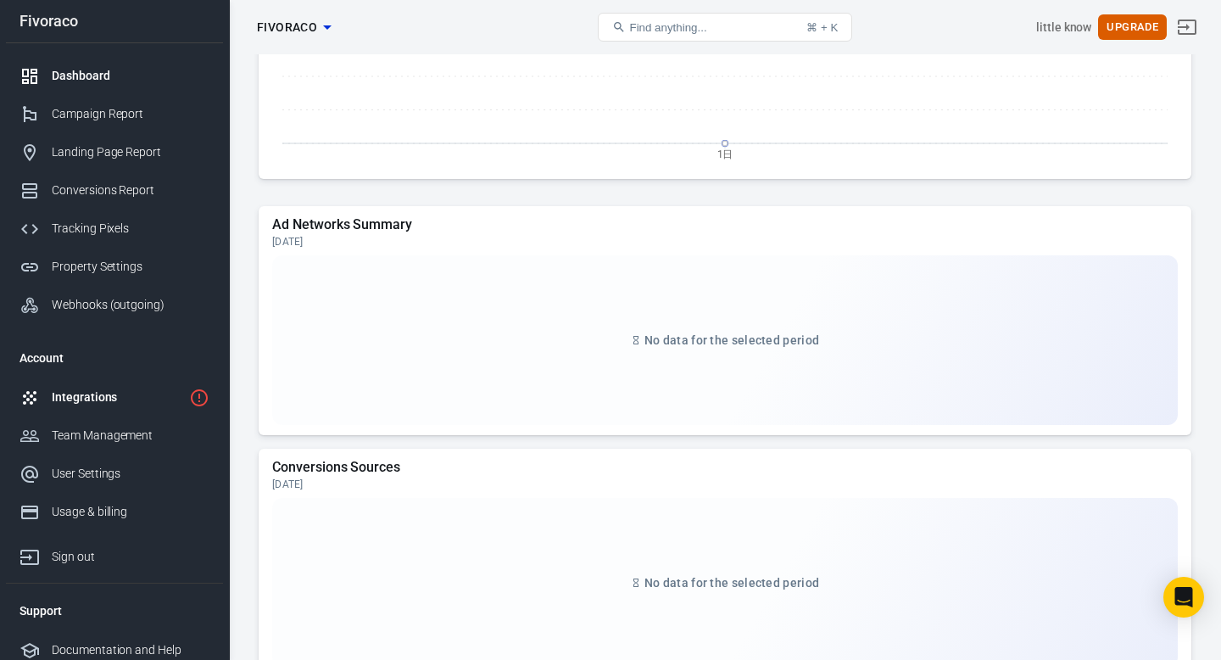
click at [104, 396] on div "Integrations" at bounding box center [117, 397] width 131 height 18
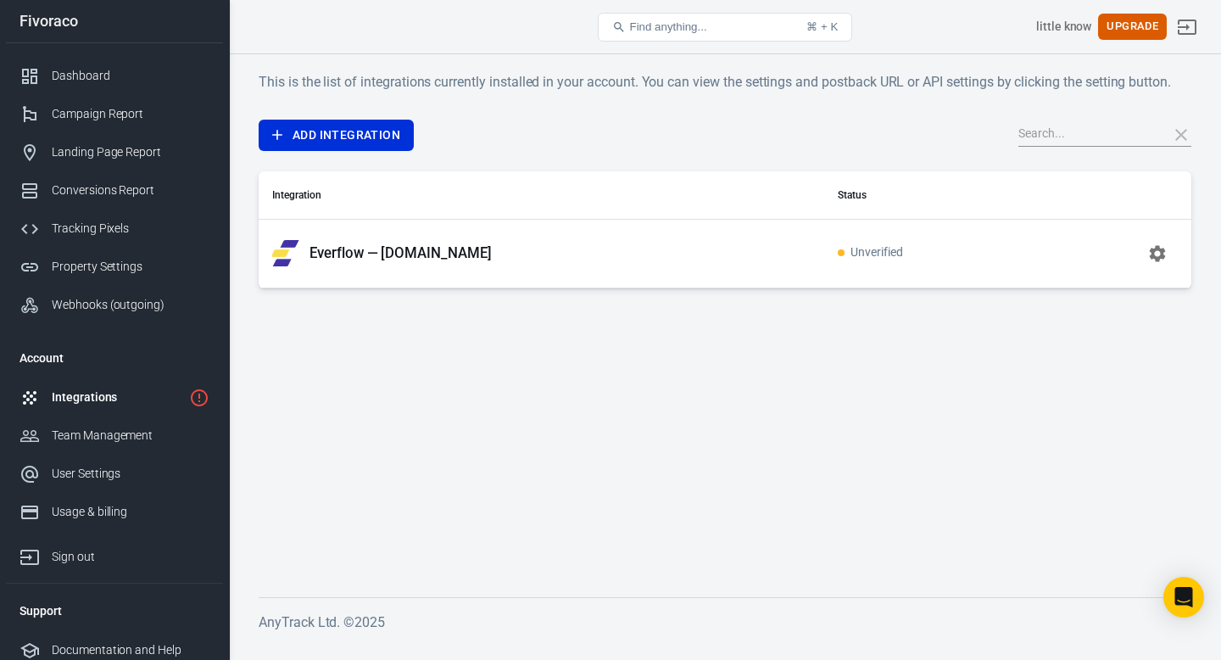
click at [1152, 249] on icon "button" at bounding box center [1158, 253] width 16 height 16
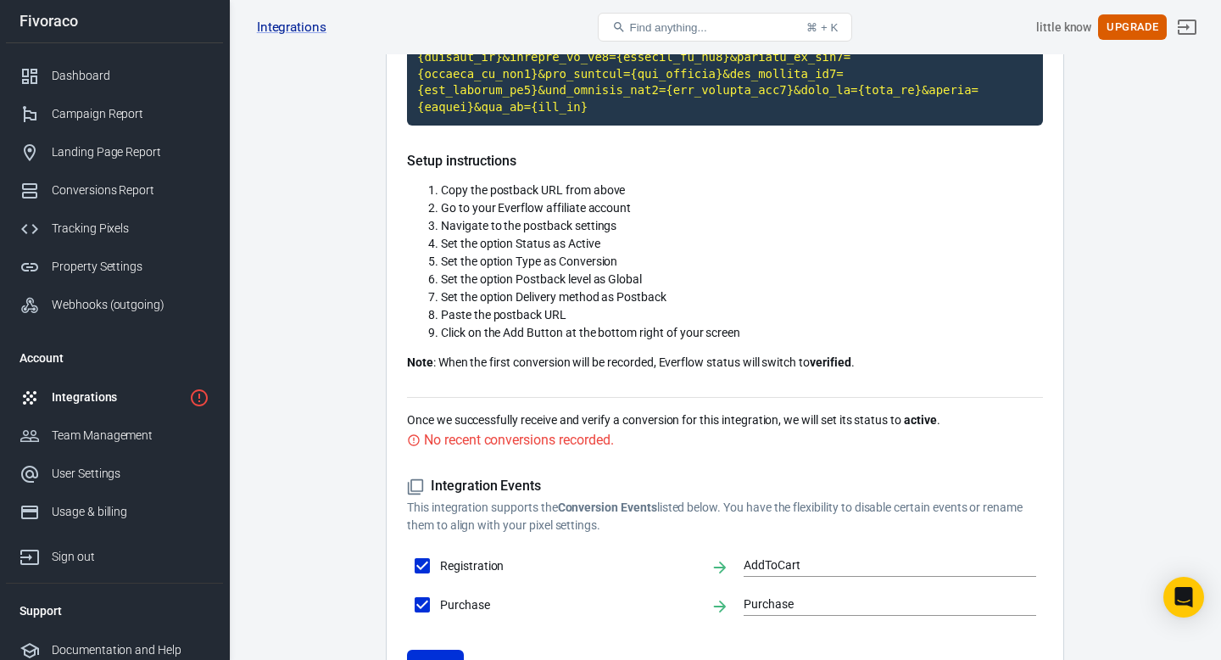
scroll to position [633, 0]
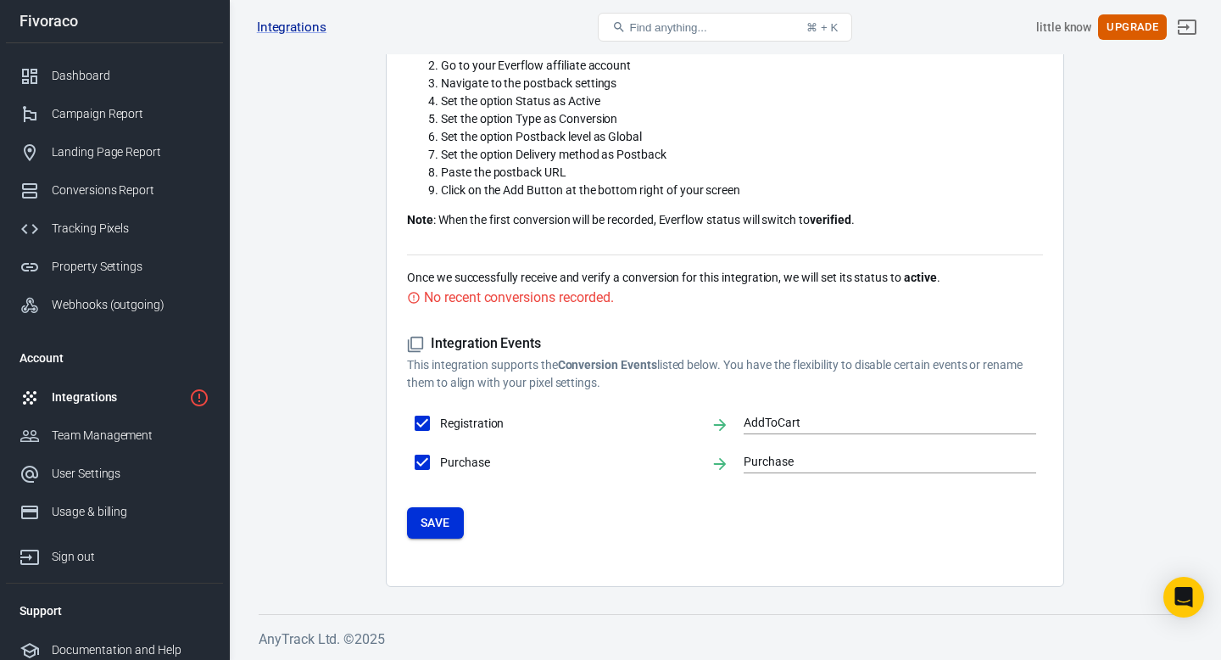
click at [453, 526] on button "Save" at bounding box center [435, 522] width 57 height 31
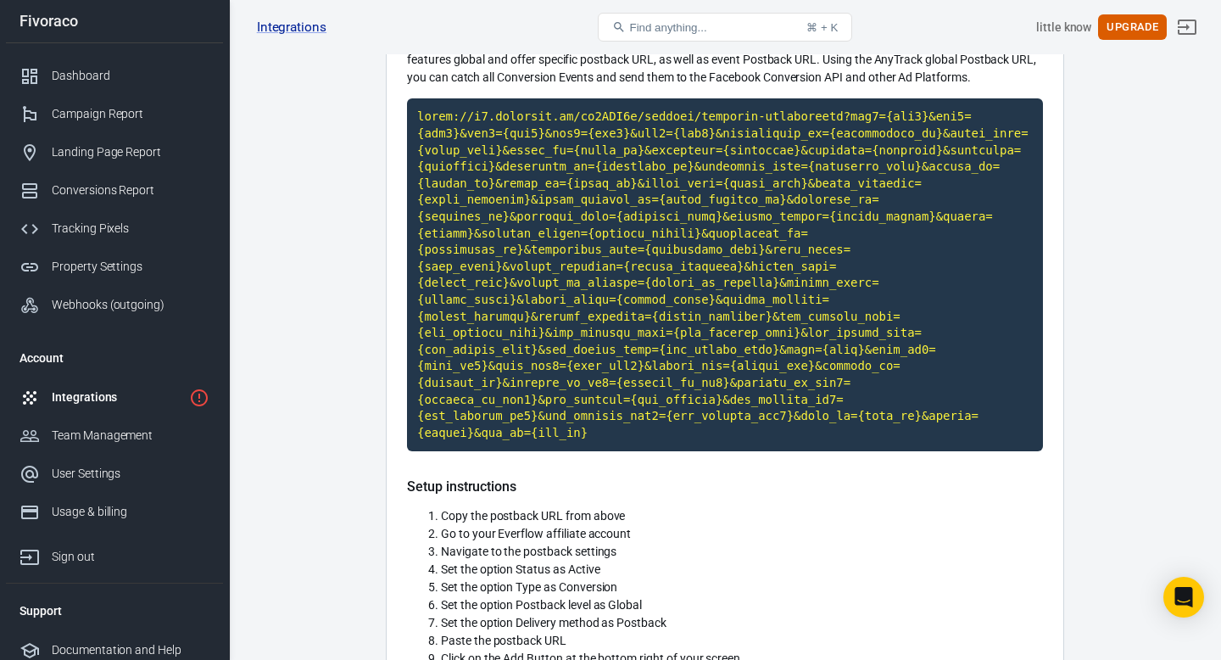
scroll to position [0, 0]
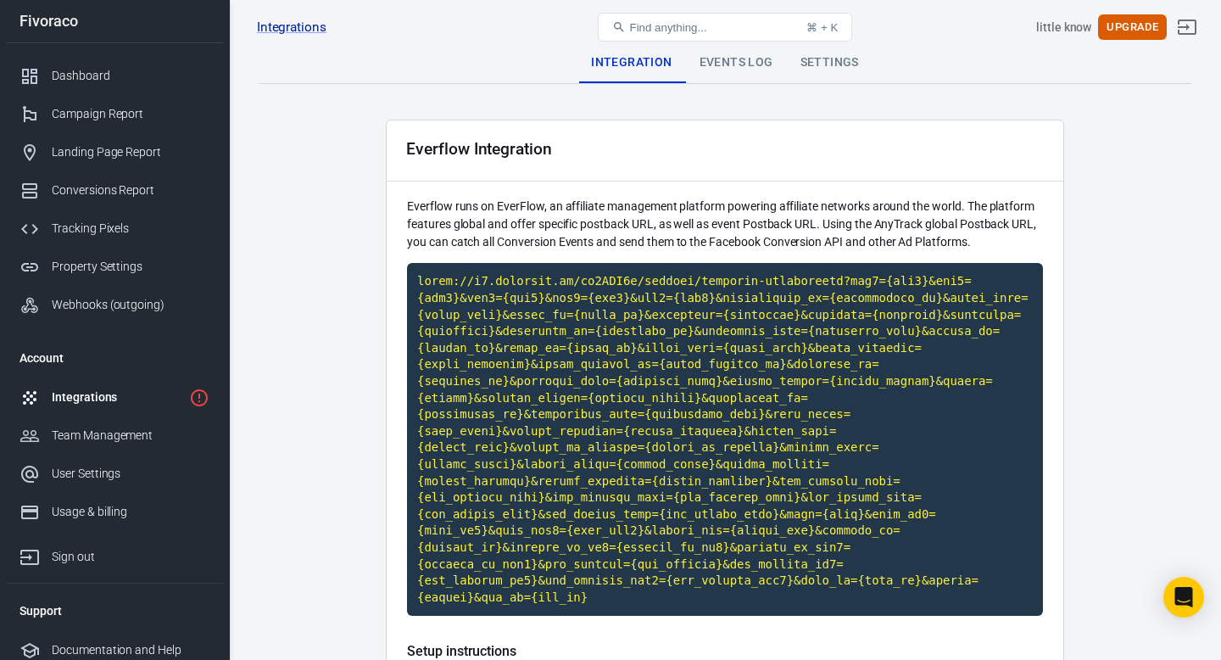
click at [52, 396] on div "Integrations" at bounding box center [117, 397] width 131 height 18
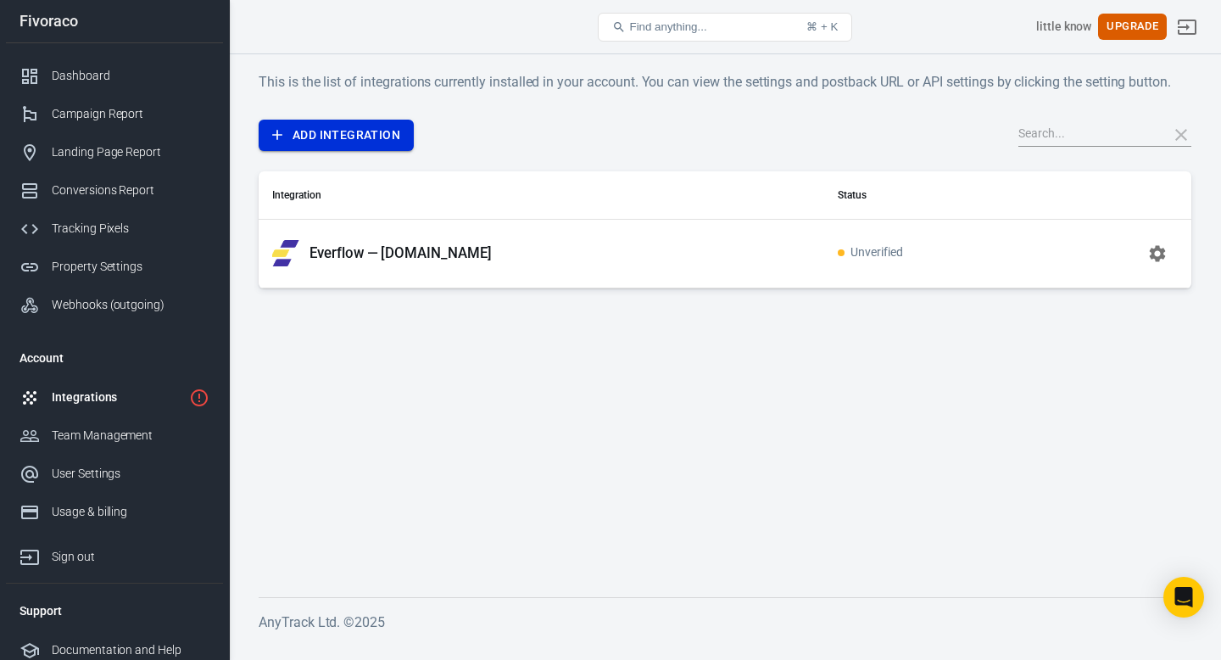
click at [314, 128] on link "Add Integration" at bounding box center [336, 135] width 155 height 31
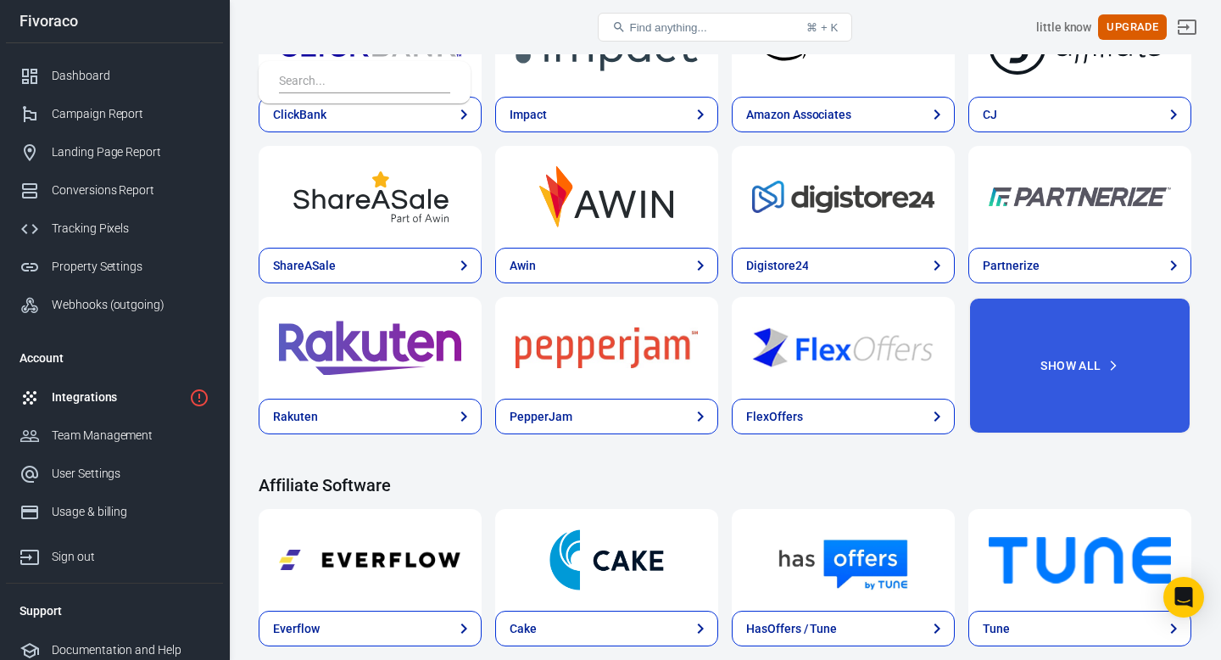
scroll to position [669, 0]
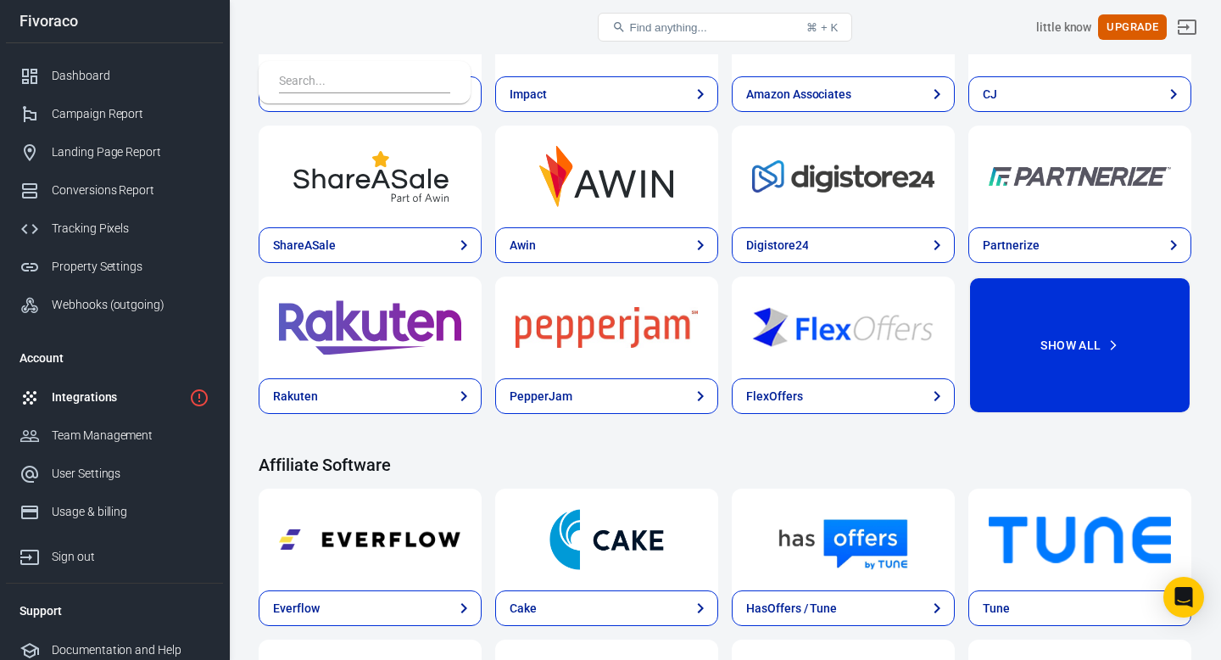
click at [1023, 354] on button "Show All" at bounding box center [1080, 344] width 223 height 137
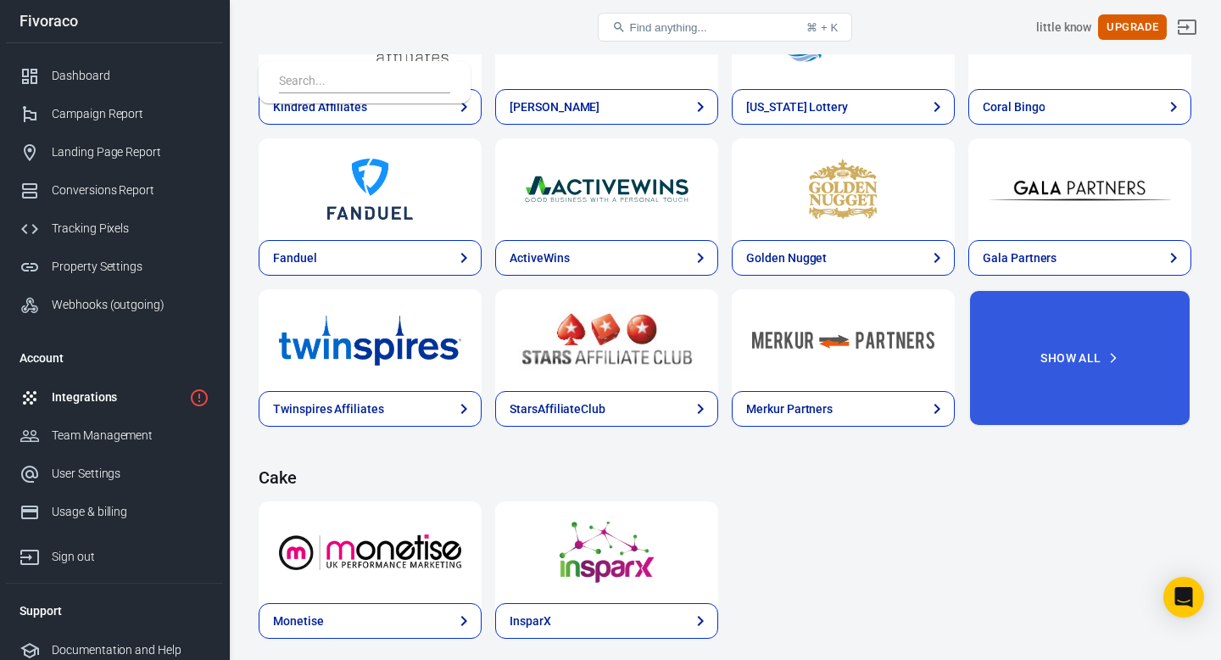
scroll to position [3571, 0]
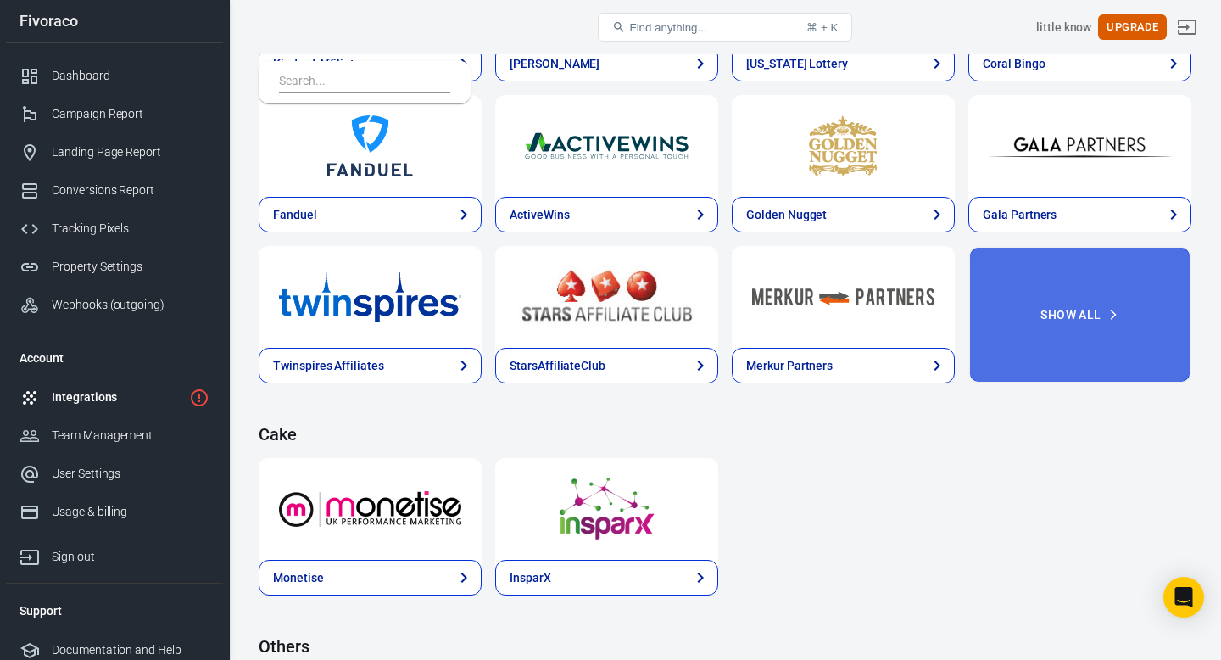
click at [1074, 331] on button "Show All" at bounding box center [1080, 314] width 223 height 137
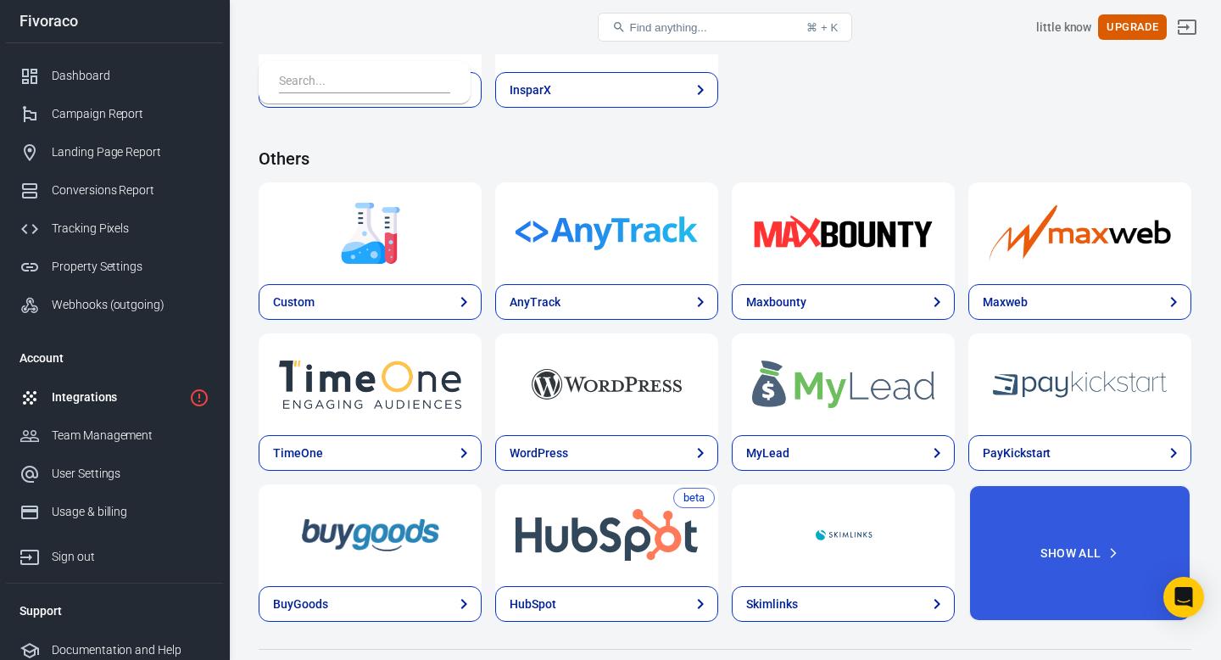
scroll to position [4245, 0]
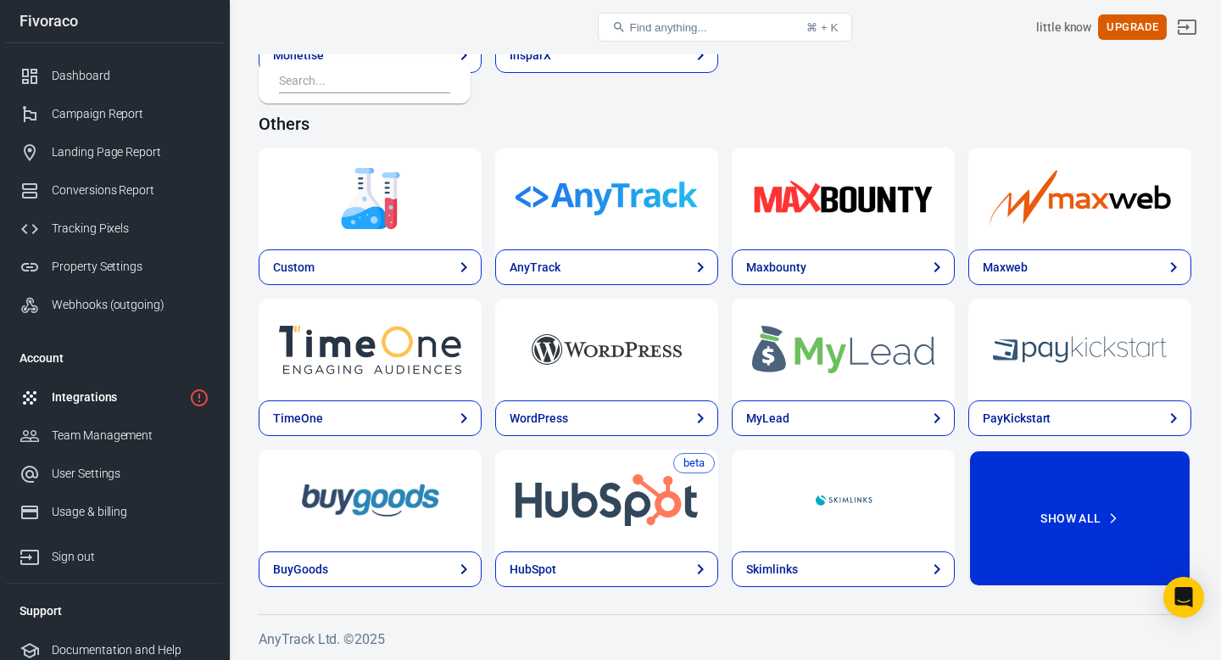
click at [1082, 552] on button "Show All" at bounding box center [1080, 517] width 223 height 137
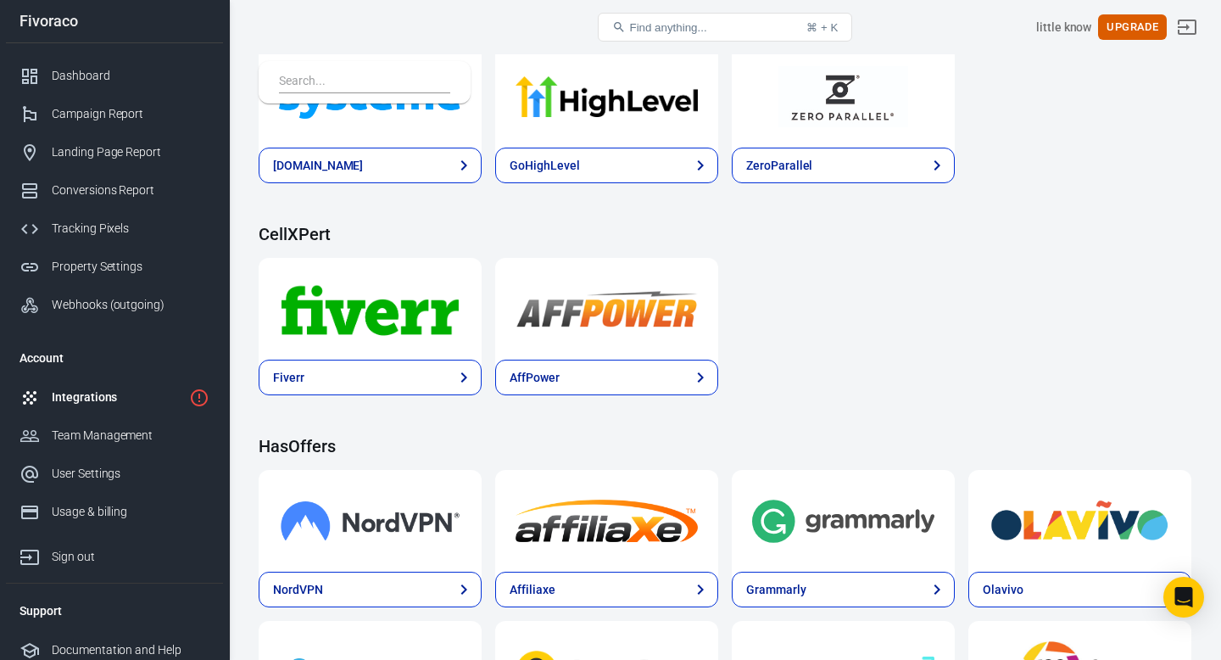
scroll to position [1999, 0]
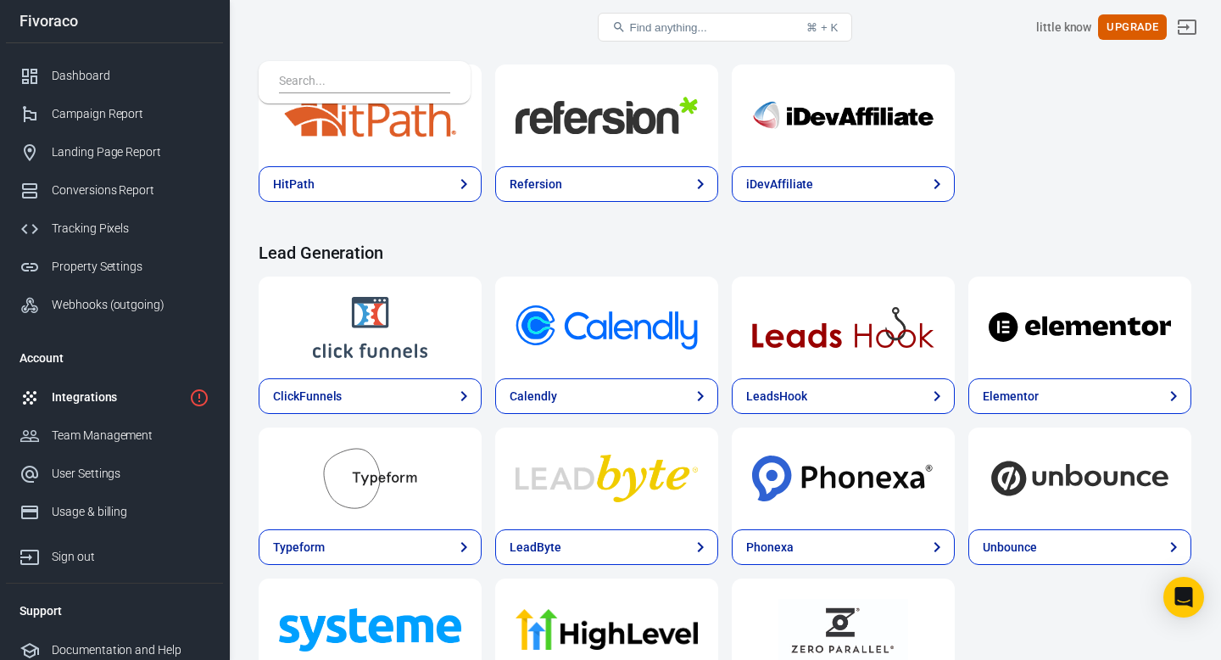
click at [147, 399] on div "Integrations" at bounding box center [117, 397] width 131 height 18
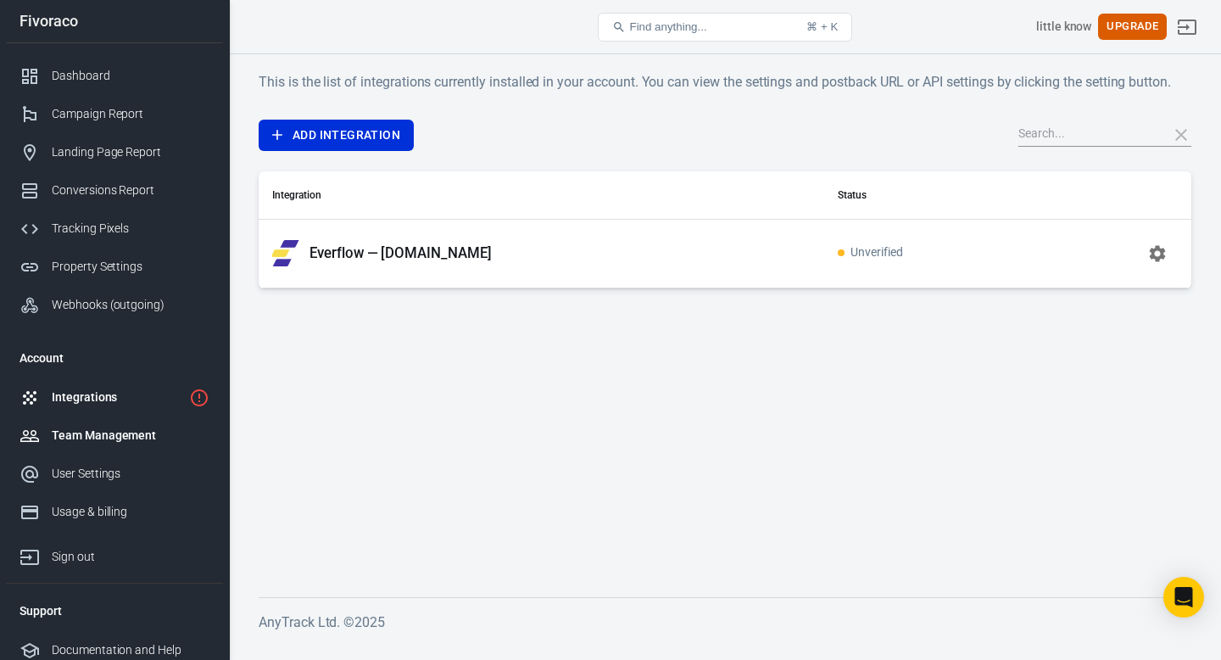
click at [93, 441] on div "Team Management" at bounding box center [131, 436] width 158 height 18
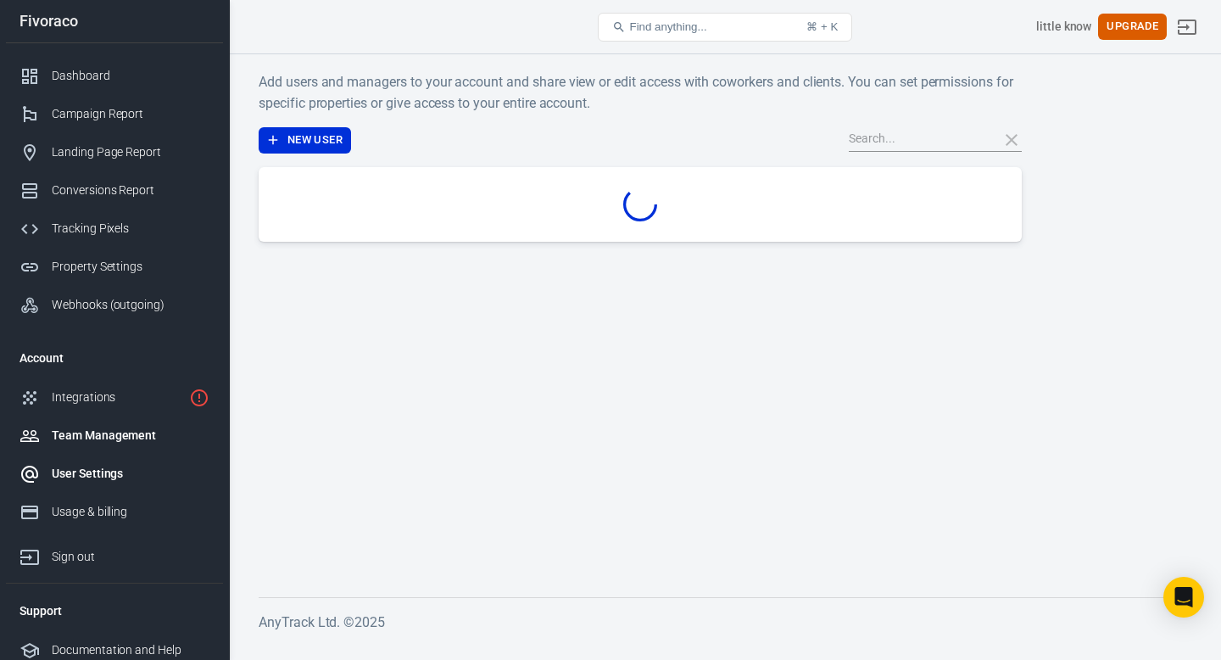
click at [95, 472] on div "User Settings" at bounding box center [131, 474] width 158 height 18
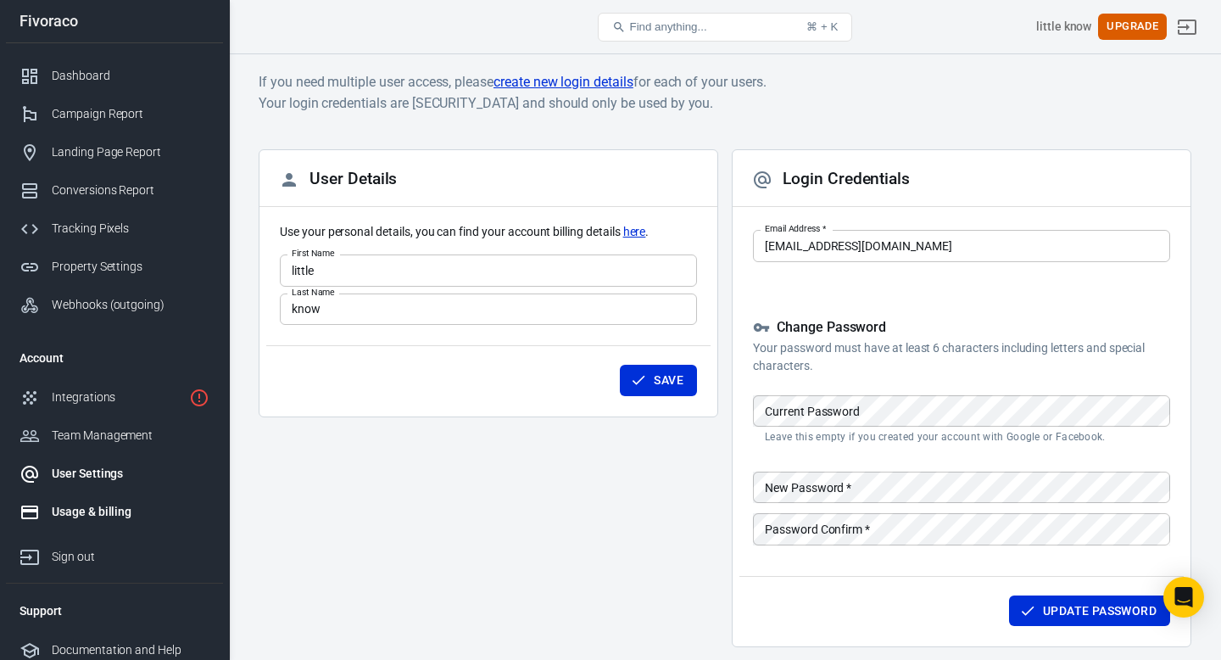
click at [99, 505] on div "Usage & billing" at bounding box center [131, 512] width 158 height 18
